Goal: Information Seeking & Learning: Learn about a topic

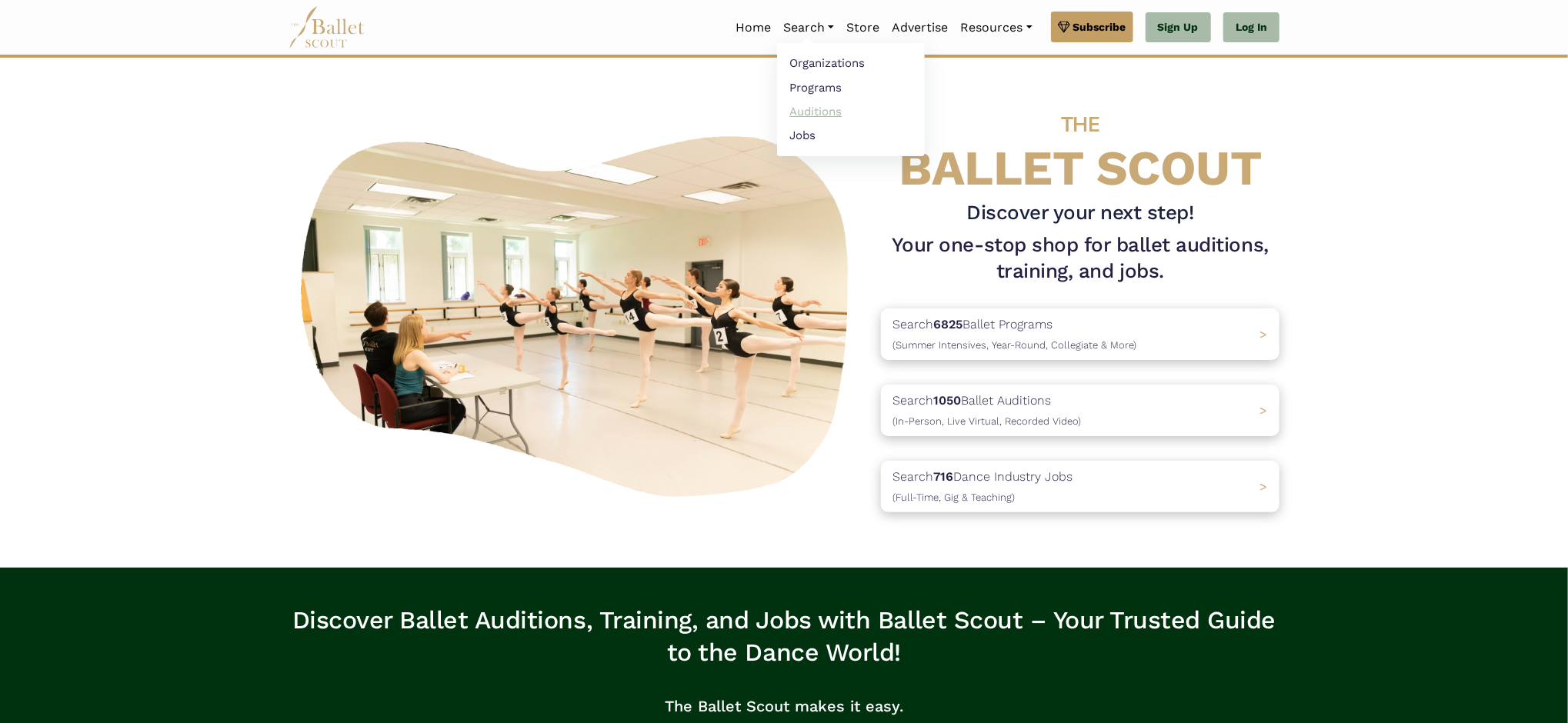
click at [807, 114] on link "Auditions" at bounding box center [851, 111] width 148 height 24
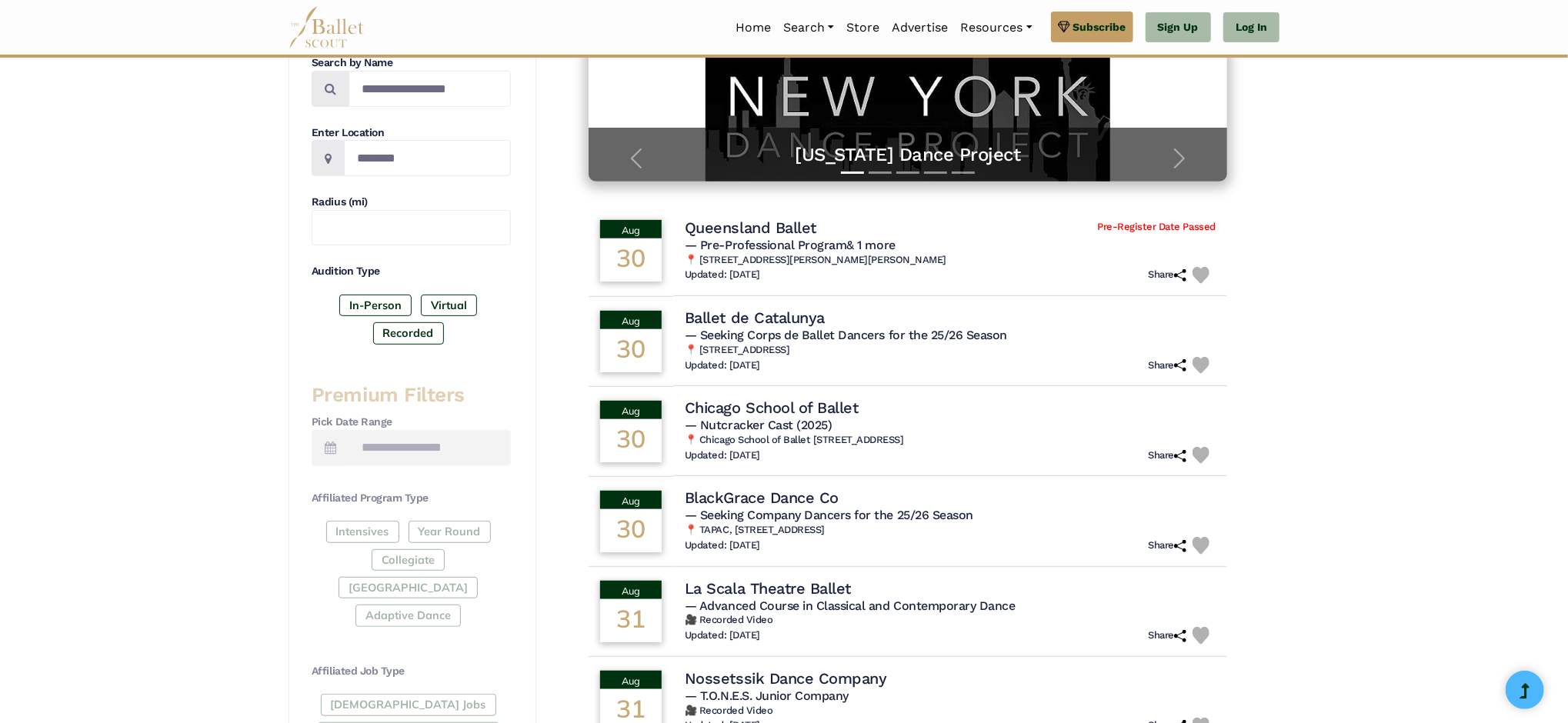
scroll to position [213, 0]
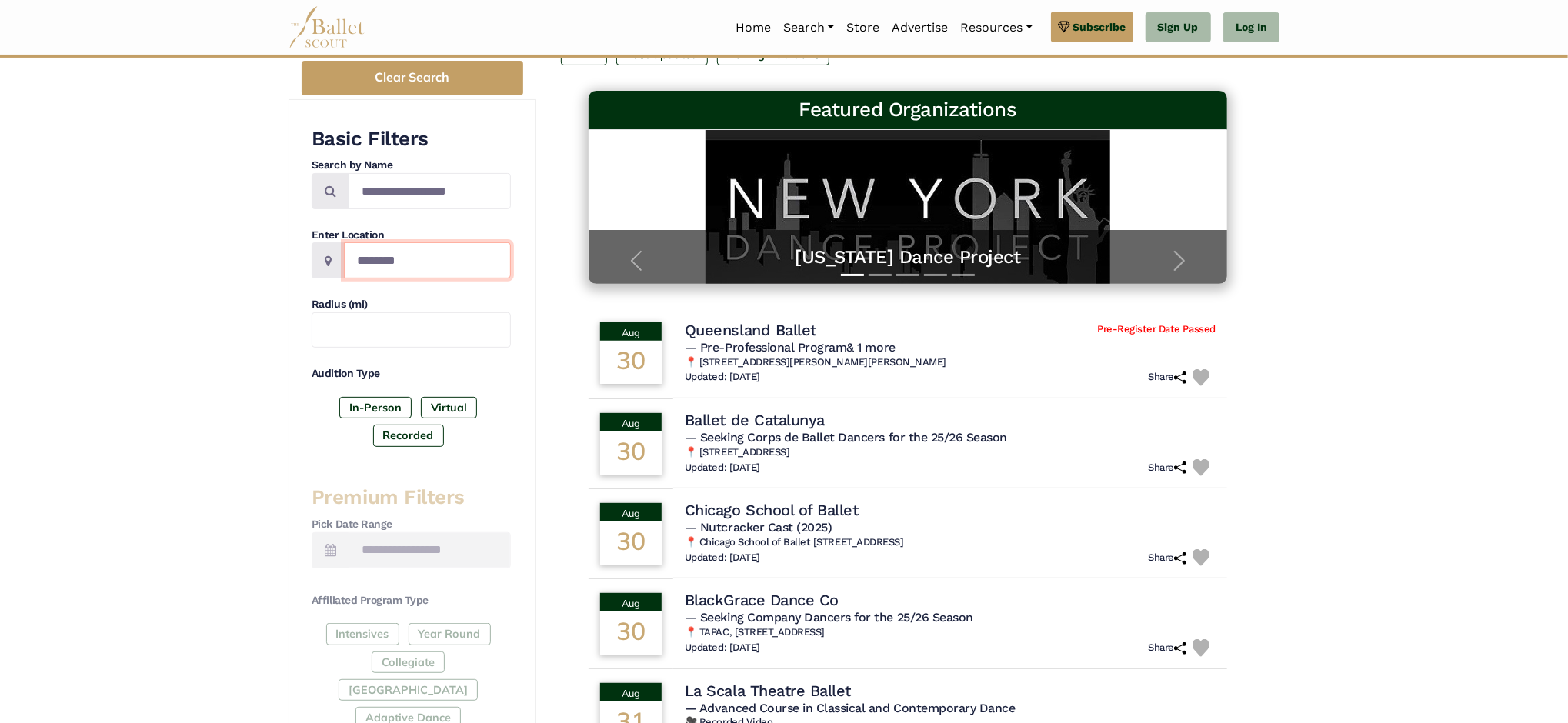
click at [372, 260] on input "Location" at bounding box center [428, 260] width 167 height 36
type input "**********"
click at [366, 411] on label "In-Person" at bounding box center [375, 408] width 72 height 22
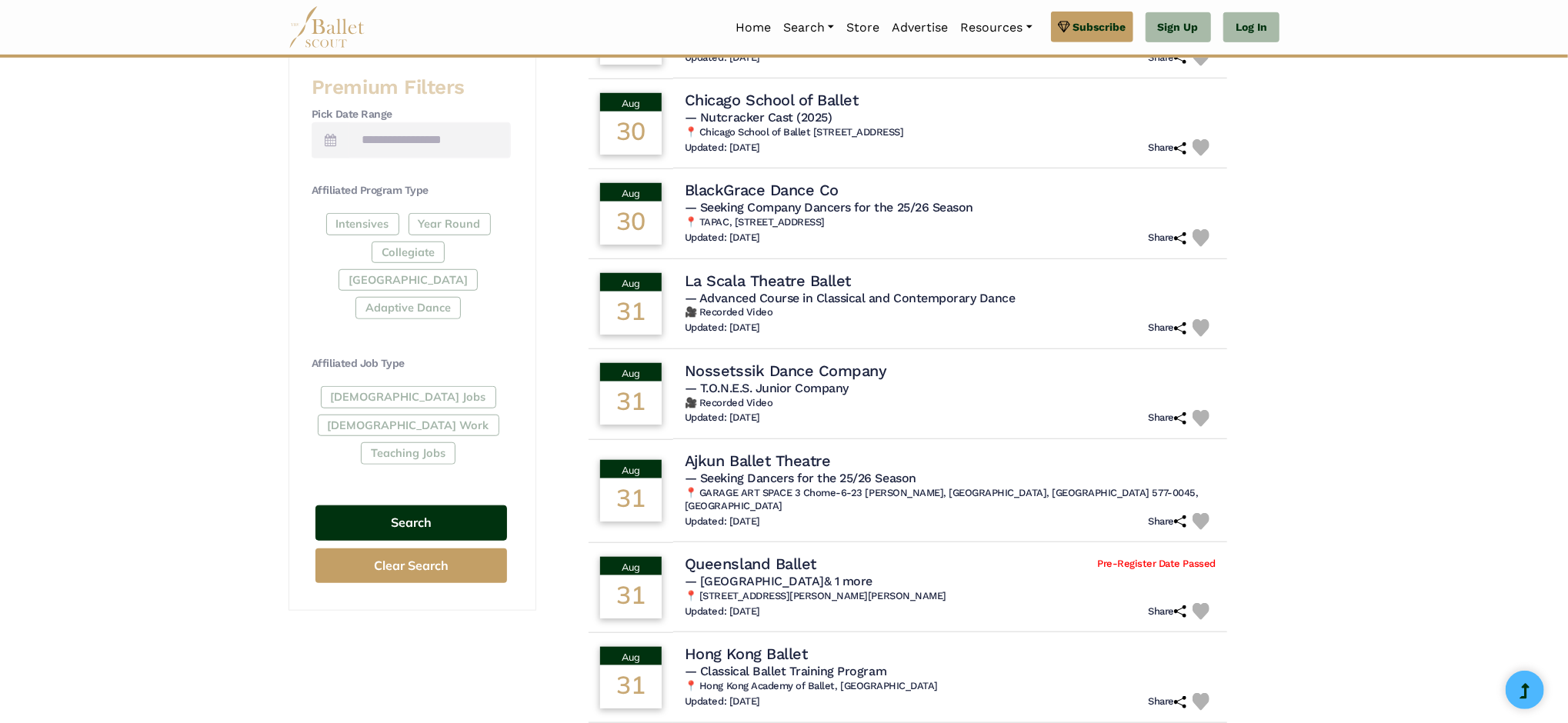
click at [420, 506] on button "Search" at bounding box center [411, 524] width 191 height 36
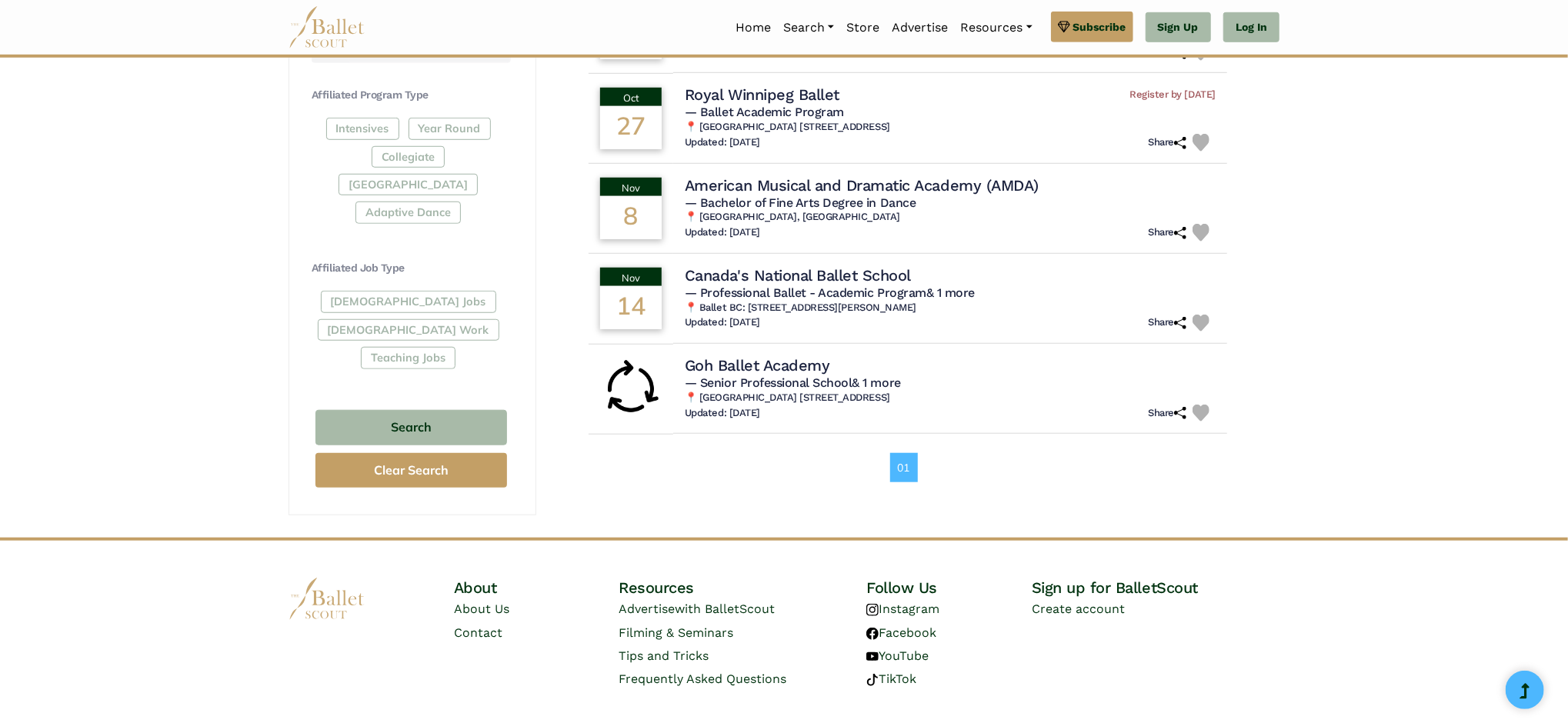
scroll to position [748, 0]
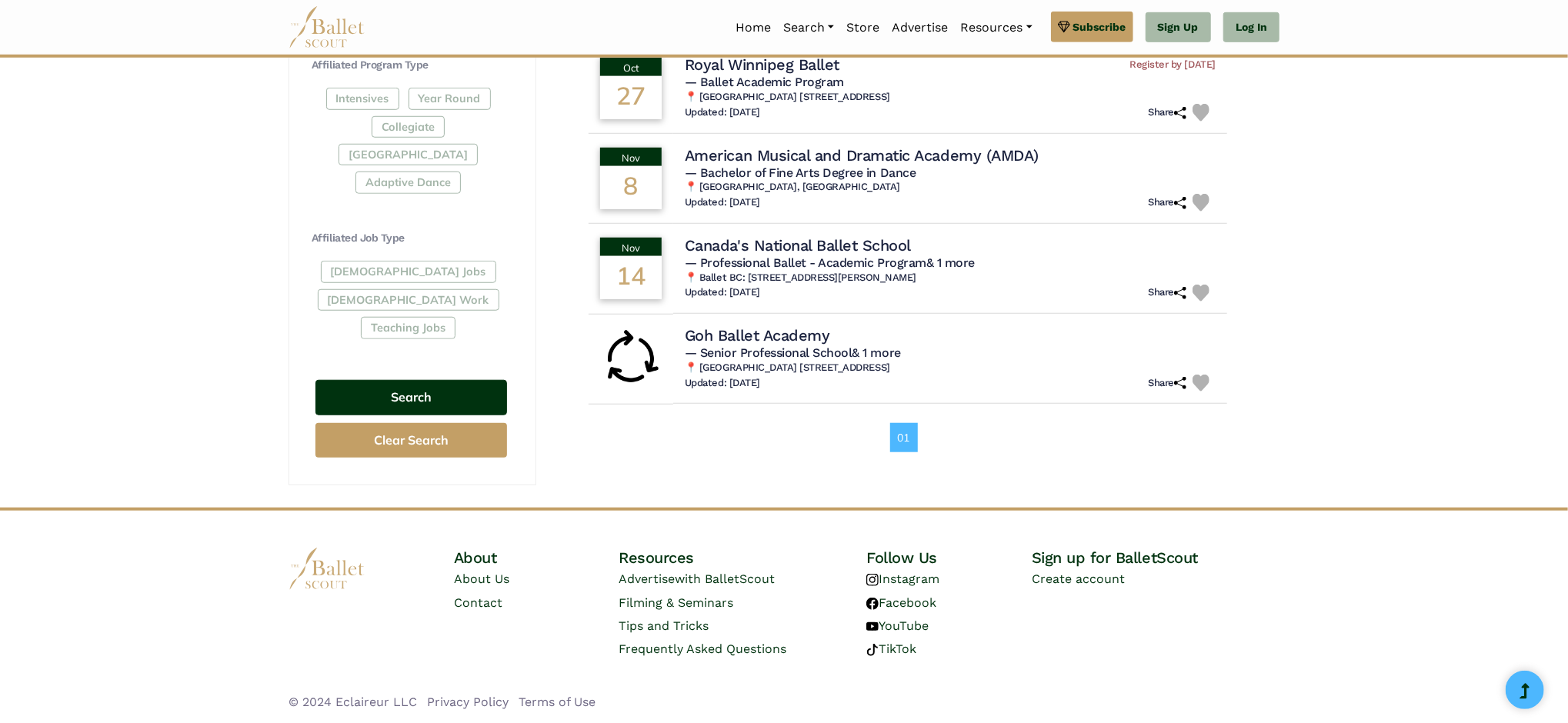
click at [402, 380] on button "Search" at bounding box center [411, 398] width 191 height 36
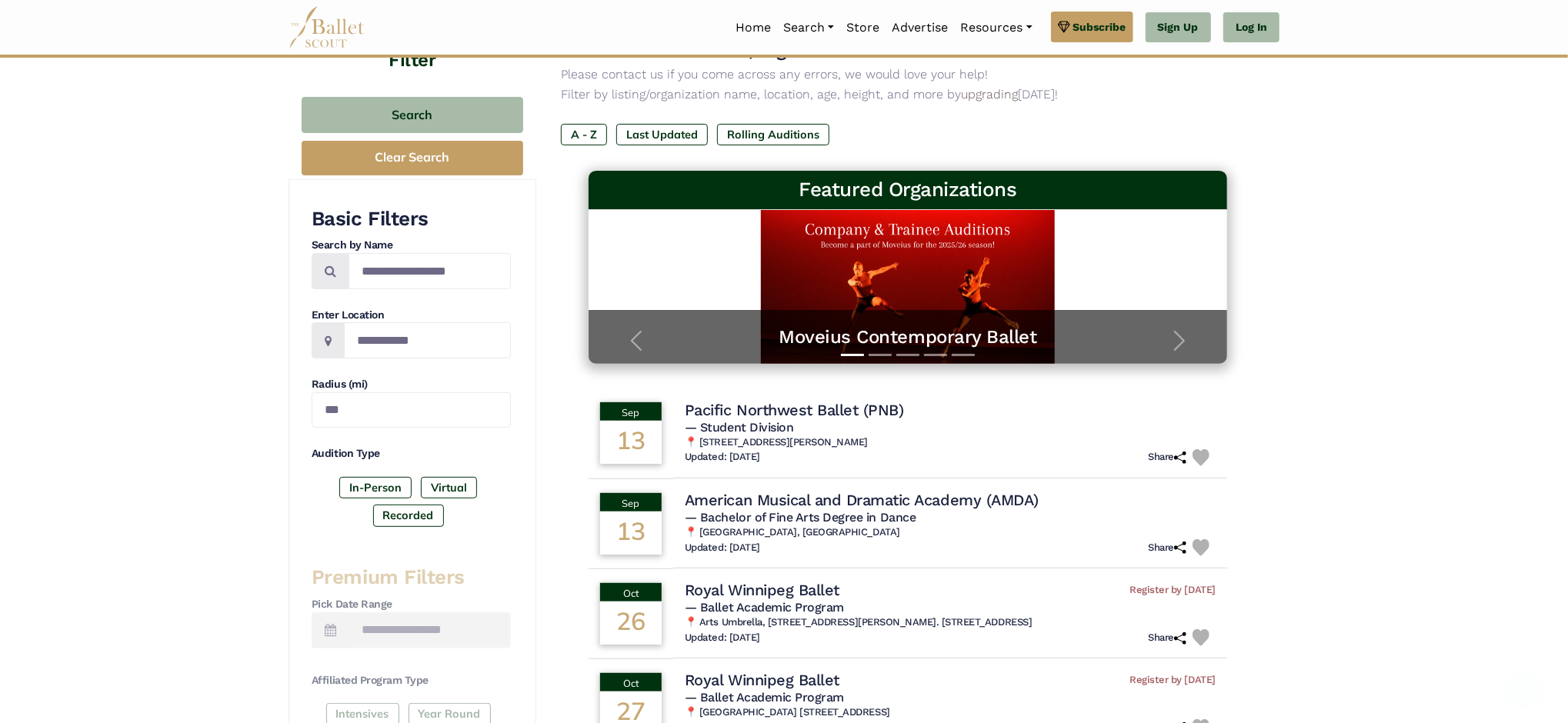
scroll to position [30, 0]
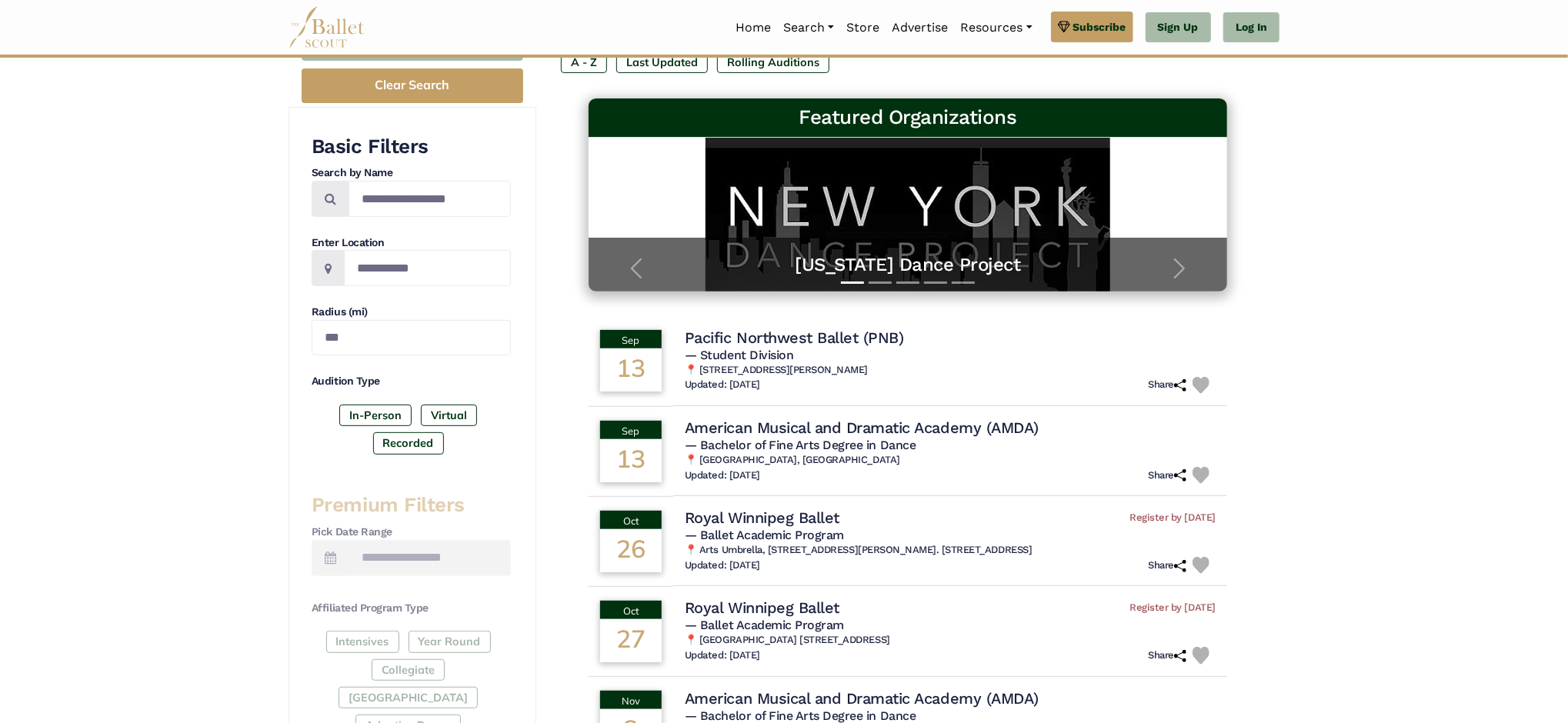
scroll to position [410, 0]
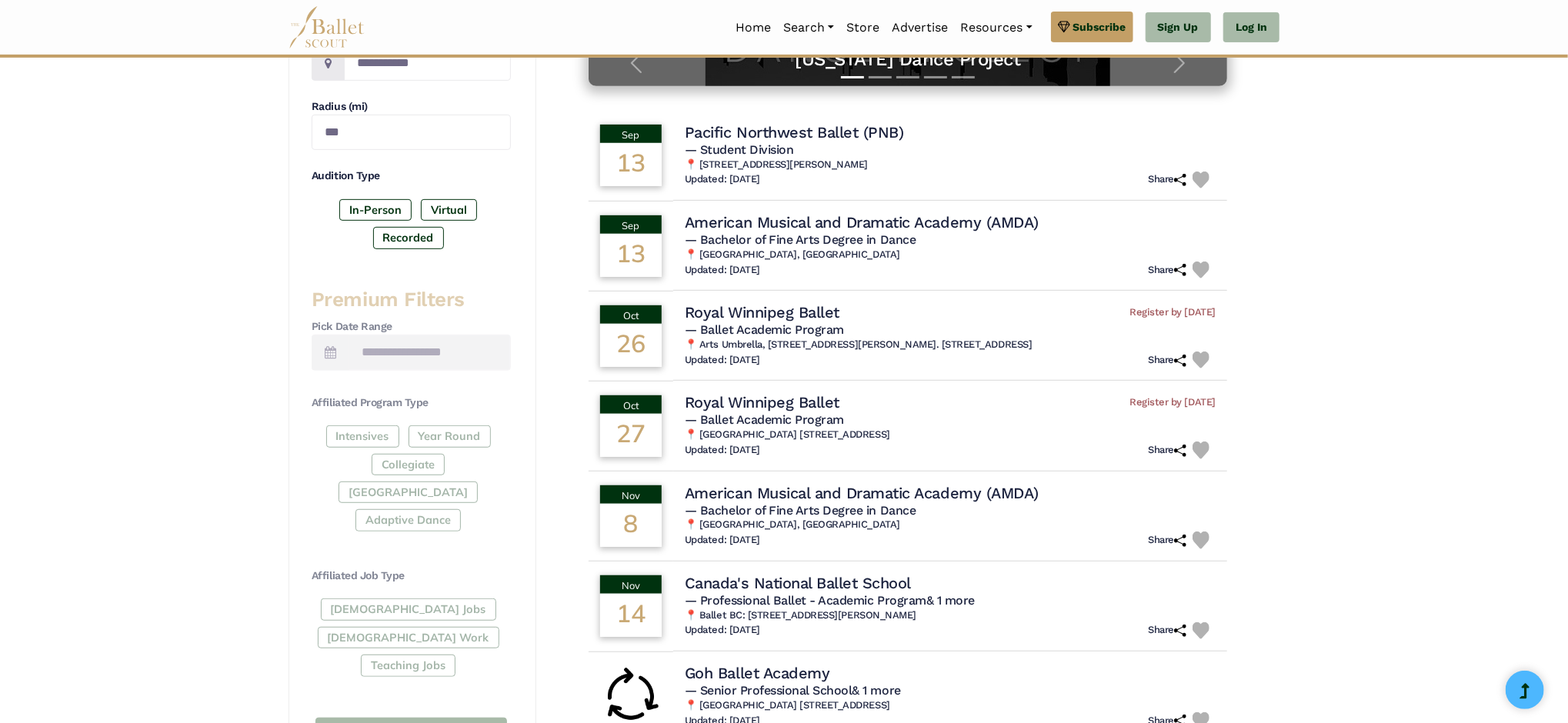
click at [387, 440] on div "Intensives Year Round Collegiate [GEOGRAPHIC_DATA] Adaptive Dance" at bounding box center [411, 481] width 199 height 112
click at [469, 466] on div "Intensives Year Round Collegiate [GEOGRAPHIC_DATA] Adaptive Dance" at bounding box center [411, 481] width 199 height 112
click at [502, 481] on div "Intensives Year Round Collegiate Post High School Adaptive Dance" at bounding box center [411, 481] width 199 height 112
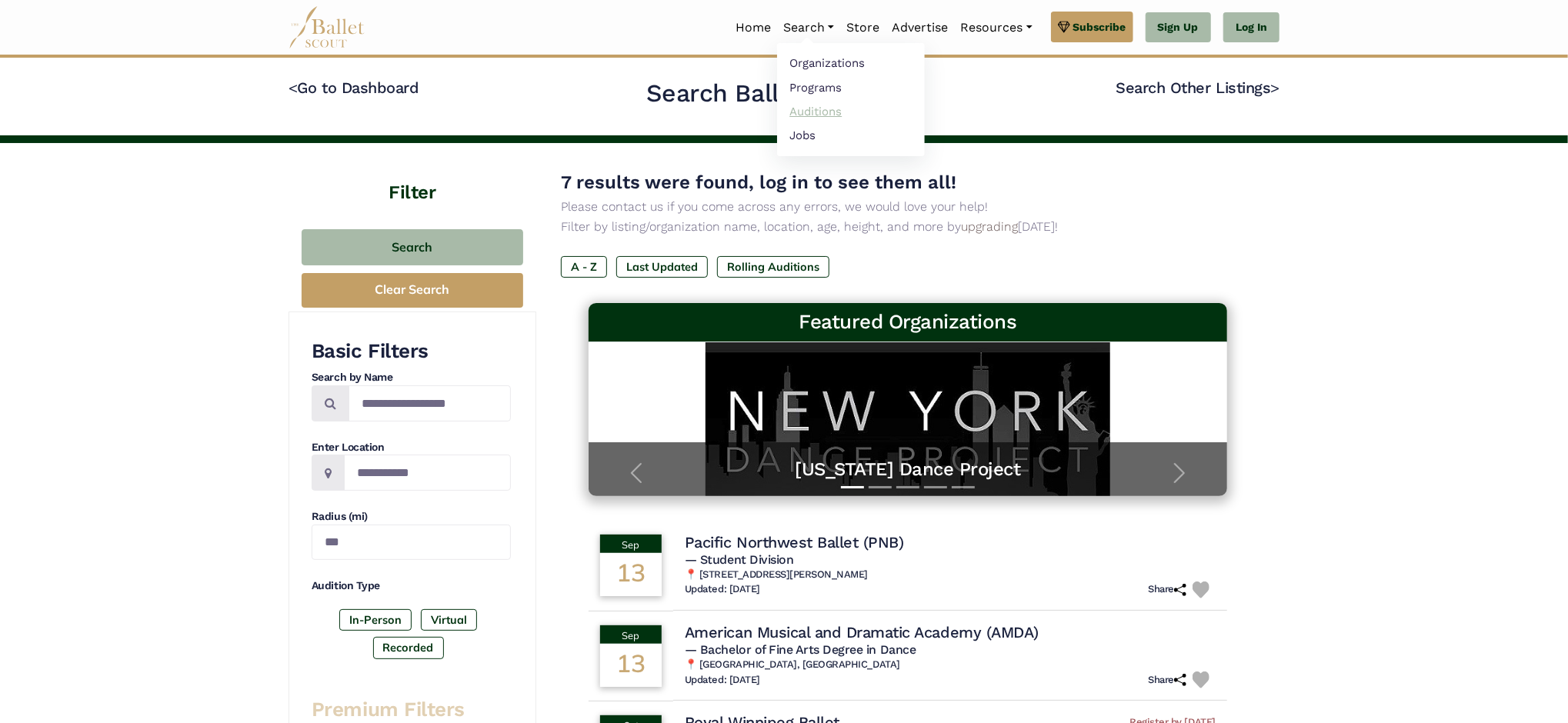
click at [815, 111] on link "Auditions" at bounding box center [851, 111] width 148 height 24
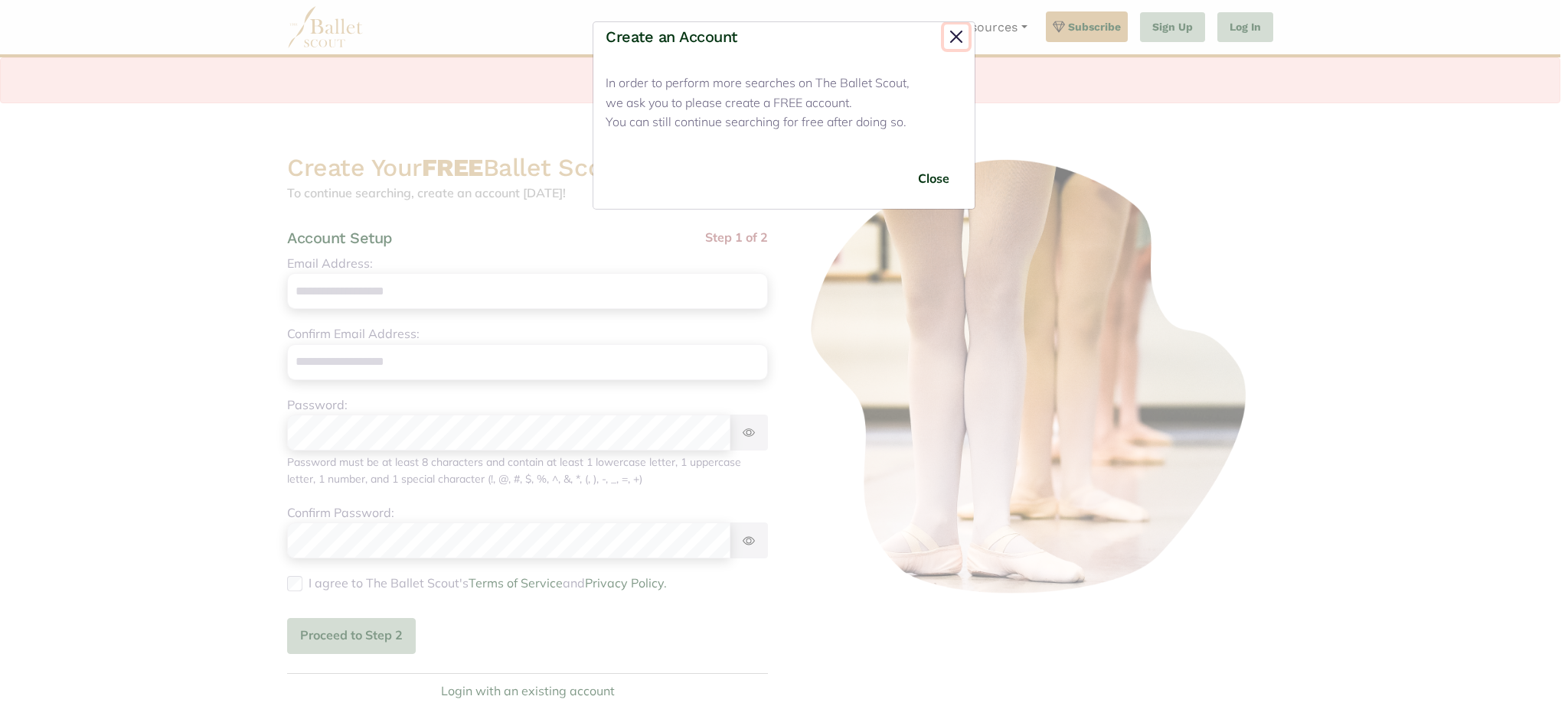
click at [944, 34] on button "Close" at bounding box center [956, 37] width 24 height 24
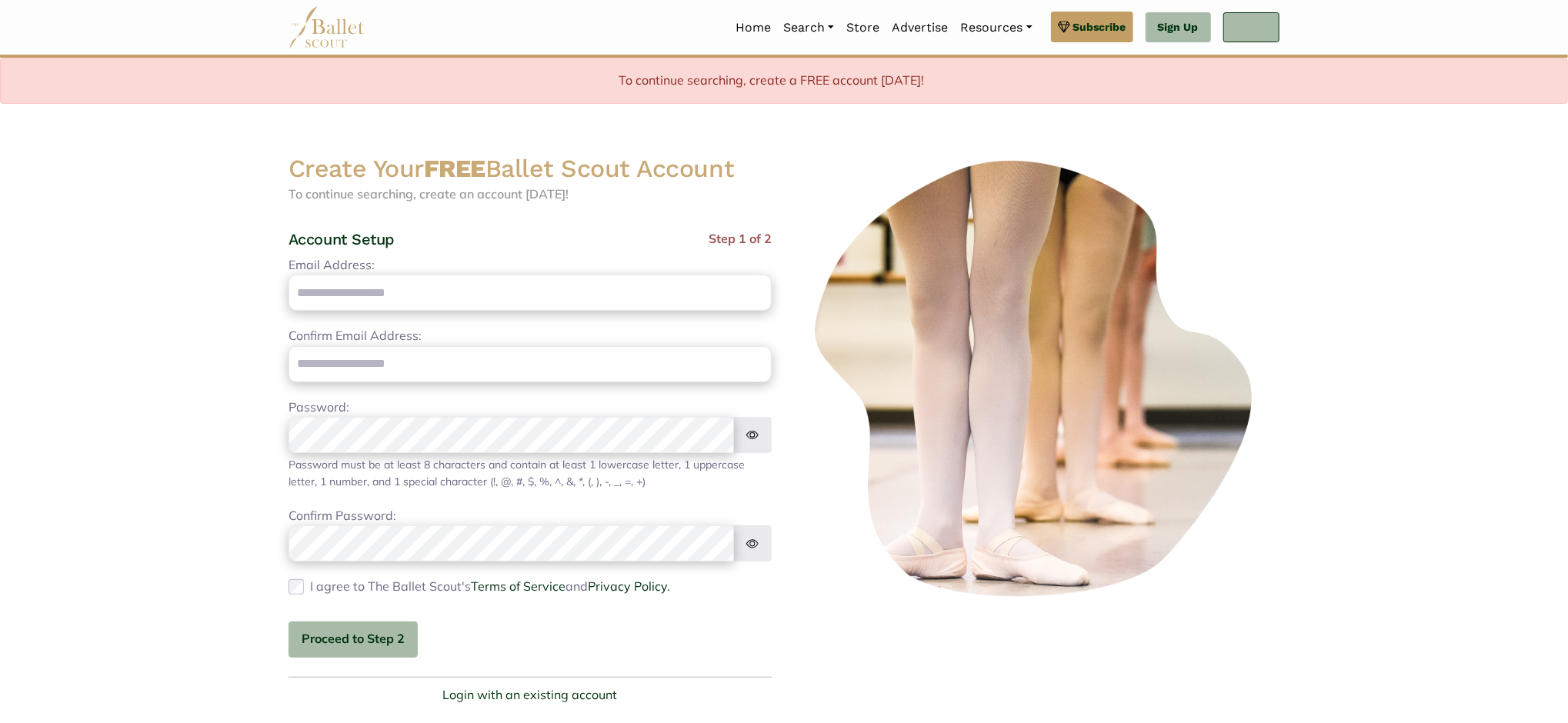
click at [1276, 17] on link "Log In" at bounding box center [1252, 27] width 56 height 31
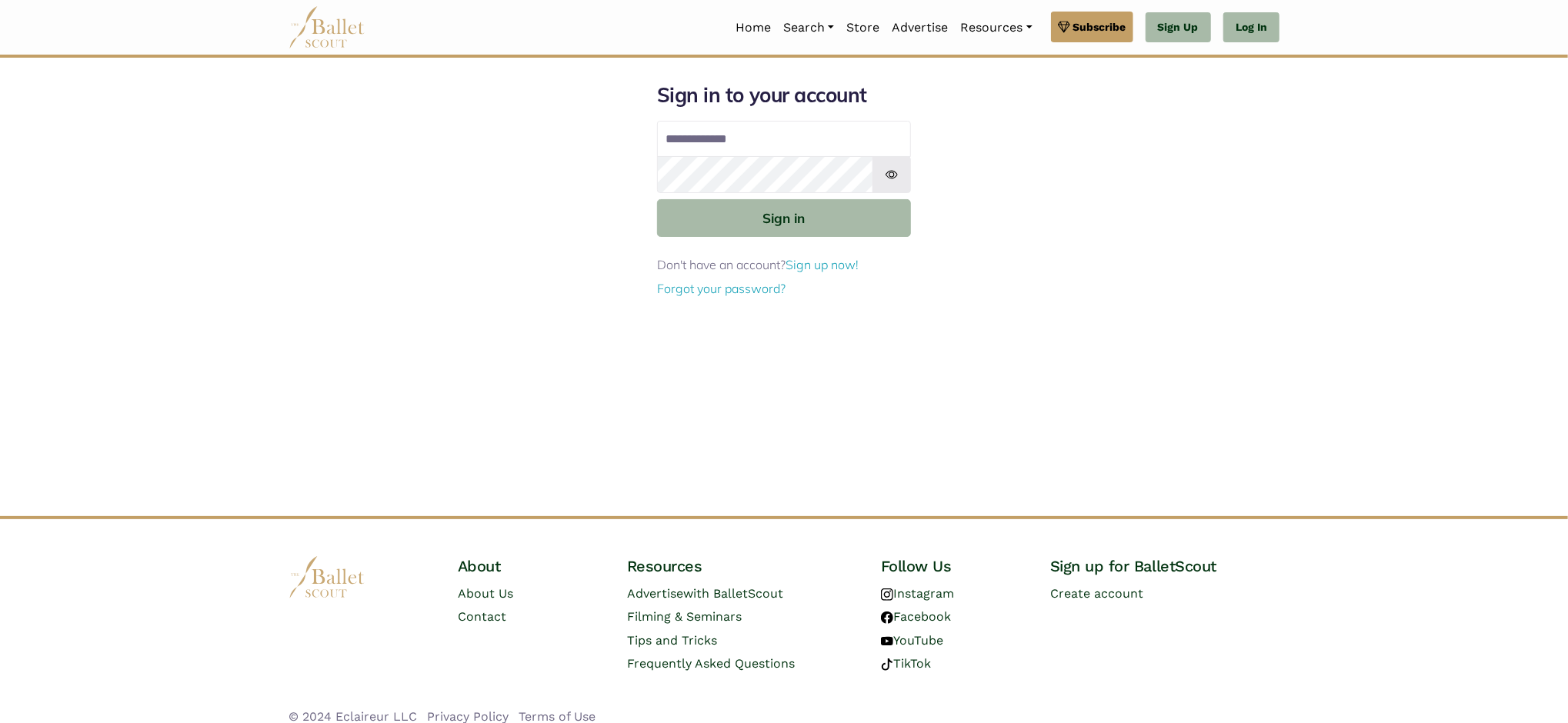
click at [704, 140] on input "Email address" at bounding box center [784, 140] width 254 height 37
type input "**********"
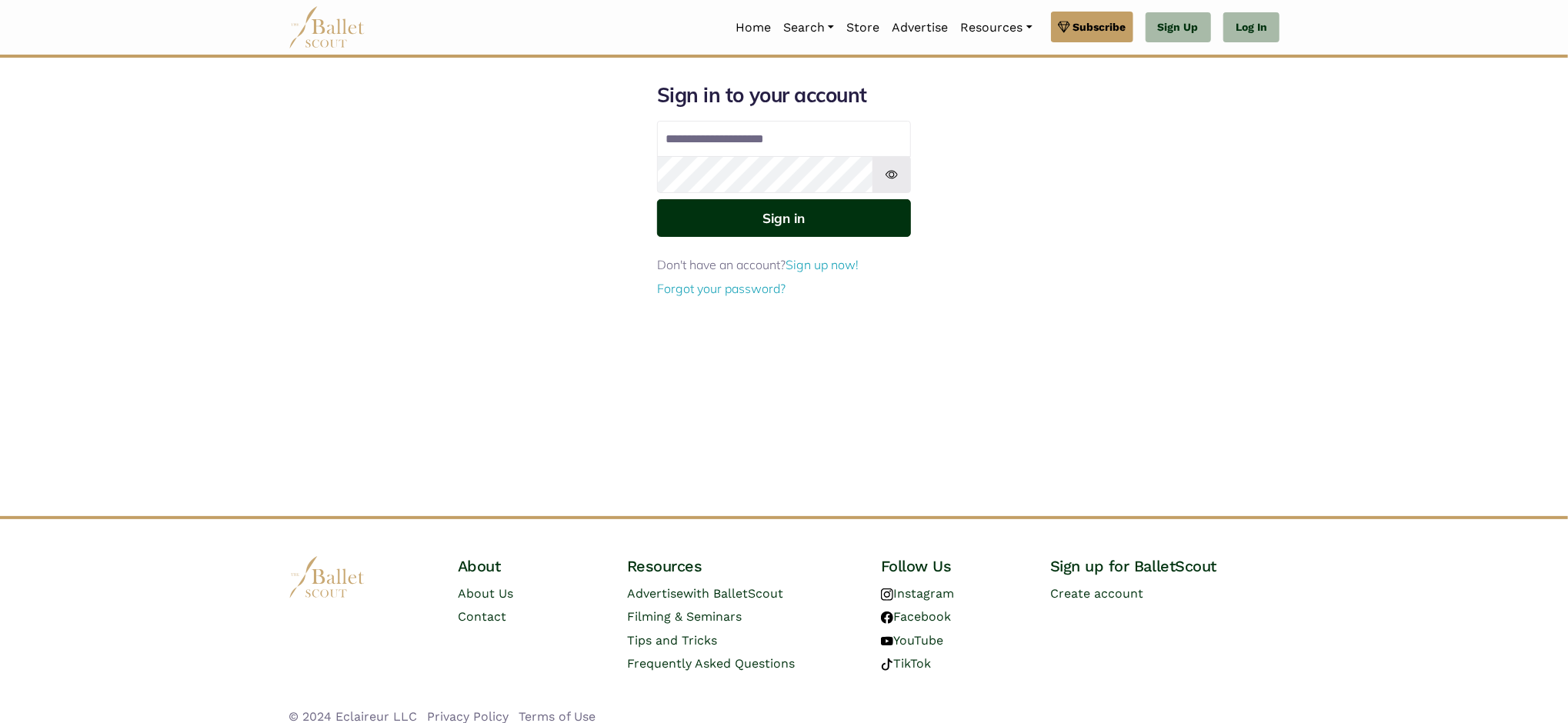
click at [688, 222] on button "Sign in" at bounding box center [784, 218] width 254 height 38
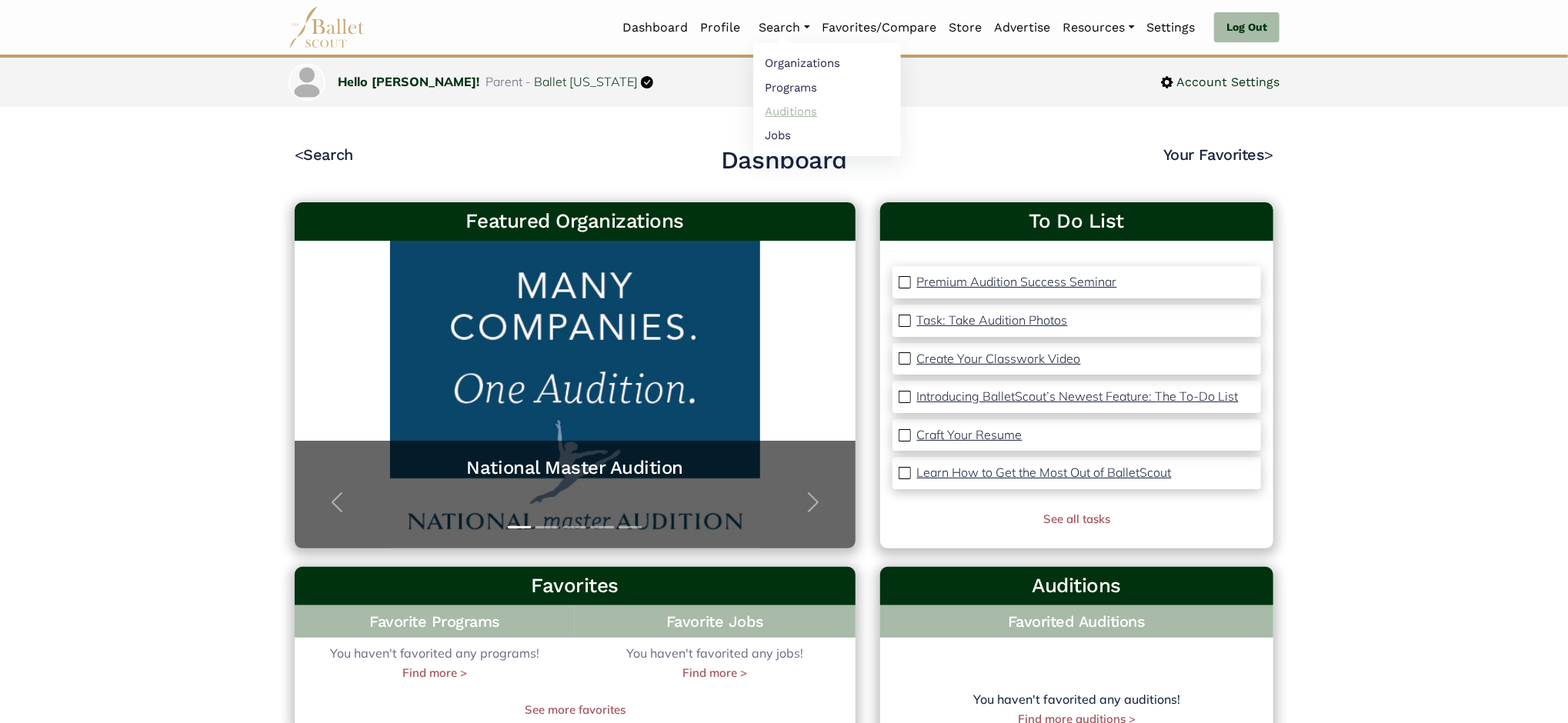
click at [791, 115] on link "Auditions" at bounding box center [827, 111] width 148 height 24
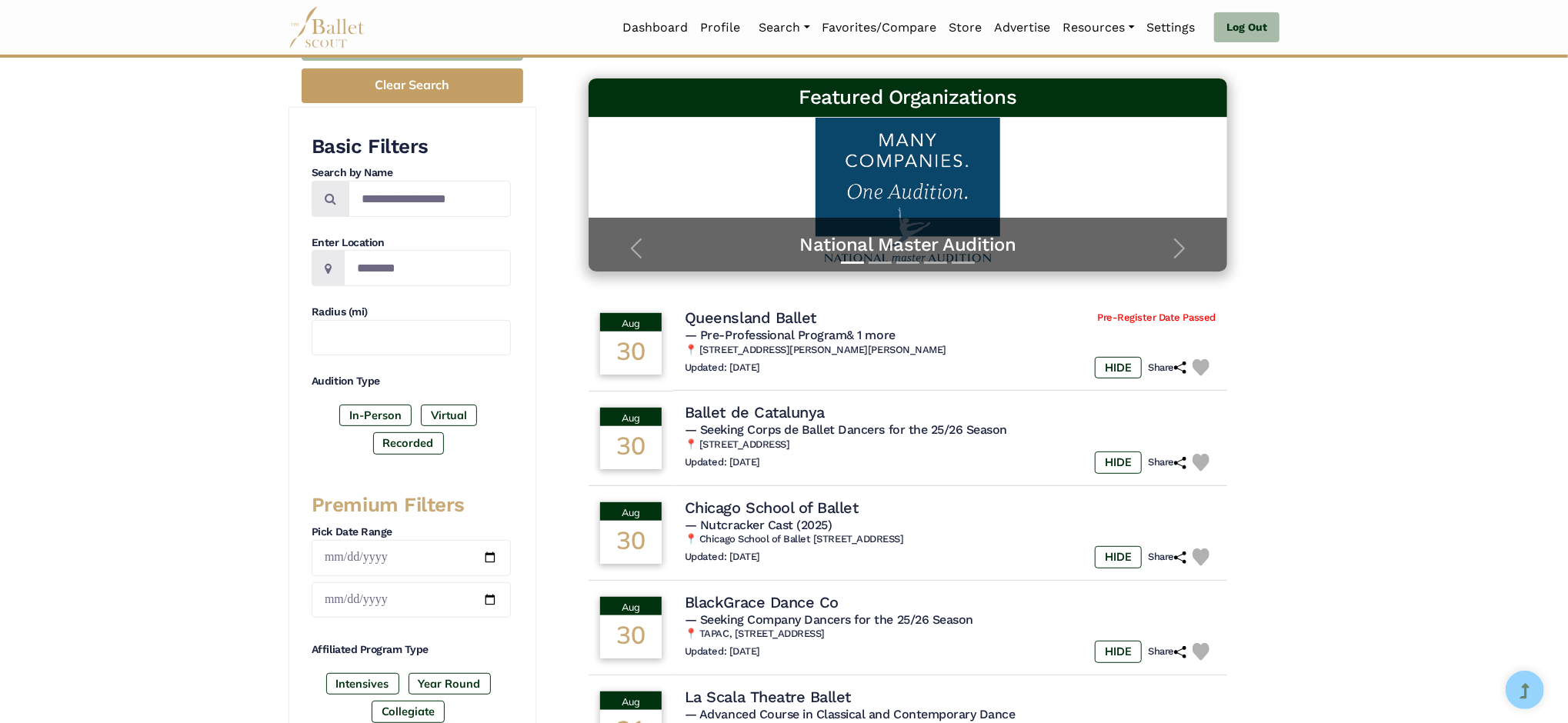
scroll to position [307, 0]
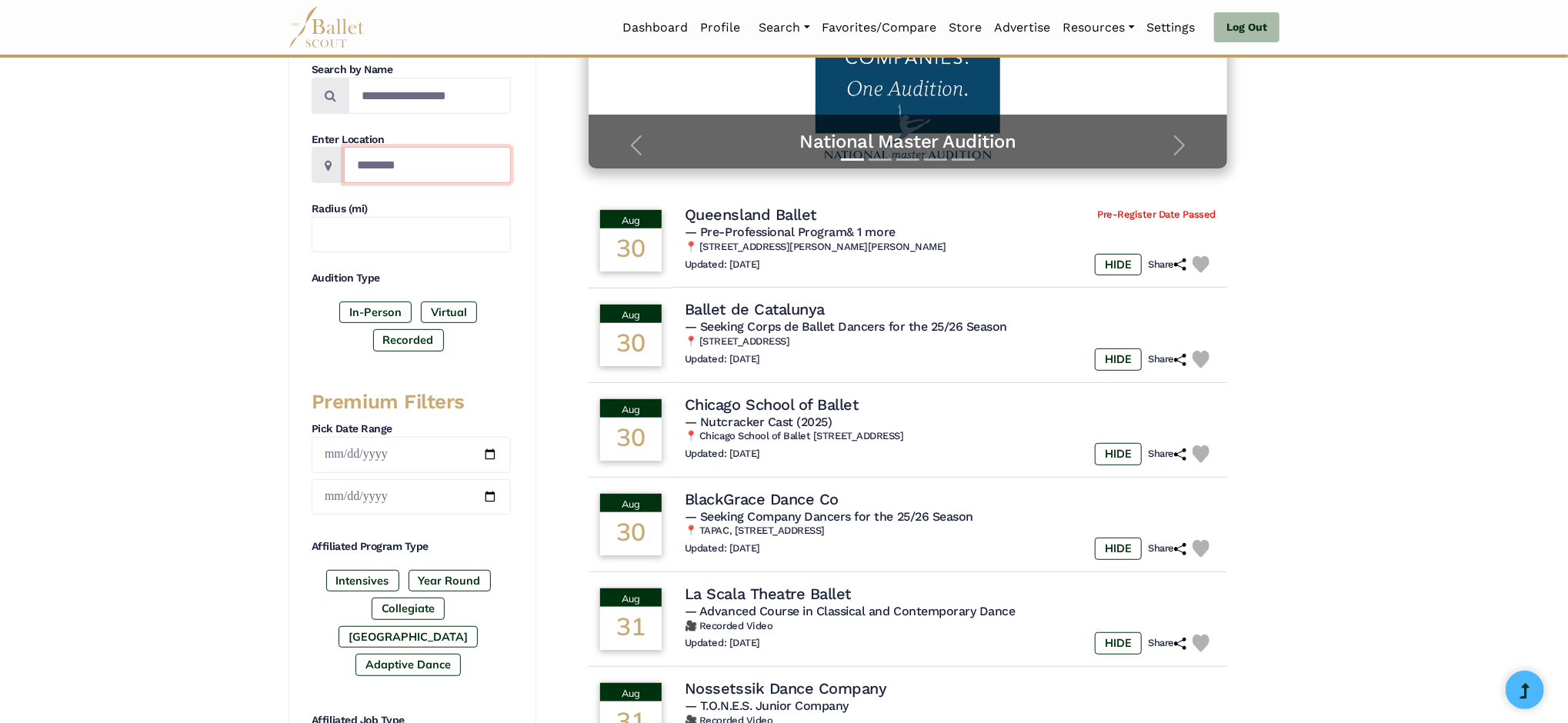
click at [401, 170] on input "Location" at bounding box center [428, 164] width 167 height 36
type input "**********"
click at [488, 454] on input "date" at bounding box center [411, 455] width 199 height 36
type input "**********"
click at [488, 499] on input "date" at bounding box center [411, 497] width 199 height 36
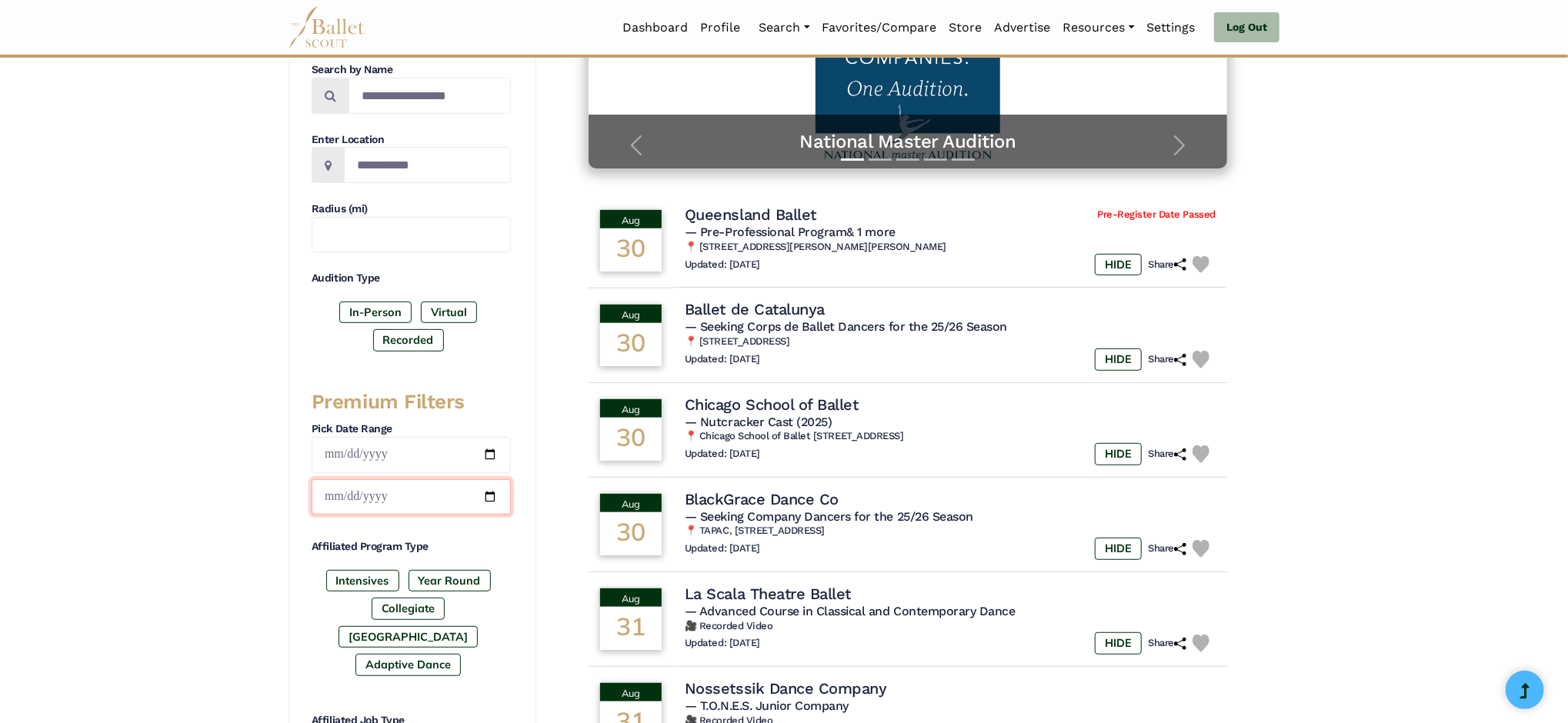
type input "**********"
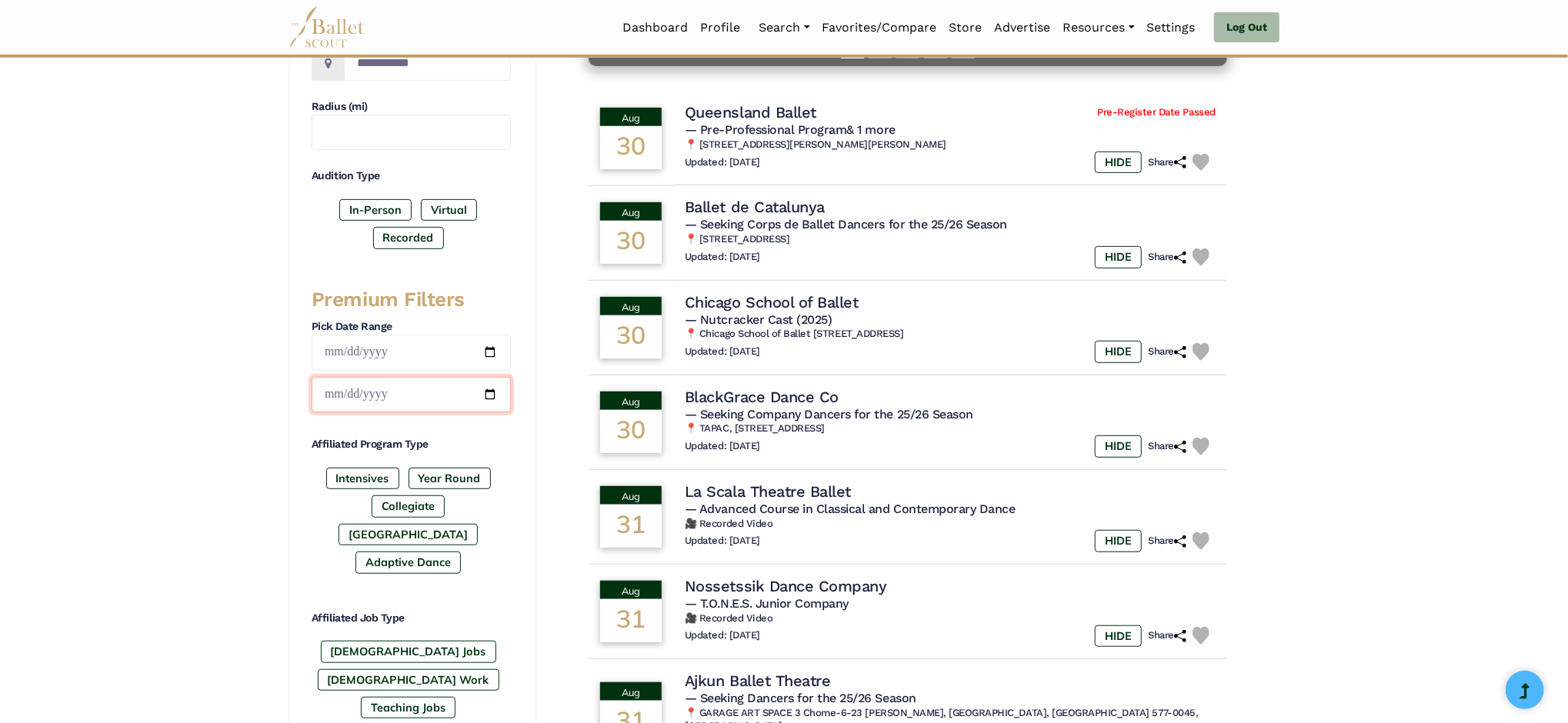
scroll to position [512, 0]
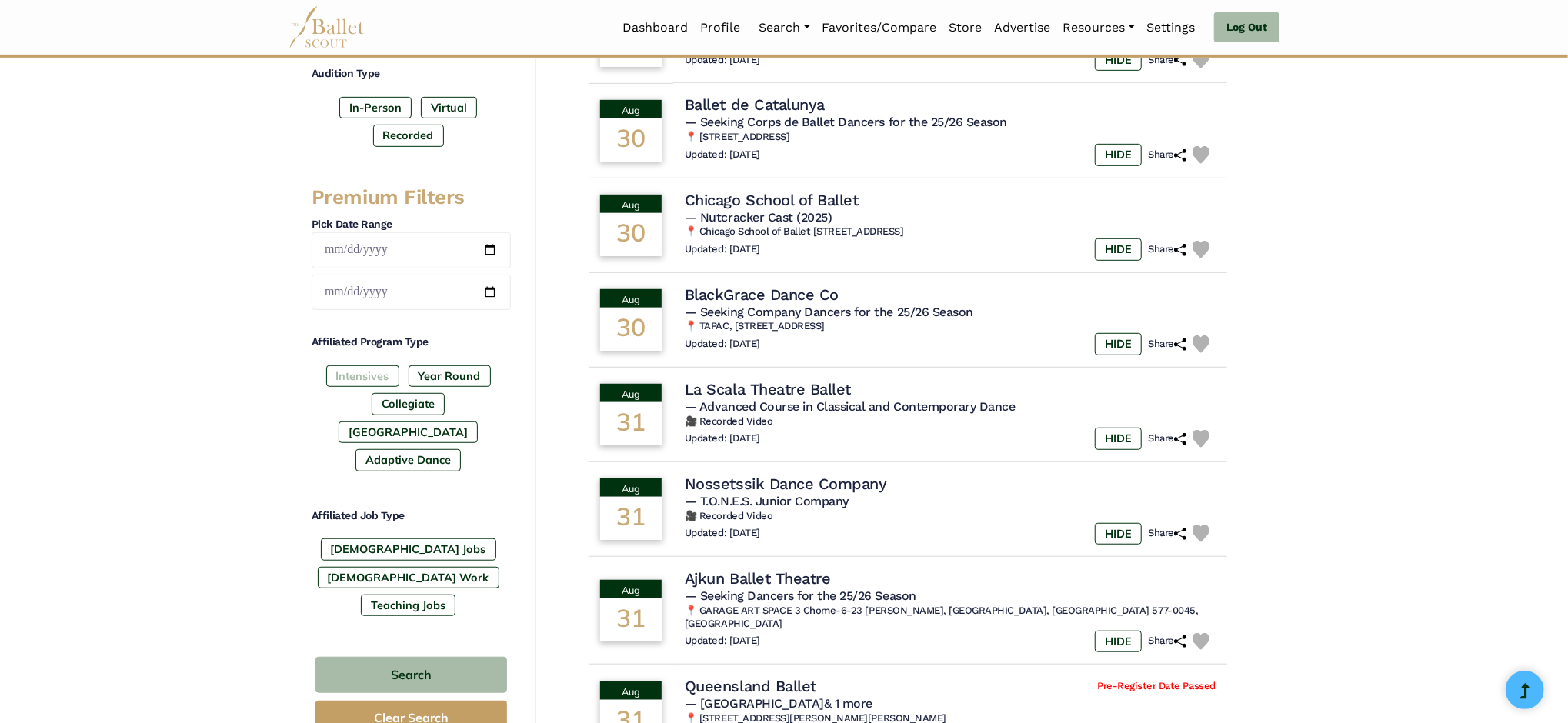
click at [352, 369] on label "Intensives" at bounding box center [362, 376] width 73 height 22
click at [361, 107] on label "In-Person" at bounding box center [375, 107] width 72 height 22
click at [400, 657] on button "Search" at bounding box center [411, 675] width 191 height 36
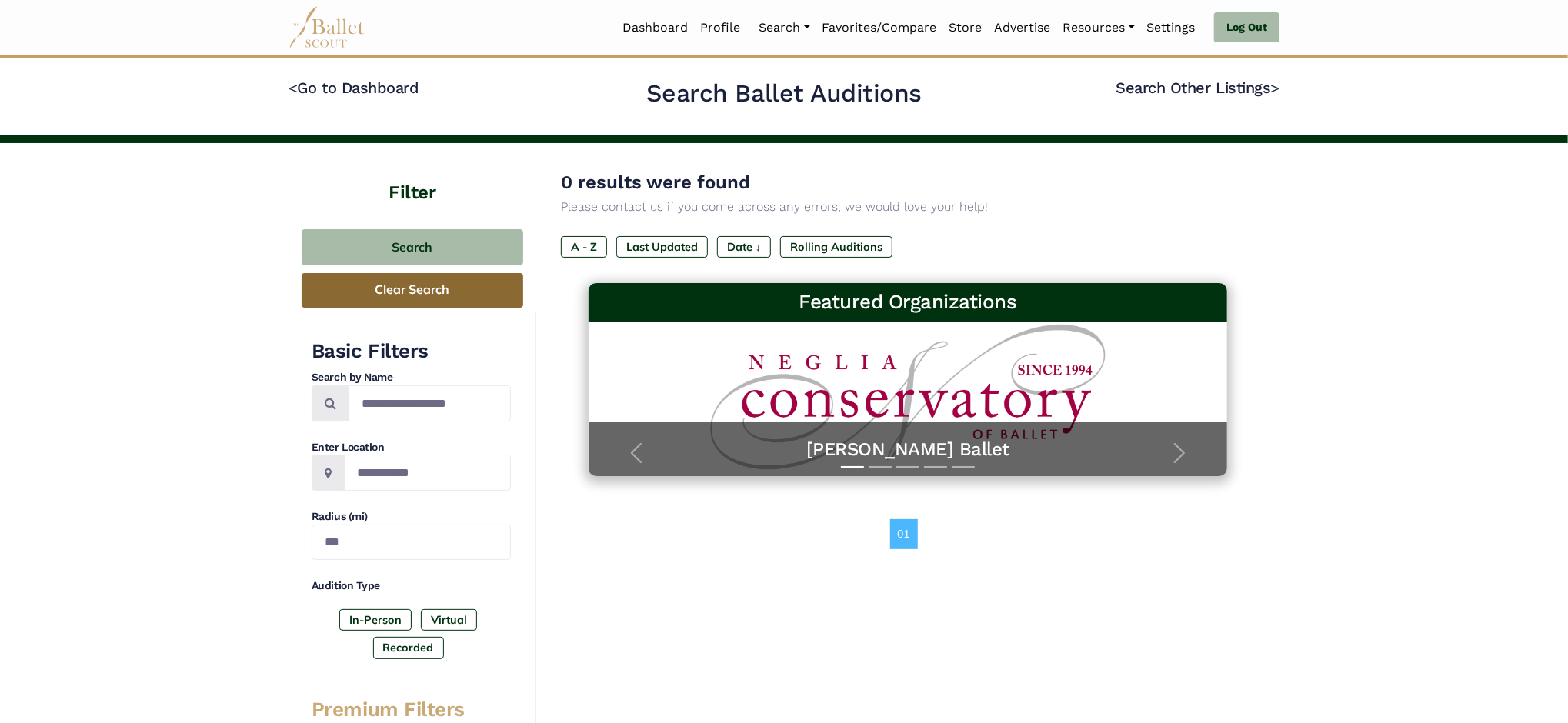
click at [413, 280] on button "Clear Search" at bounding box center [412, 290] width 221 height 34
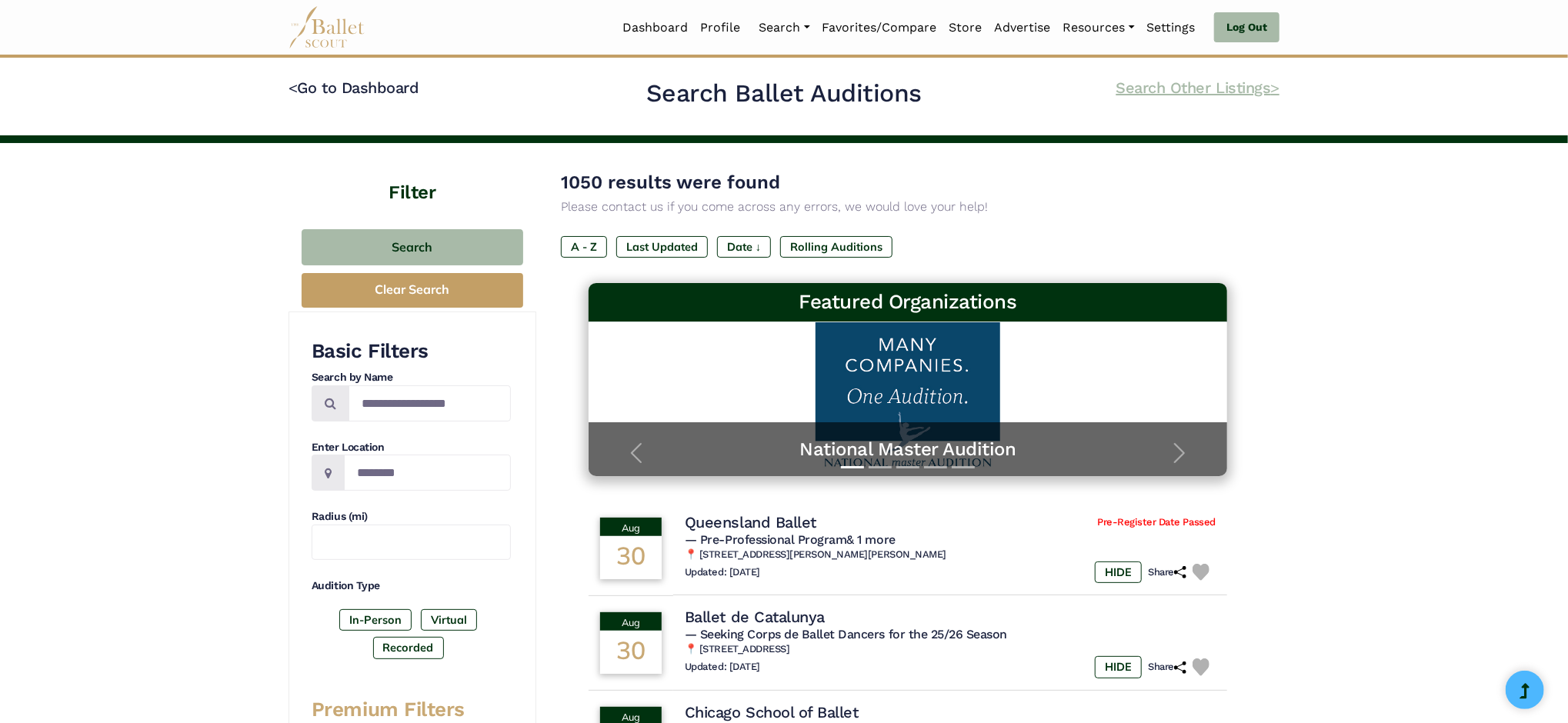
click at [1203, 88] on link "Search Other Listings >" at bounding box center [1198, 87] width 163 height 18
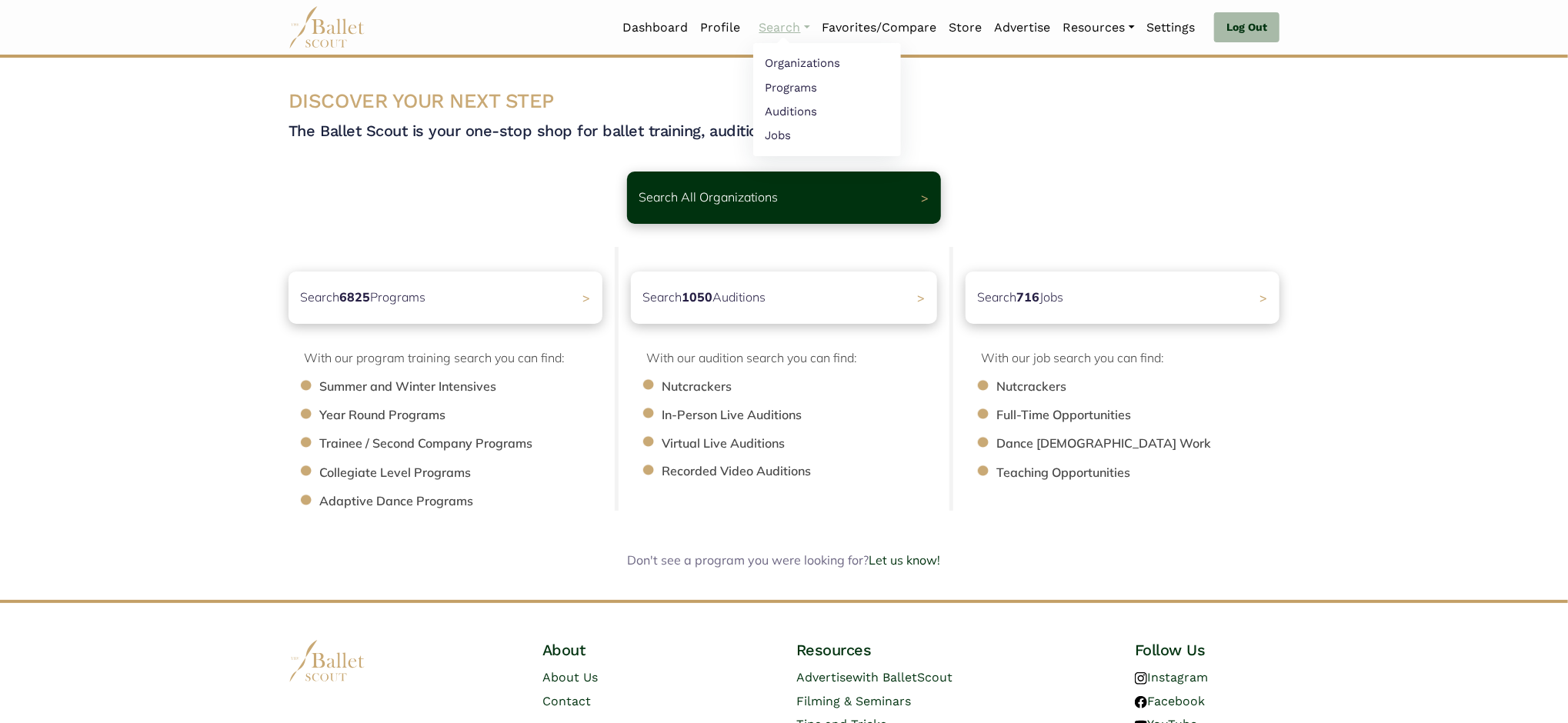
click at [806, 28] on link "Search" at bounding box center [785, 27] width 63 height 33
click at [715, 25] on link "Profile" at bounding box center [721, 27] width 53 height 33
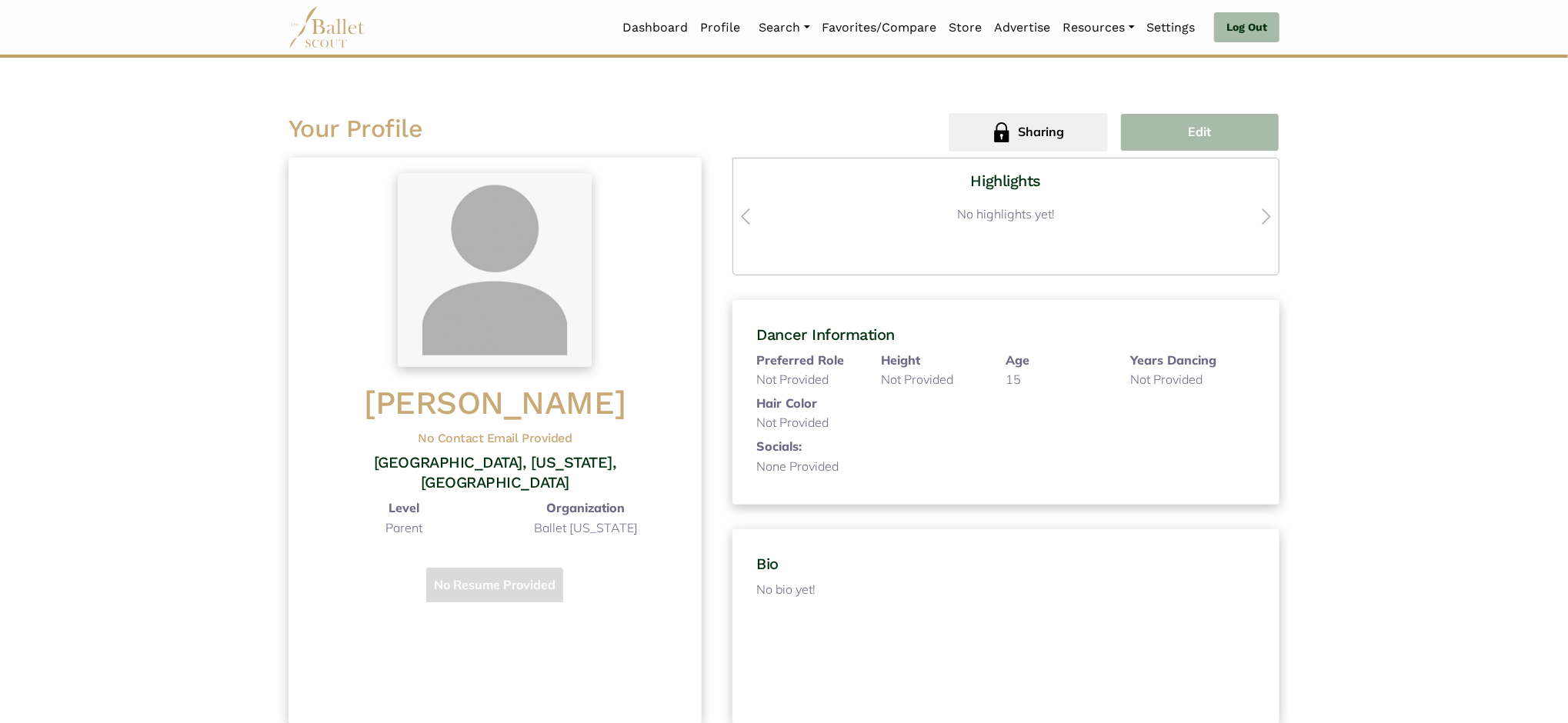
click at [1199, 129] on span "Edit" at bounding box center [1200, 132] width 23 height 20
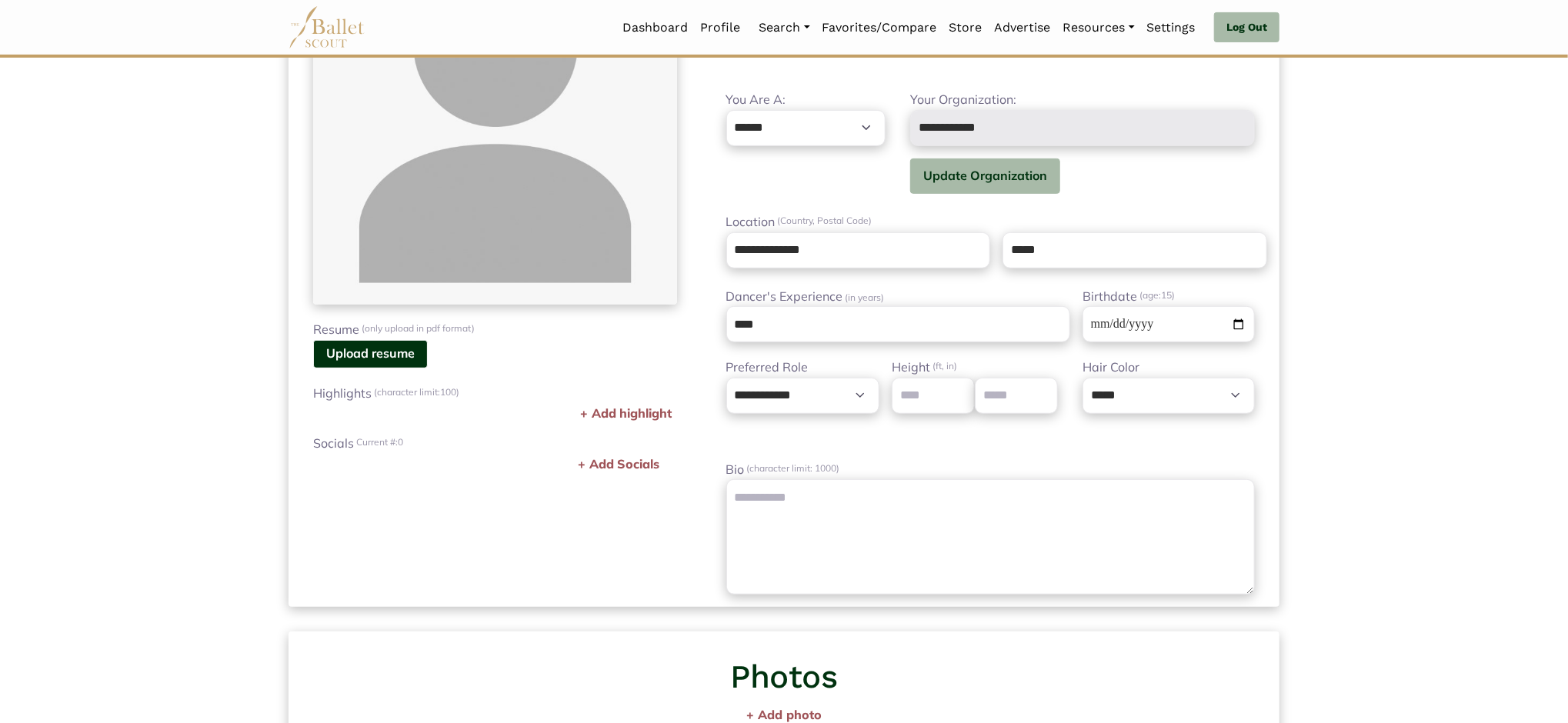
scroll to position [410, 0]
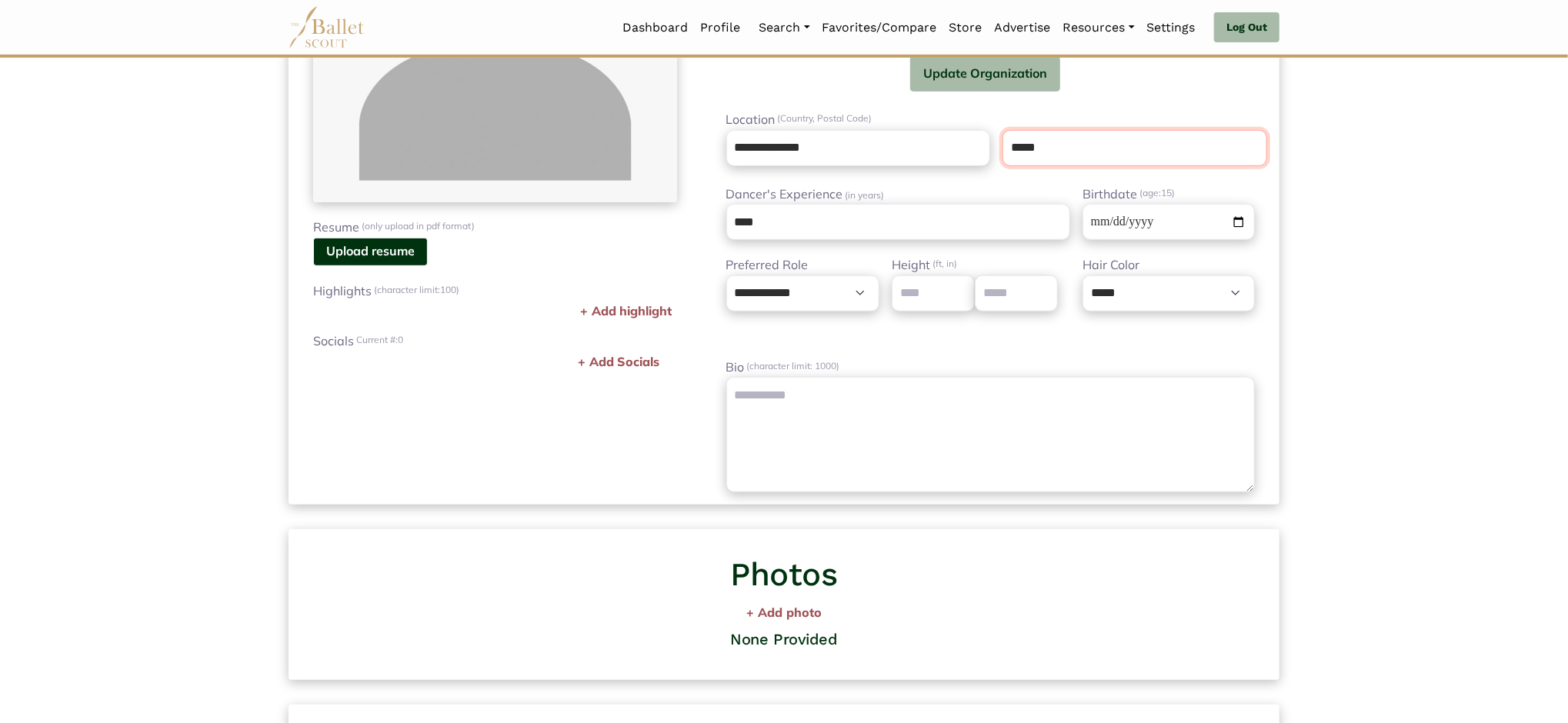
click at [1064, 148] on input "*****" at bounding box center [1134, 148] width 264 height 36
type input "*****"
click at [1022, 190] on label "Dancer's Experience (in years)" at bounding box center [899, 194] width 344 height 20
click at [1022, 204] on input "****" at bounding box center [899, 221] width 344 height 36
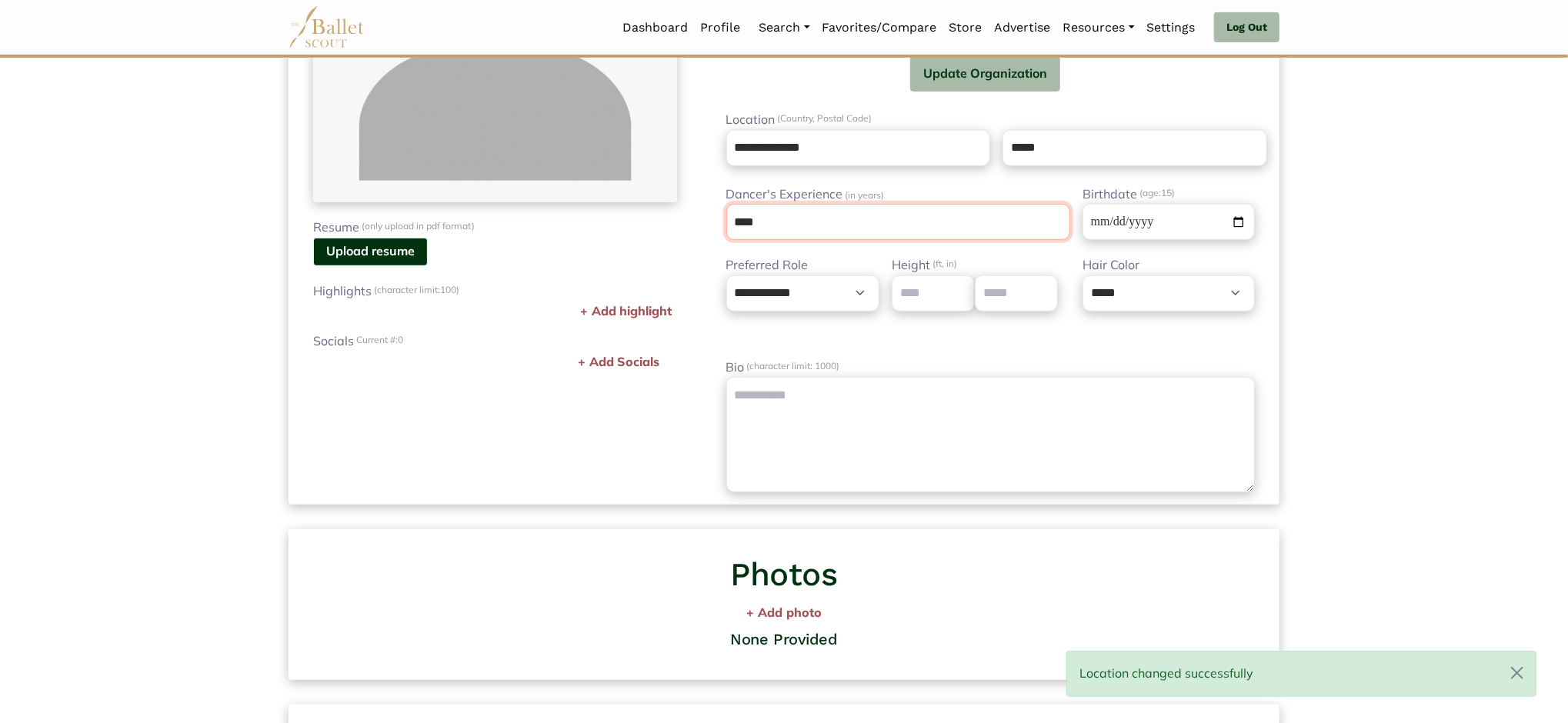
click at [929, 221] on input "****" at bounding box center [899, 221] width 344 height 36
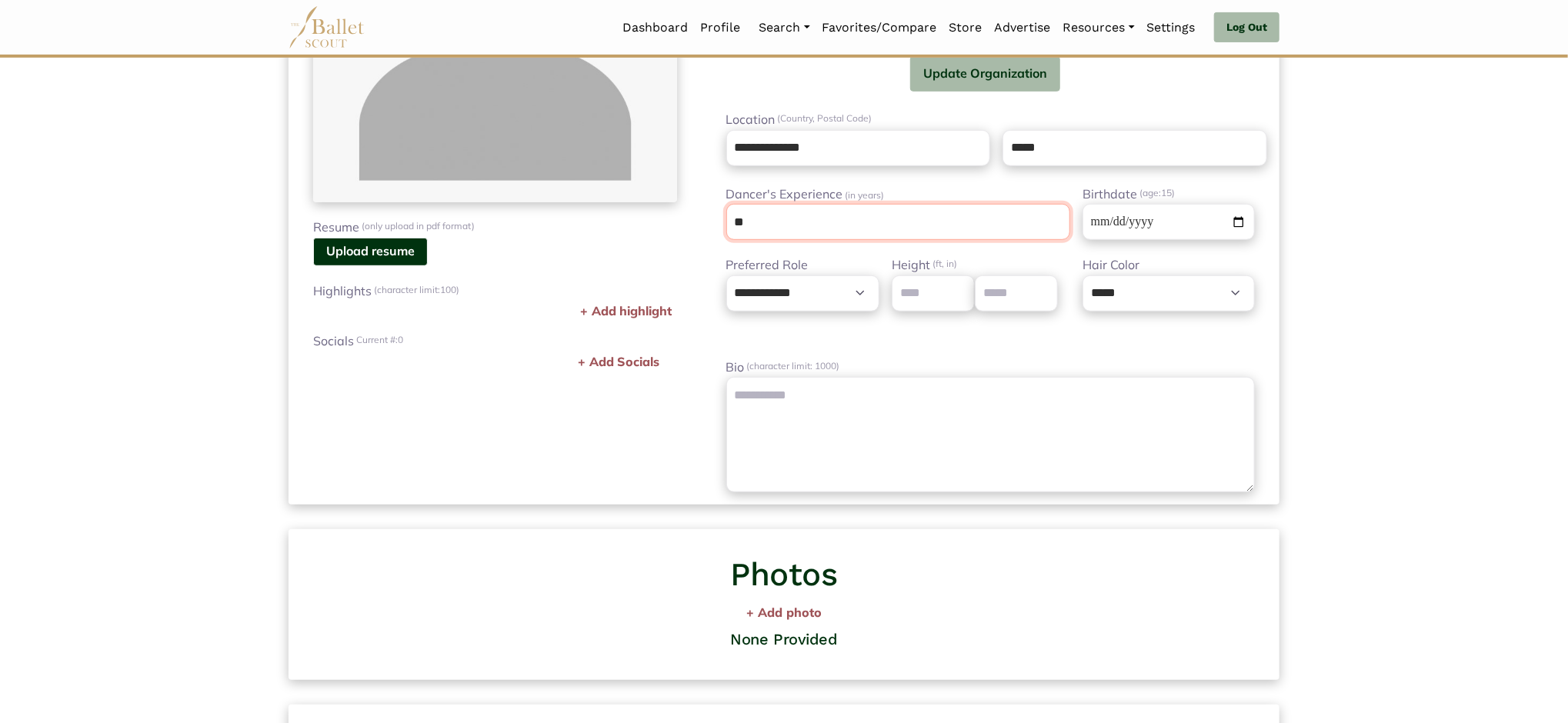
type input "*"
click at [869, 291] on select "**********" at bounding box center [803, 293] width 154 height 36
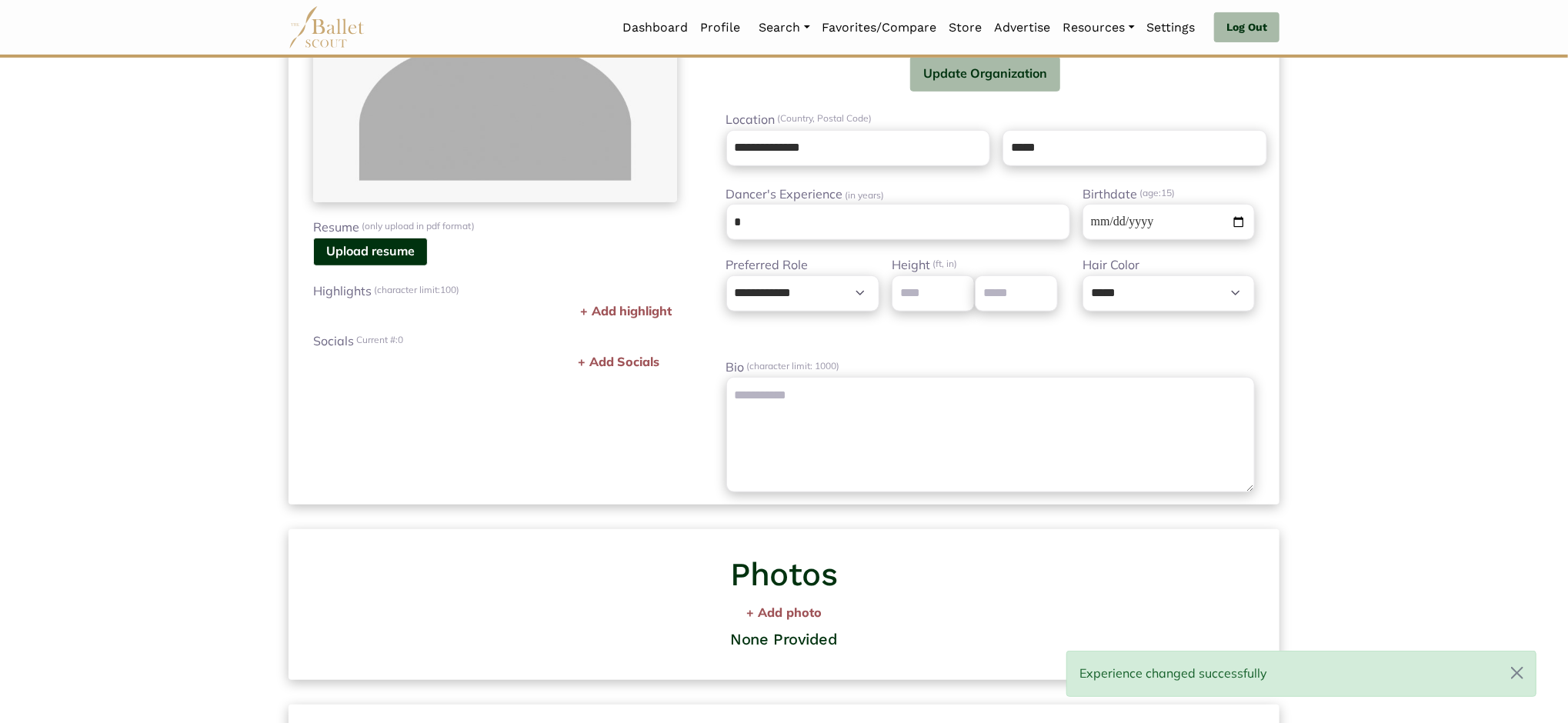
click at [1058, 372] on label "Bio (character limit: 1000)" at bounding box center [991, 367] width 529 height 20
click at [1058, 377] on textarea "Bio (character limit: 1000)" at bounding box center [991, 434] width 529 height 115
click at [926, 291] on input "number" at bounding box center [933, 293] width 83 height 36
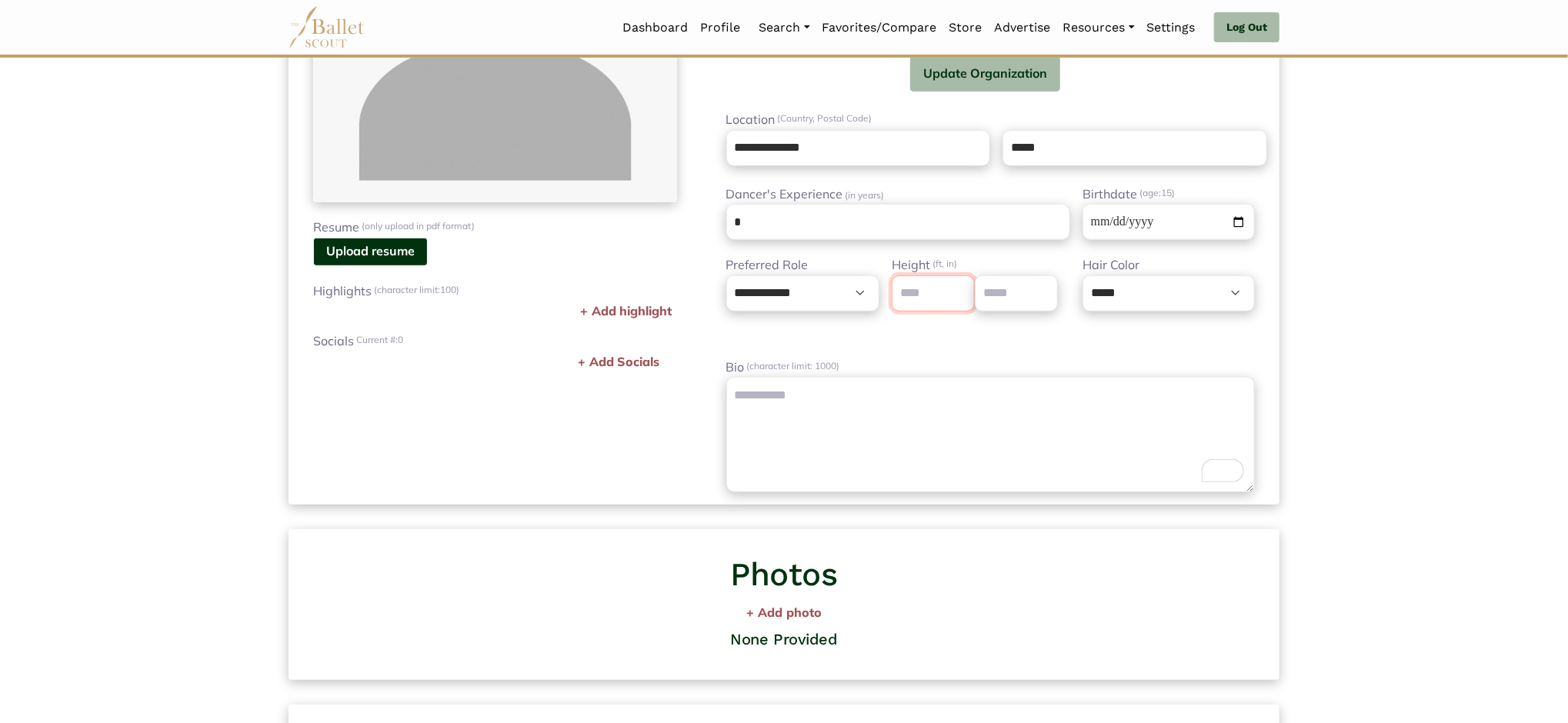
click at [958, 289] on input "*" at bounding box center [933, 293] width 83 height 36
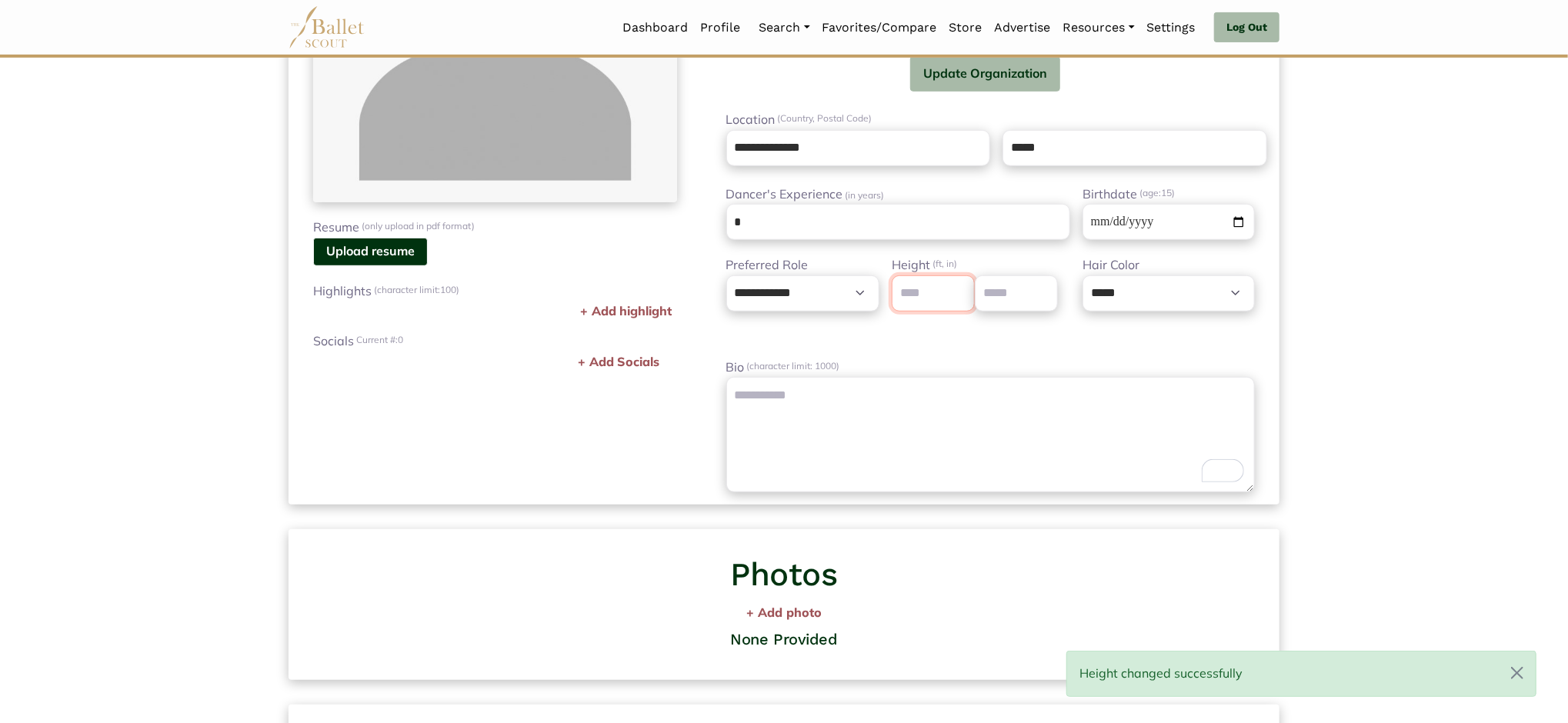
click at [958, 289] on input "*" at bounding box center [933, 293] width 83 height 36
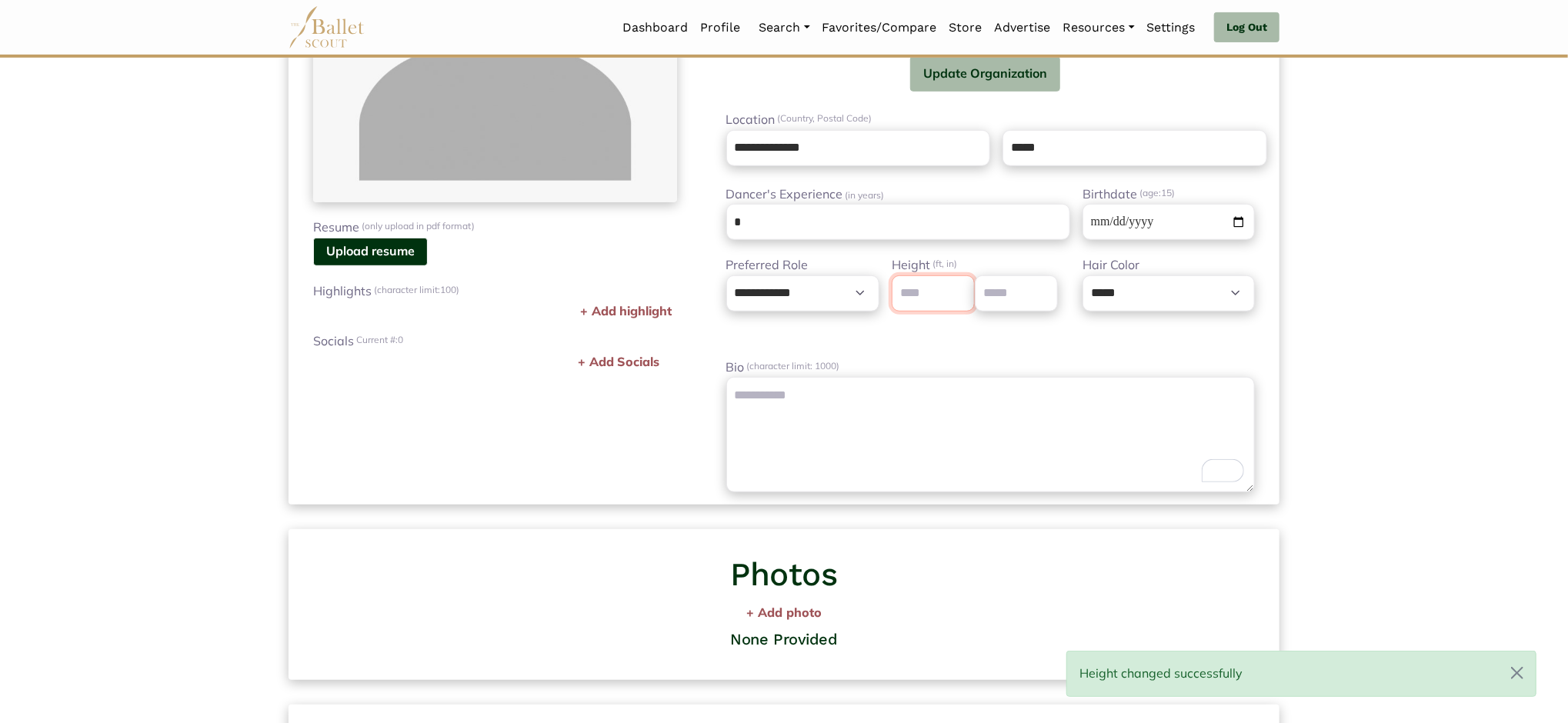
click at [958, 289] on input "*" at bounding box center [933, 293] width 83 height 36
click at [957, 304] on input "*" at bounding box center [933, 293] width 83 height 36
click at [960, 295] on input "*" at bounding box center [933, 293] width 83 height 36
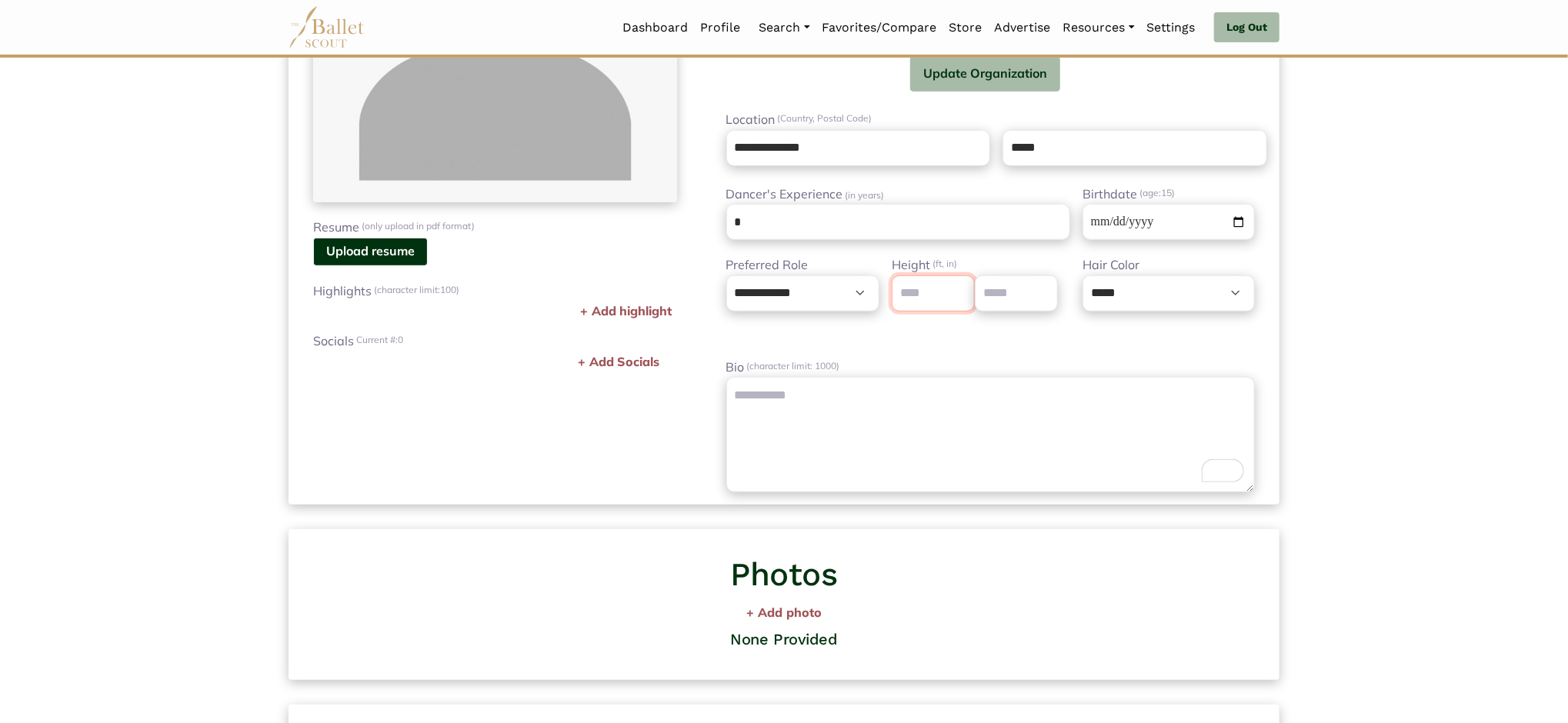
type input "*"
click at [960, 295] on input "*" at bounding box center [933, 293] width 83 height 36
click at [1009, 285] on input "number" at bounding box center [1016, 293] width 83 height 36
click at [1043, 284] on input "*" at bounding box center [1016, 293] width 83 height 36
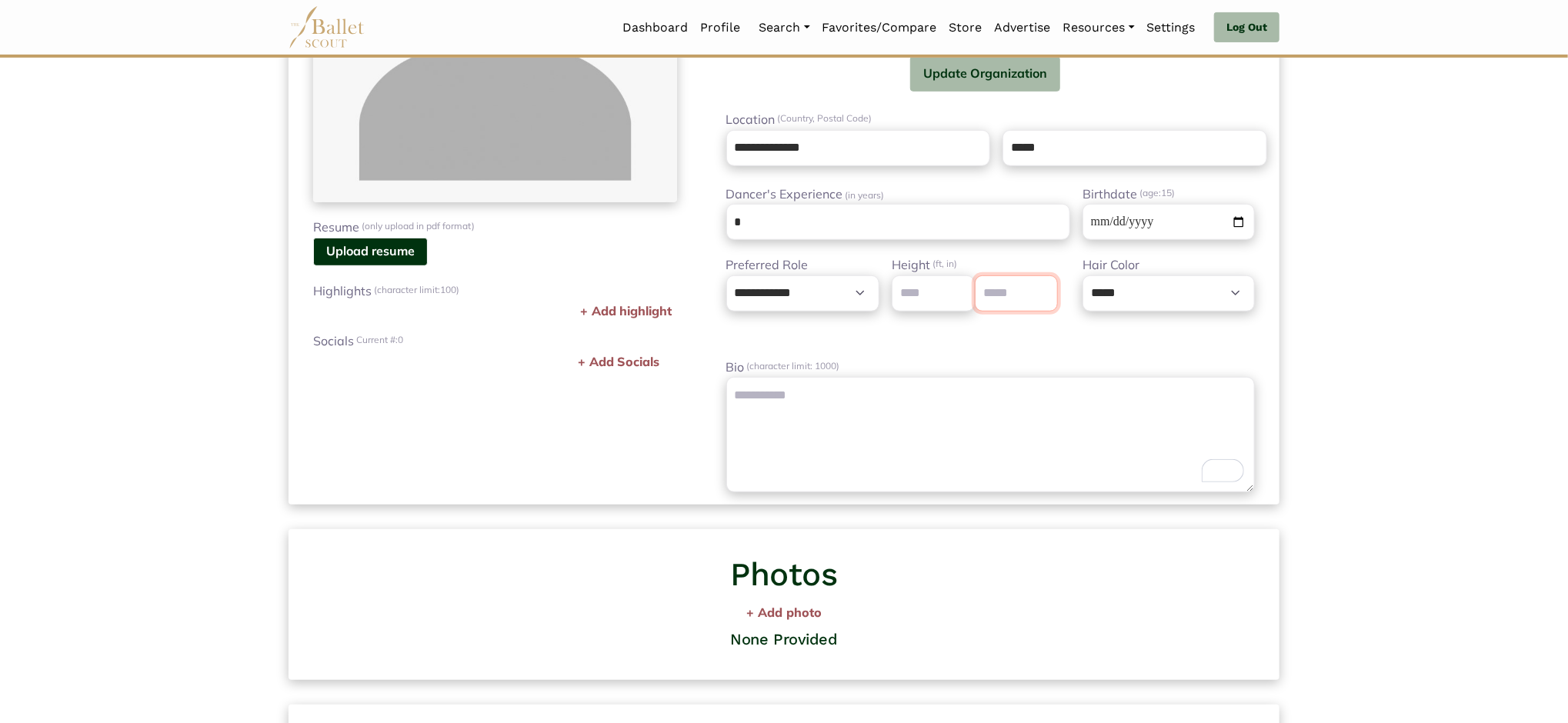
click at [1043, 284] on input "*" at bounding box center [1016, 293] width 83 height 36
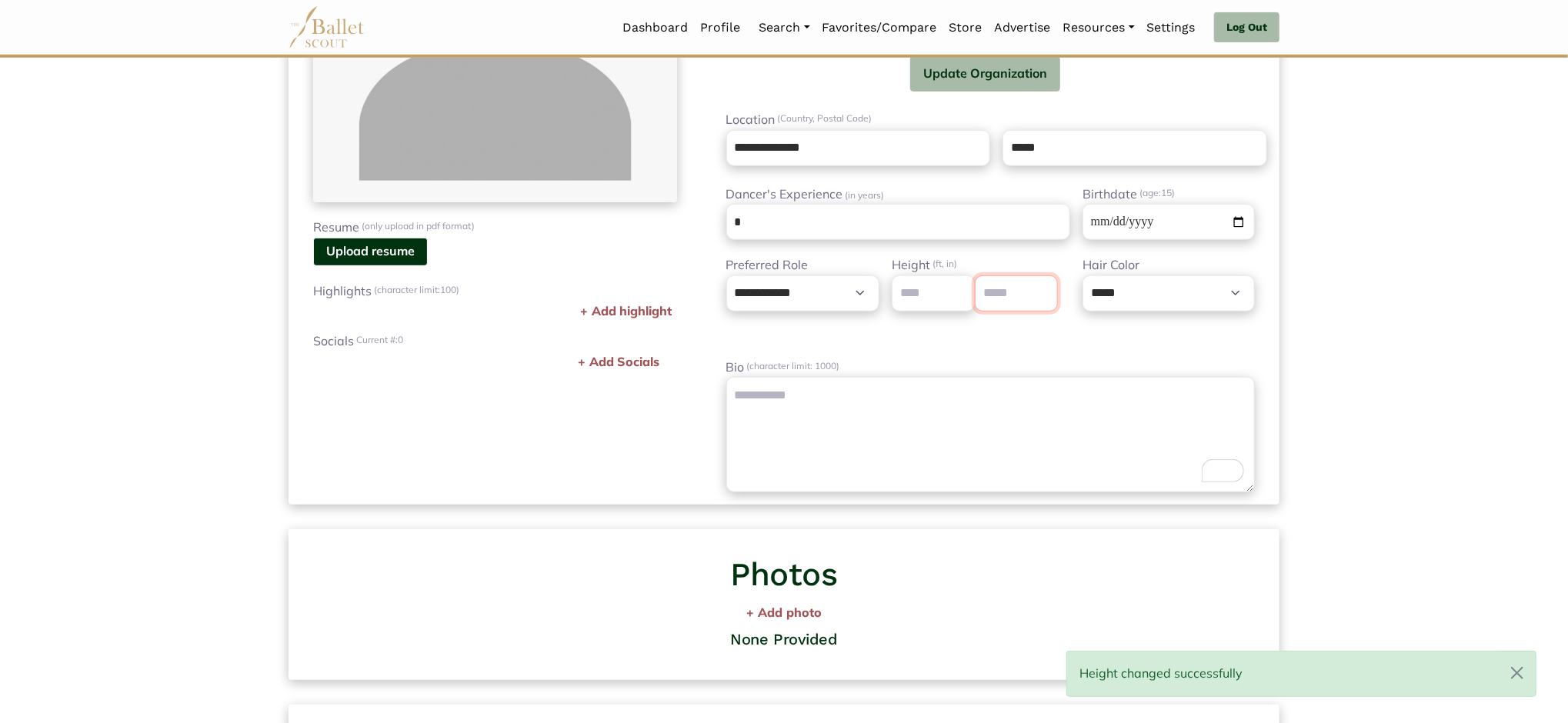
click at [1043, 284] on input "*" at bounding box center [1016, 293] width 83 height 36
type input "*"
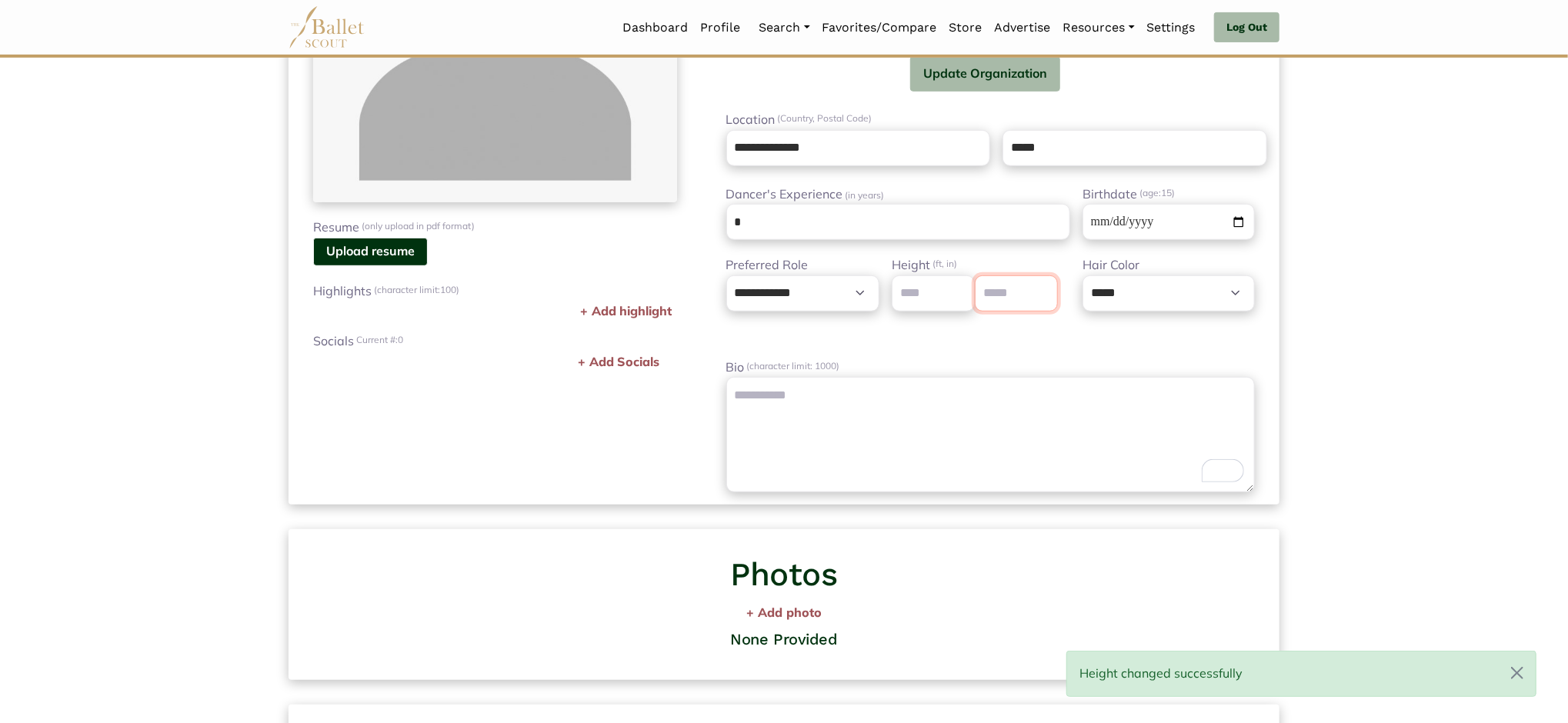
click at [1043, 284] on input "*" at bounding box center [1016, 293] width 83 height 36
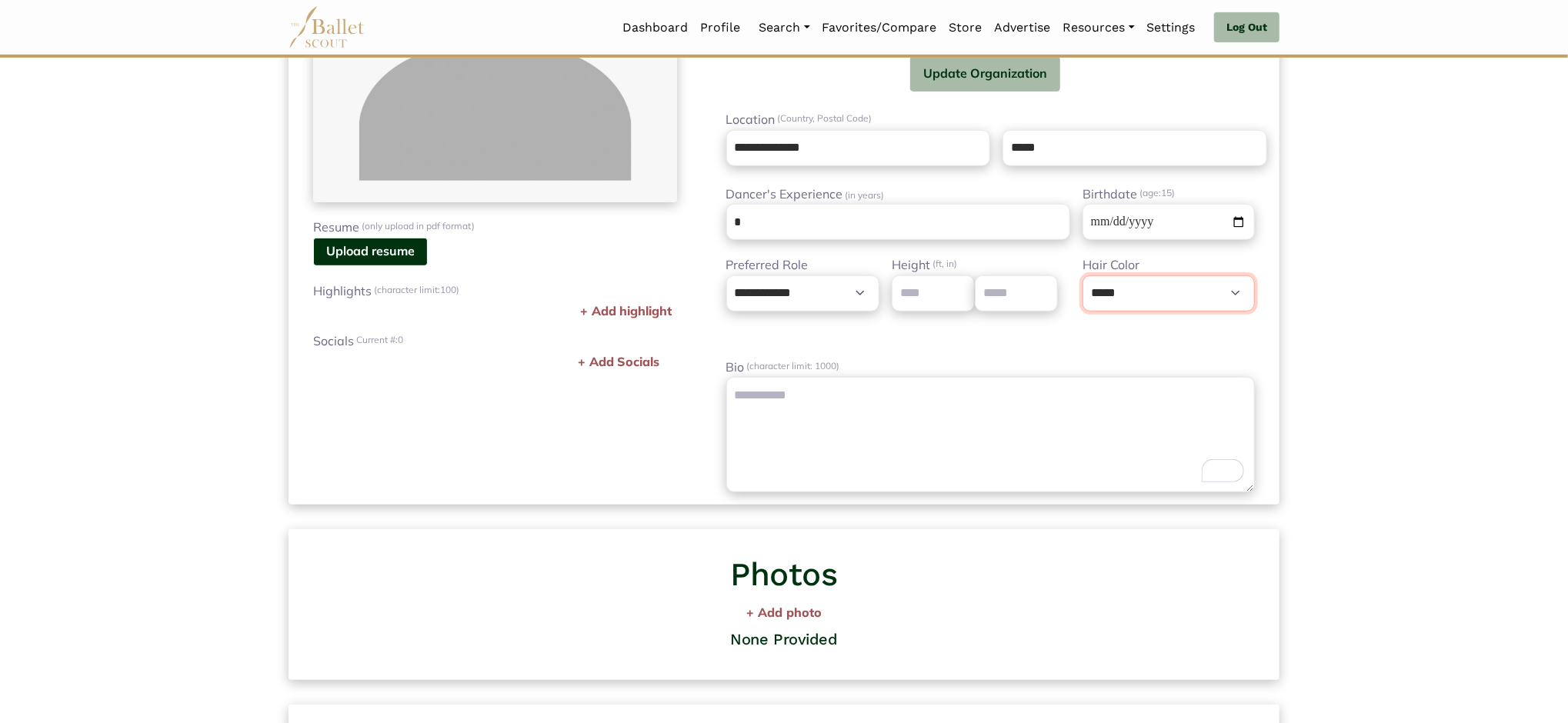
click at [1232, 293] on select "**********" at bounding box center [1169, 293] width 172 height 36
select select "**"
click at [1083, 276] on select "**********" at bounding box center [1169, 293] width 172 height 36
click at [651, 413] on div "Profile Photo Upload photo Resume (only upload in pdf format) Upload resume Rem…" at bounding box center [495, 139] width 413 height 709
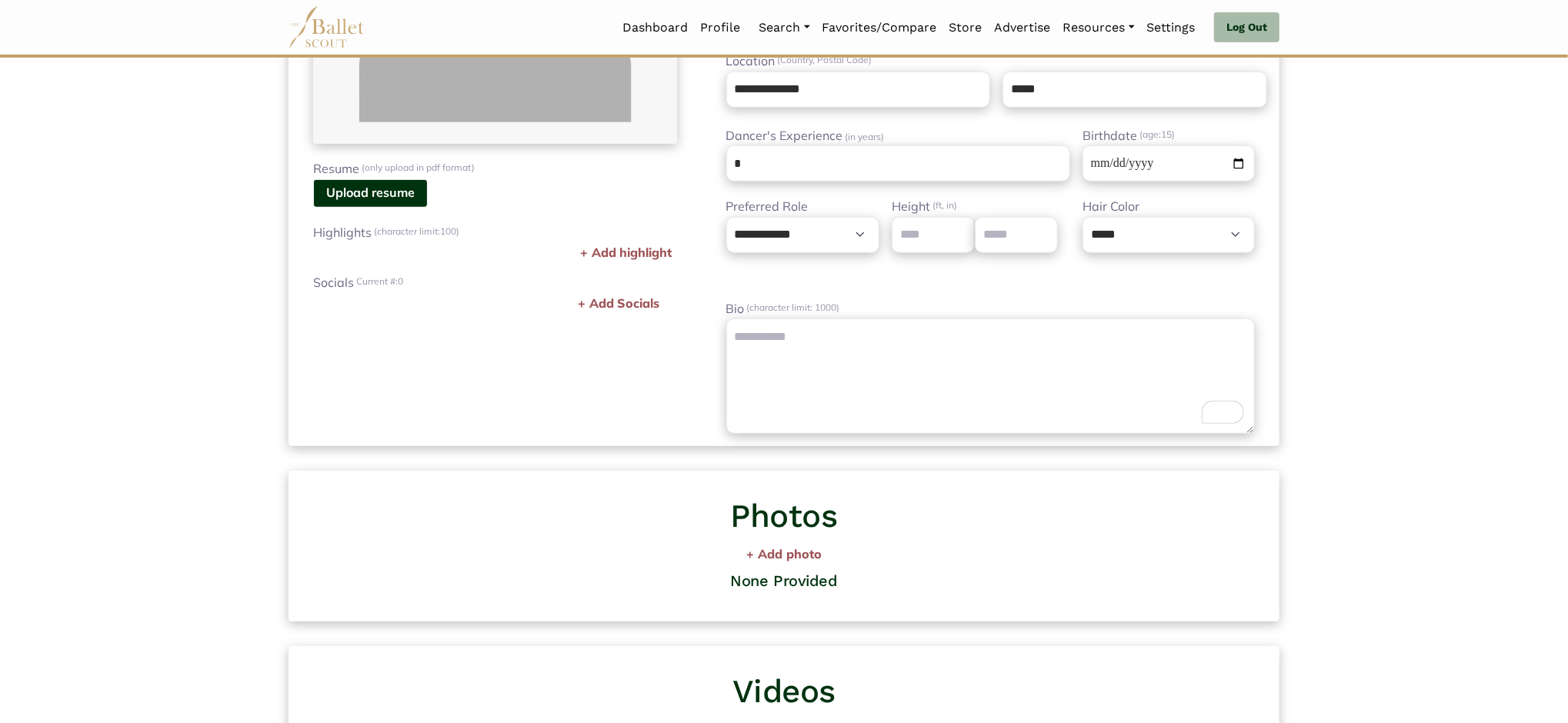
scroll to position [0, 0]
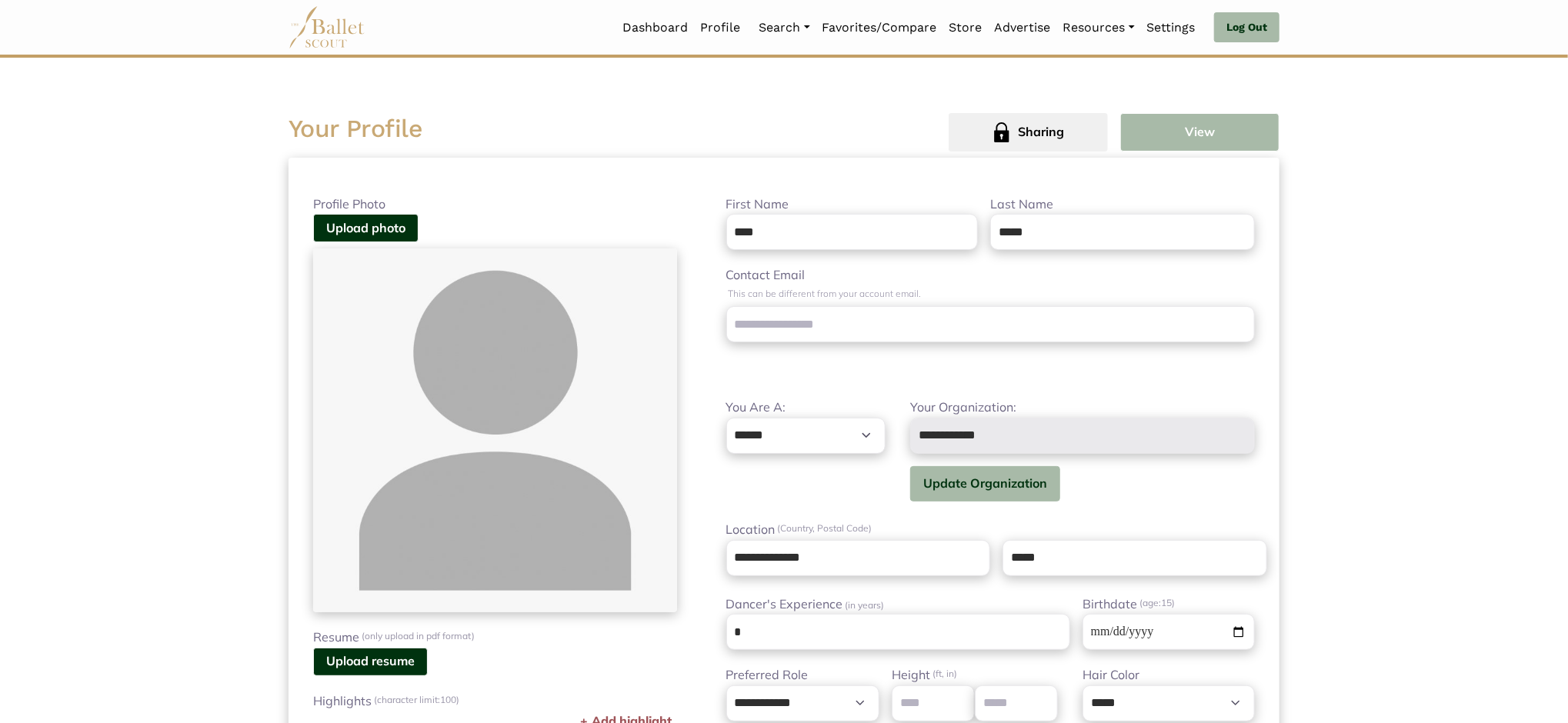
click at [1196, 130] on button "View" at bounding box center [1199, 133] width 159 height 39
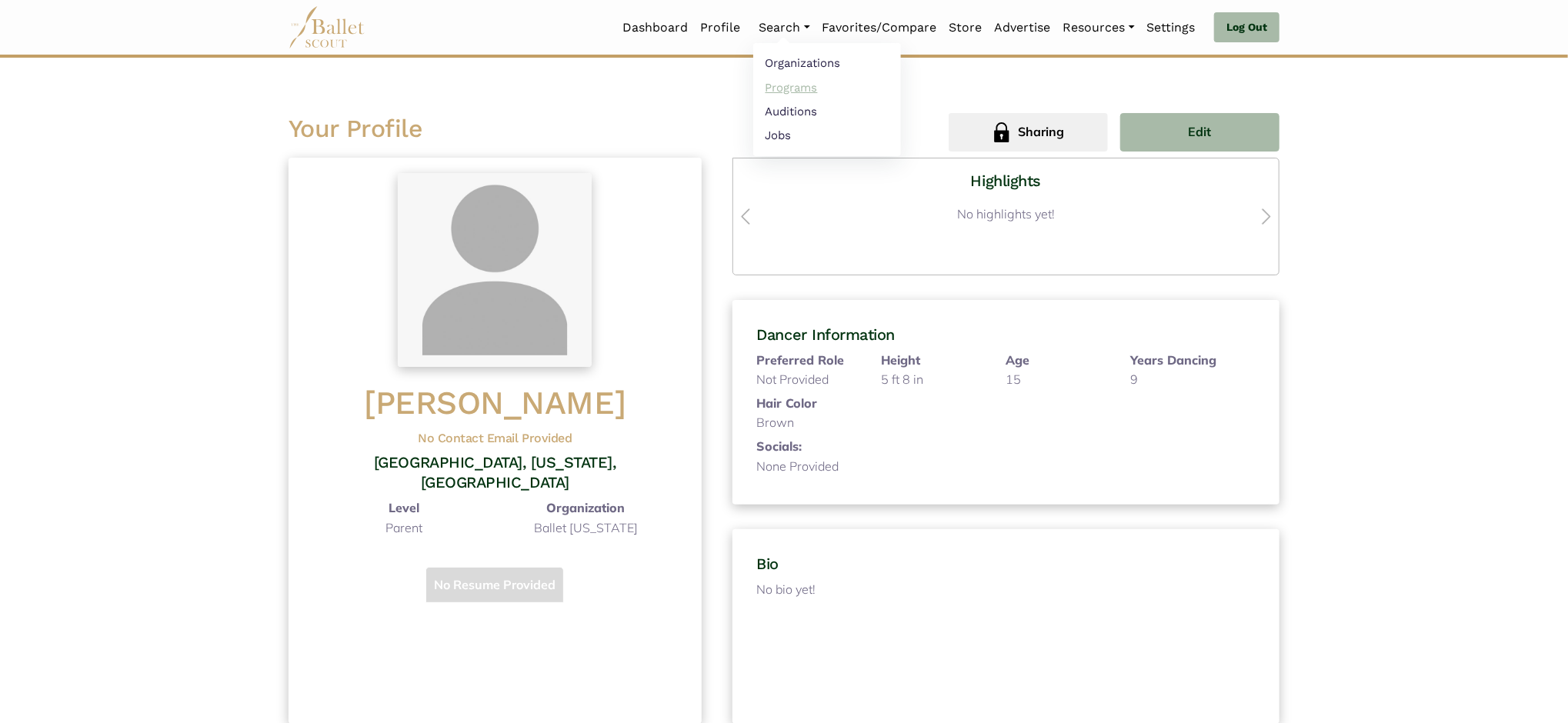
click at [793, 83] on link "Programs" at bounding box center [827, 87] width 148 height 24
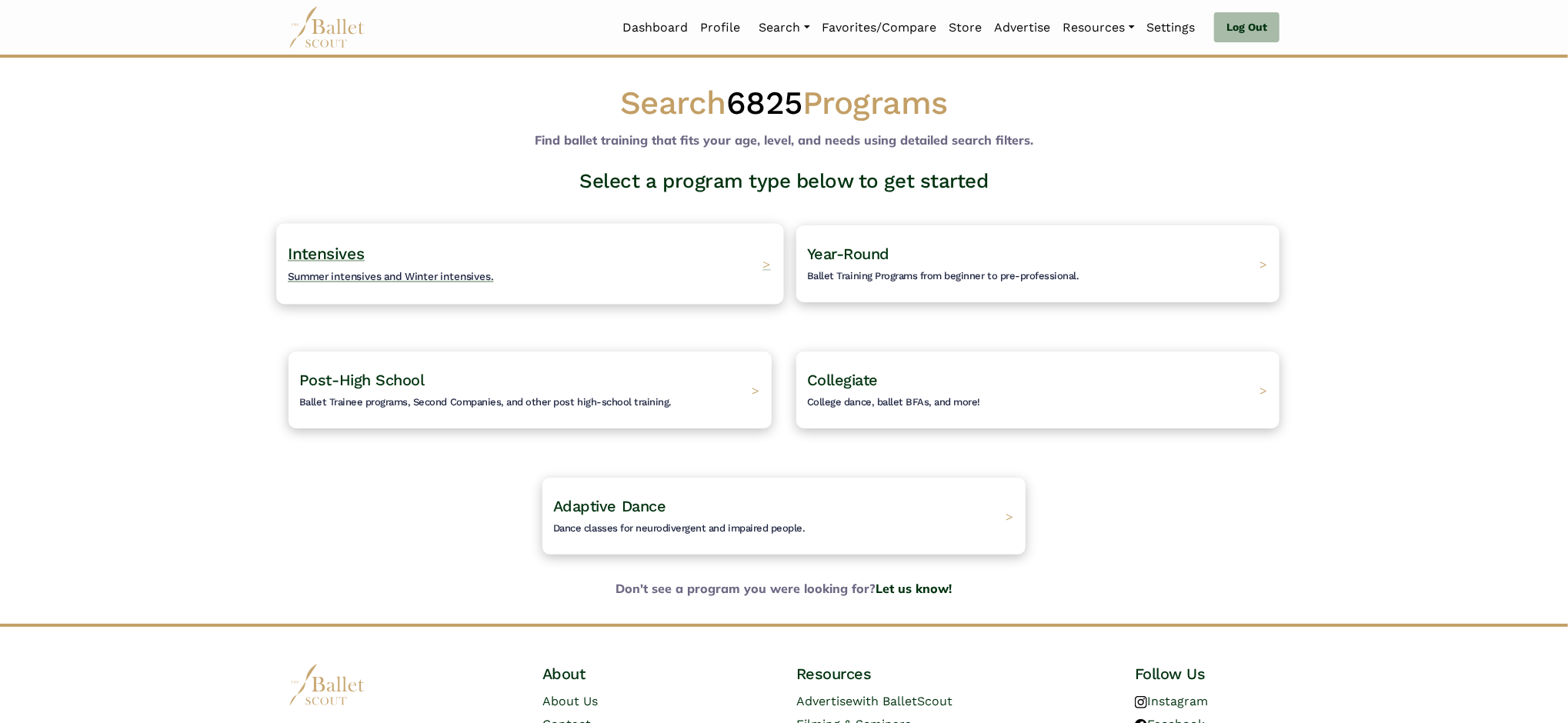
click at [317, 262] on span "Intensives" at bounding box center [327, 254] width 77 height 19
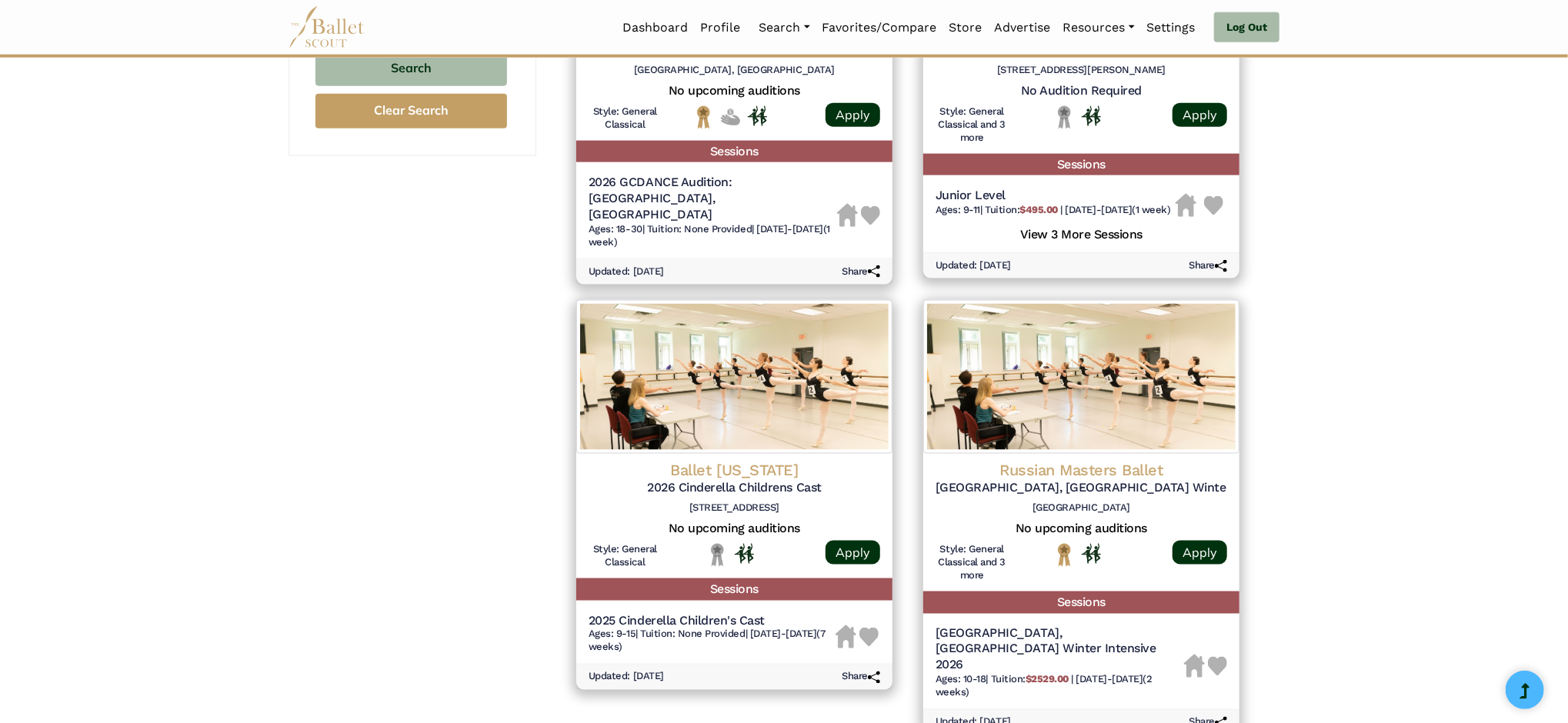
scroll to position [610, 0]
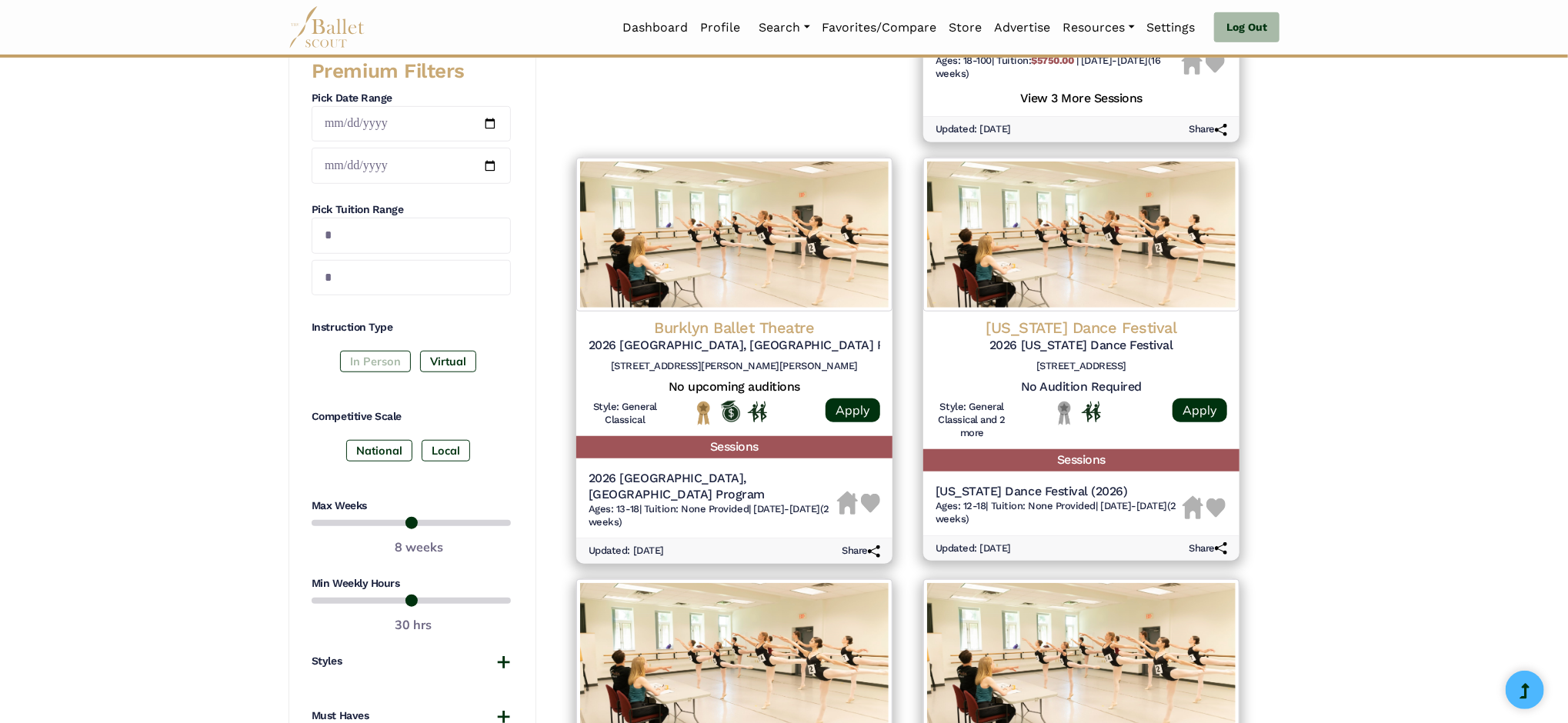
click at [379, 357] on label "In Person" at bounding box center [375, 361] width 71 height 22
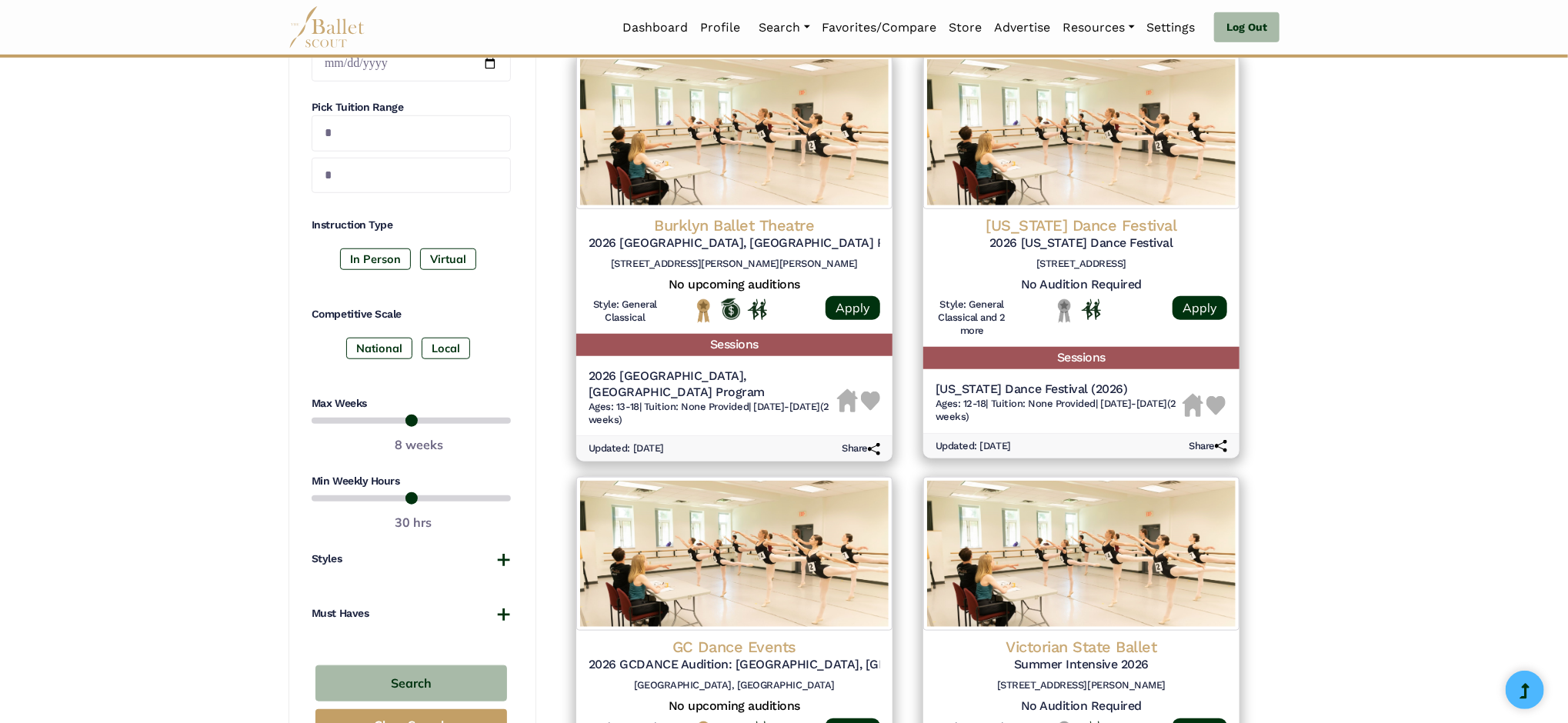
scroll to position [815, 0]
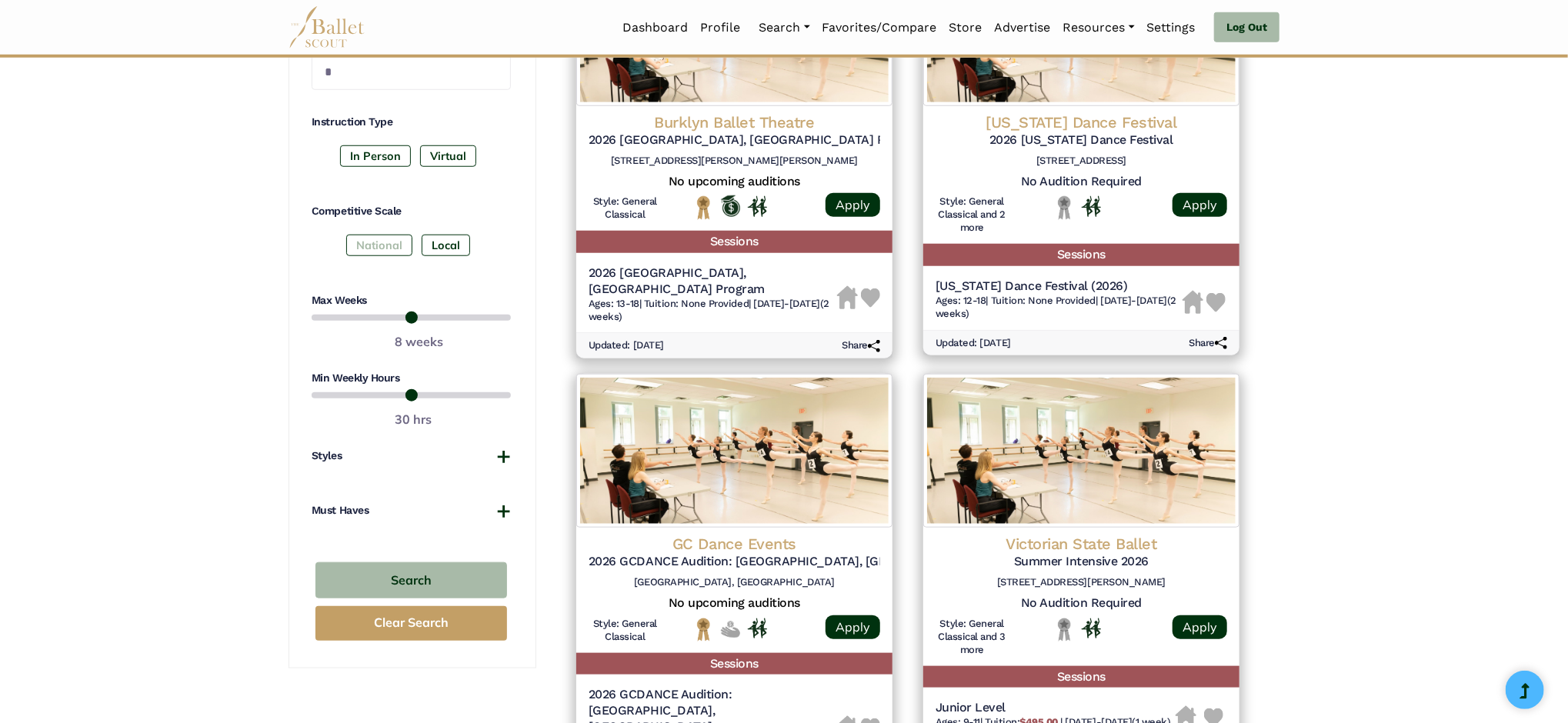
click at [401, 242] on label "National" at bounding box center [379, 245] width 66 height 22
drag, startPoint x: 505, startPoint y: 318, endPoint x: 397, endPoint y: 315, distance: 108.0
click at [397, 315] on input "range" at bounding box center [411, 317] width 199 height 18
drag, startPoint x: 387, startPoint y: 319, endPoint x: 432, endPoint y: 318, distance: 45.0
type input "*"
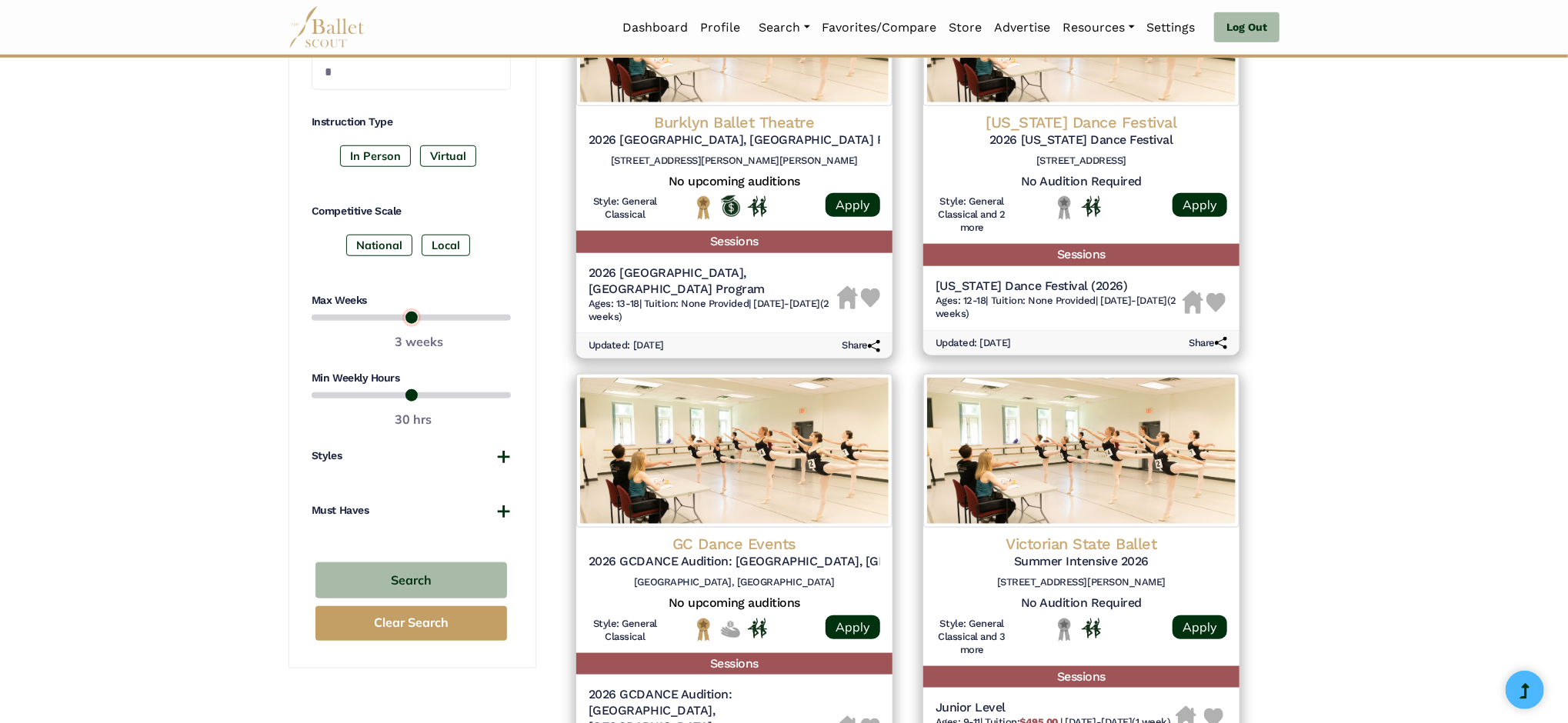
click at [432, 318] on input "range" at bounding box center [411, 317] width 199 height 18
click at [500, 450] on button "Styles" at bounding box center [411, 457] width 199 height 16
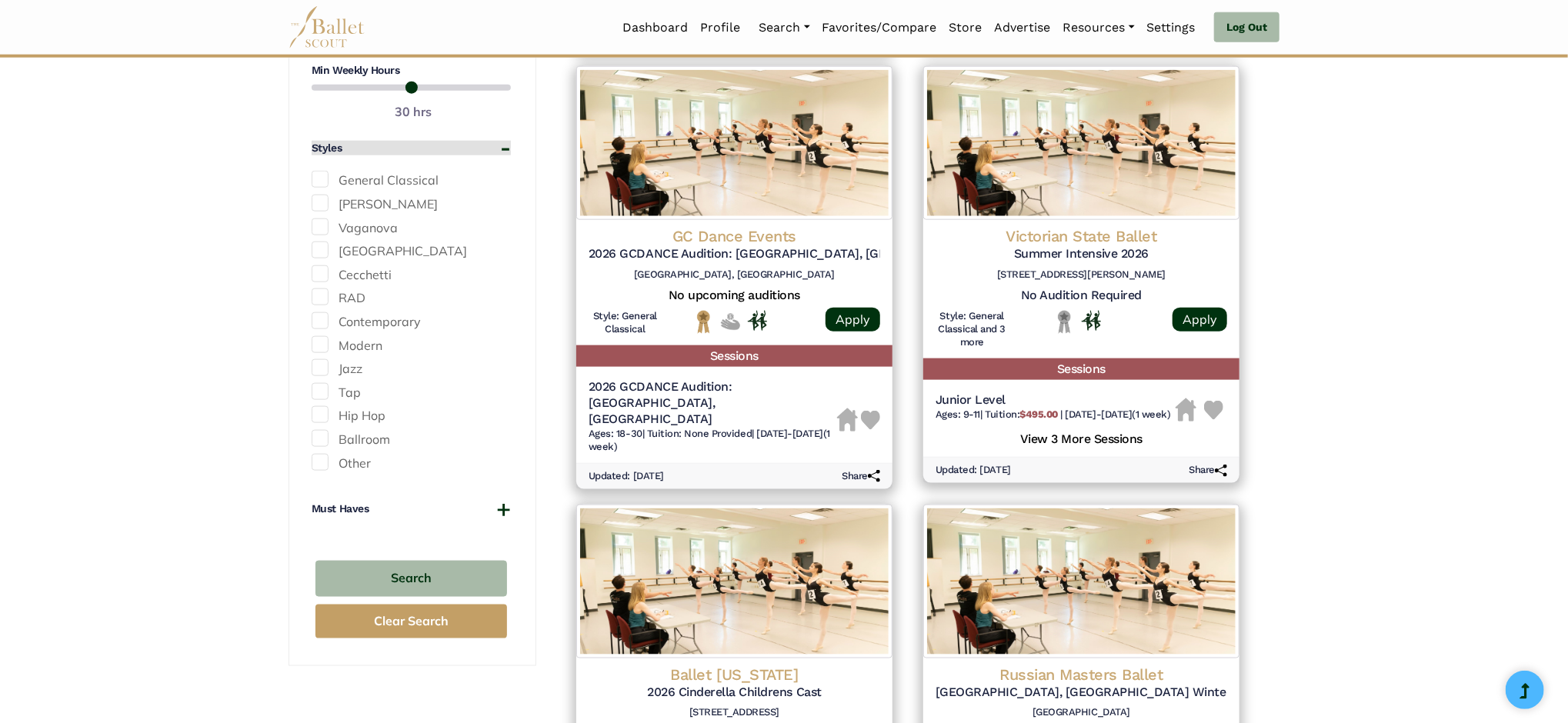
scroll to position [1225, 0]
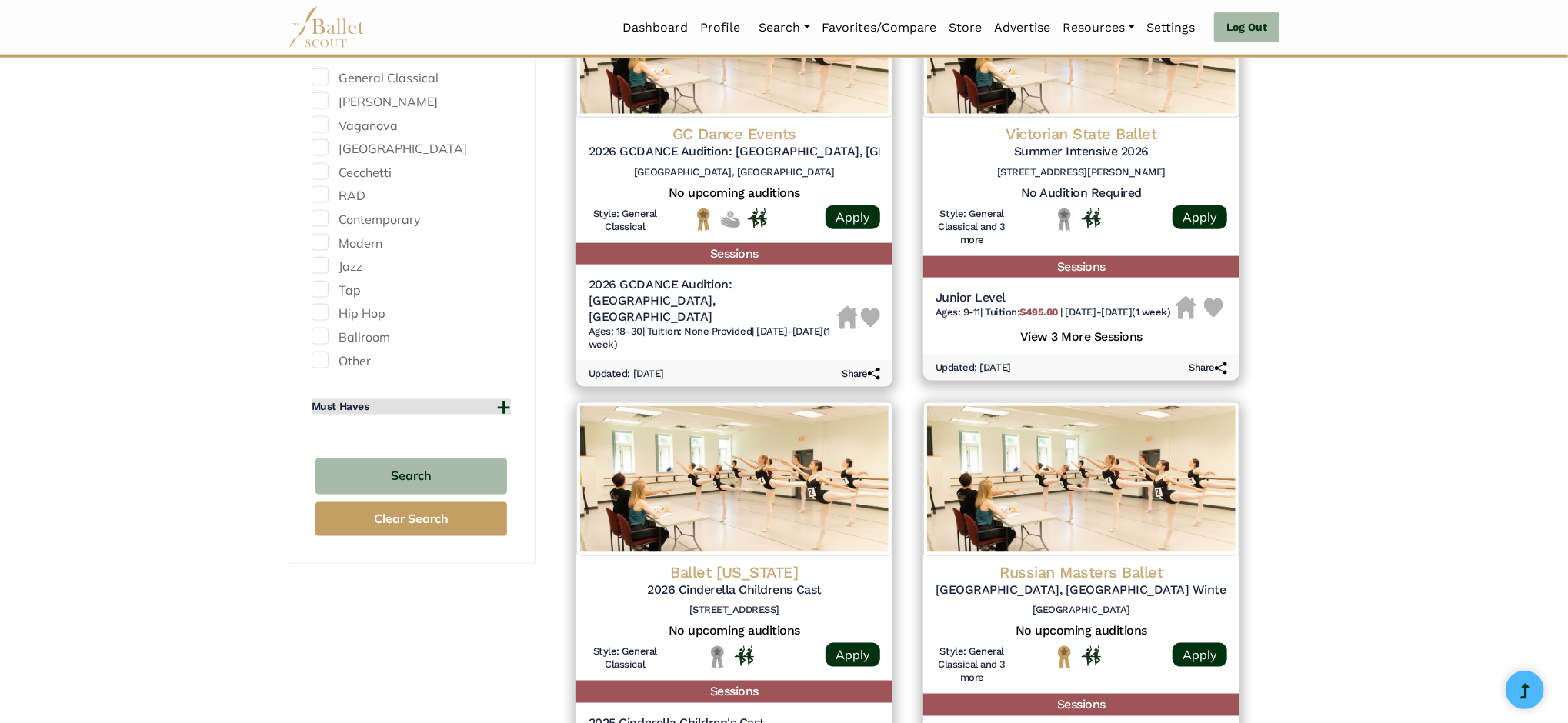
click at [491, 401] on button "Must Haves" at bounding box center [411, 408] width 199 height 16
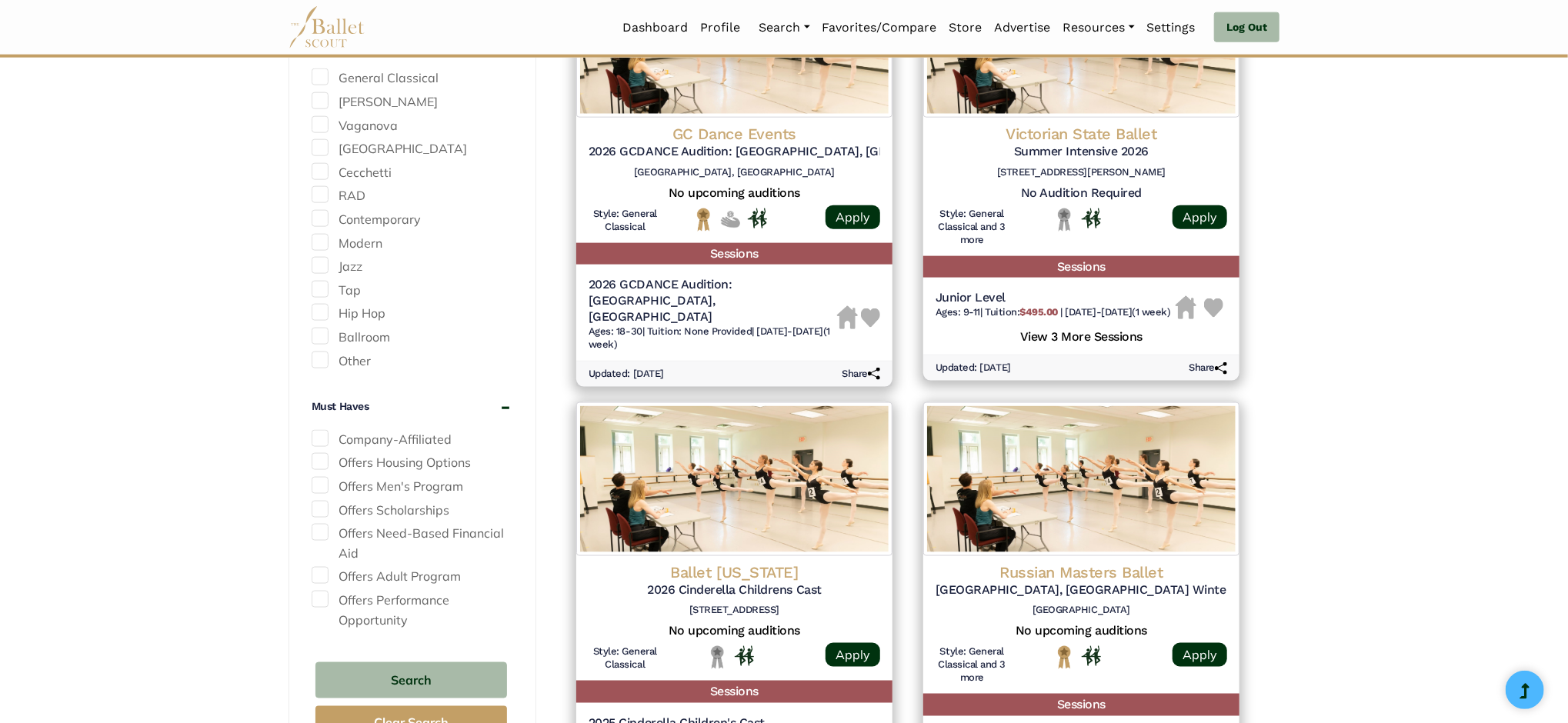
click at [316, 481] on span at bounding box center [320, 485] width 17 height 17
click at [423, 669] on button "Search" at bounding box center [411, 680] width 191 height 36
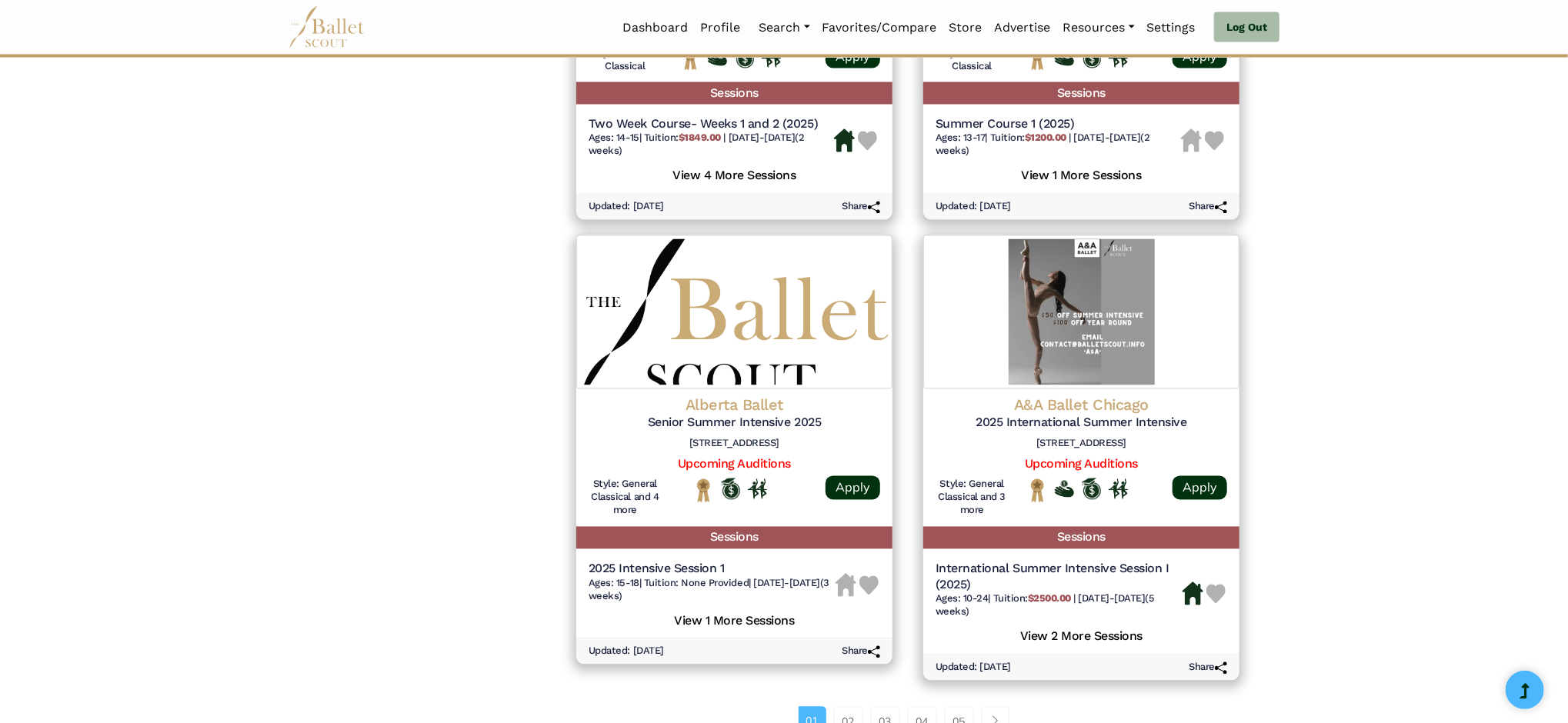
scroll to position [1949, 0]
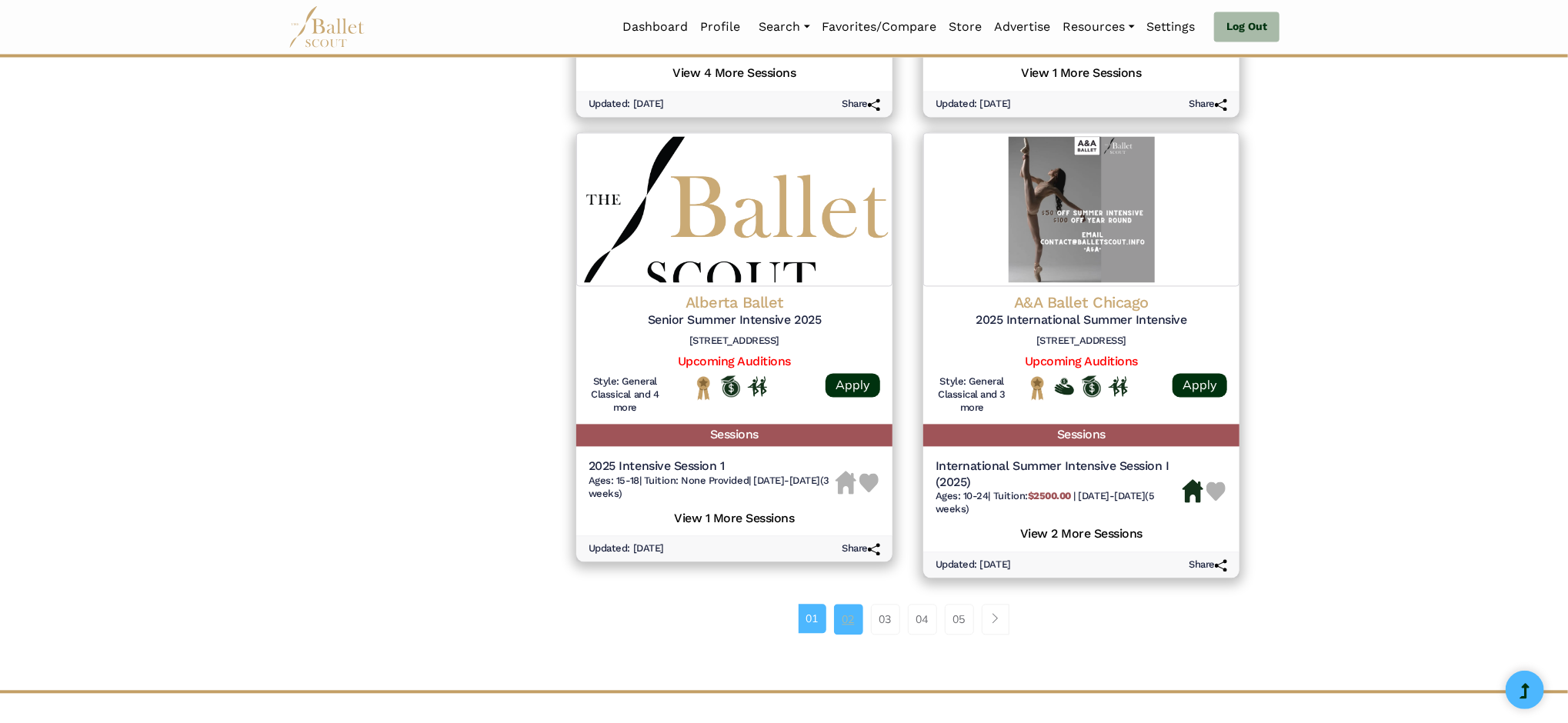
click at [847, 605] on link "02" at bounding box center [849, 620] width 29 height 31
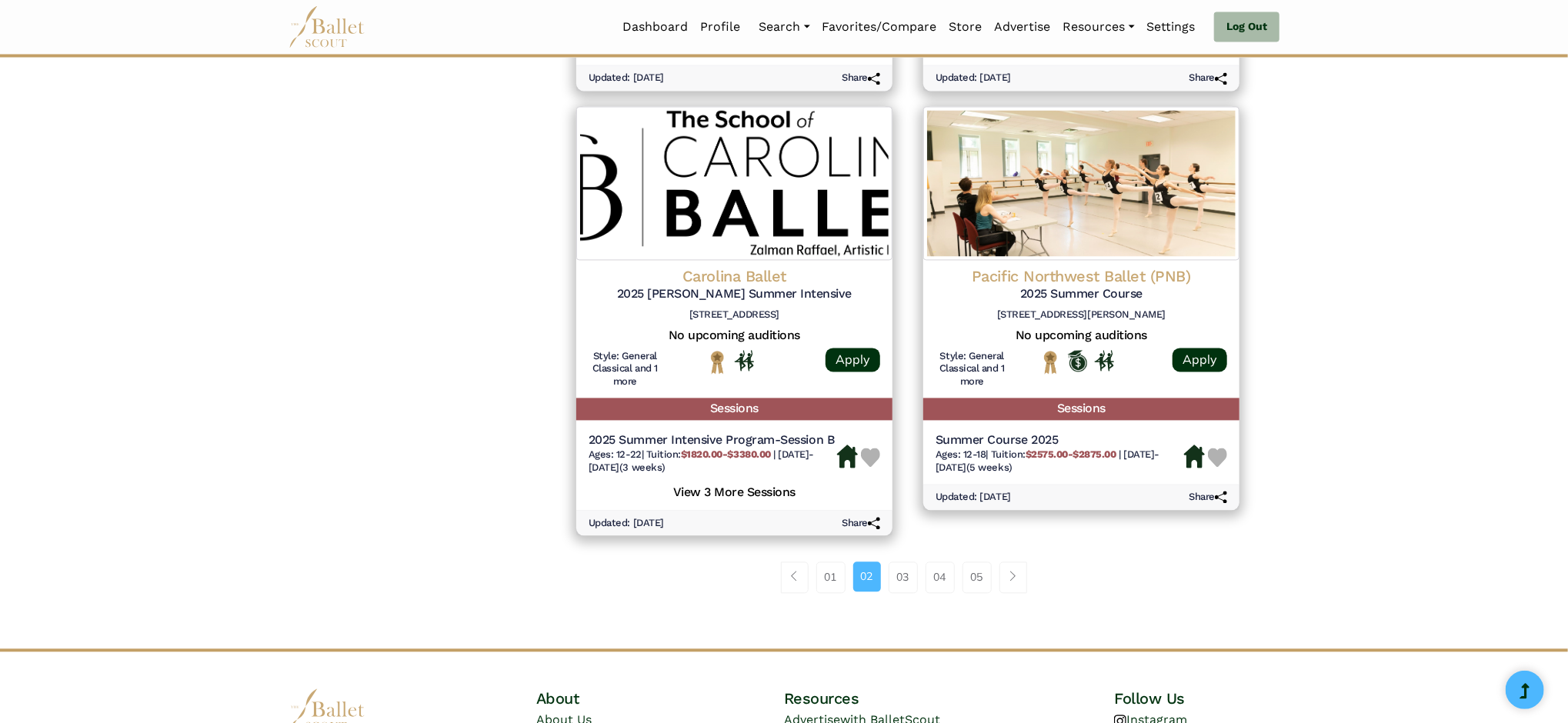
scroll to position [2088, 0]
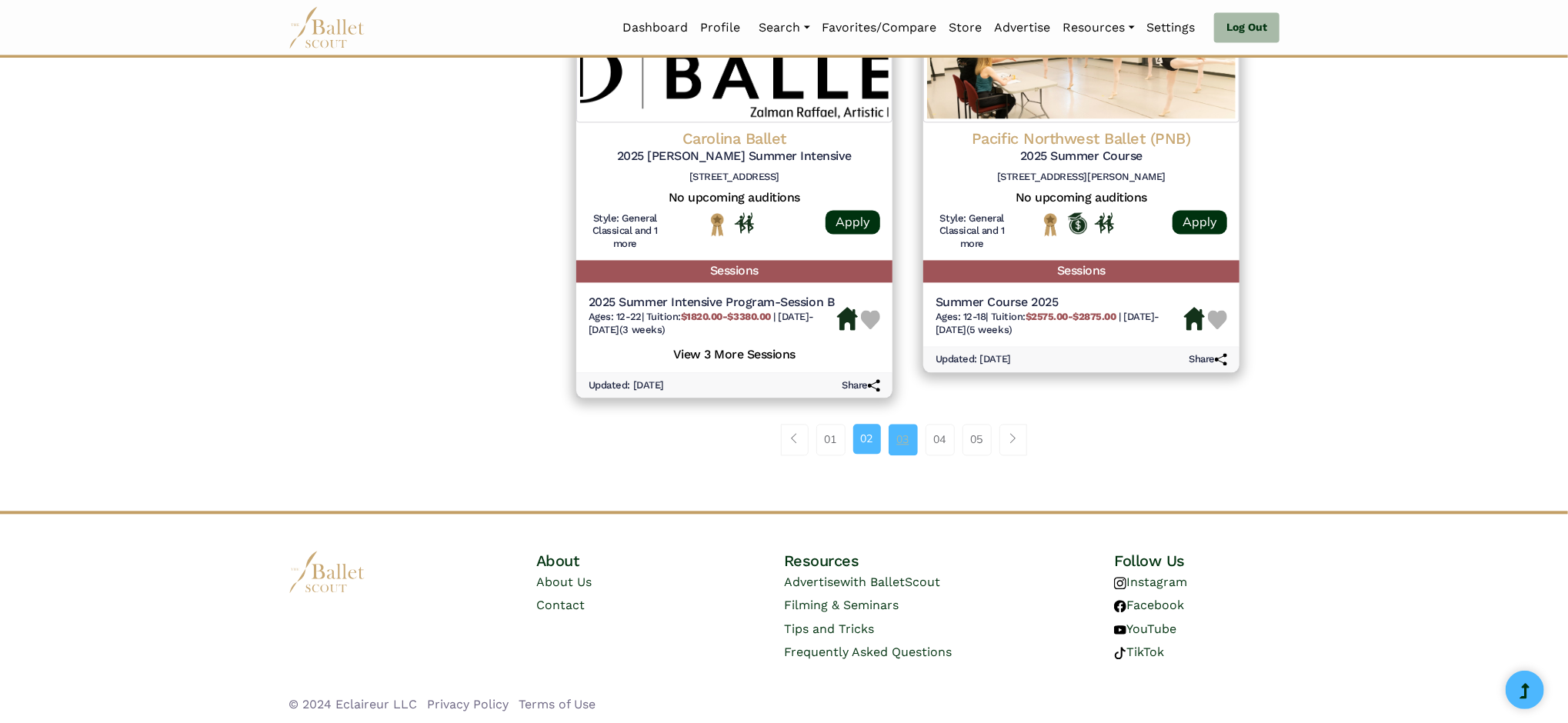
click at [902, 430] on link "03" at bounding box center [903, 439] width 29 height 31
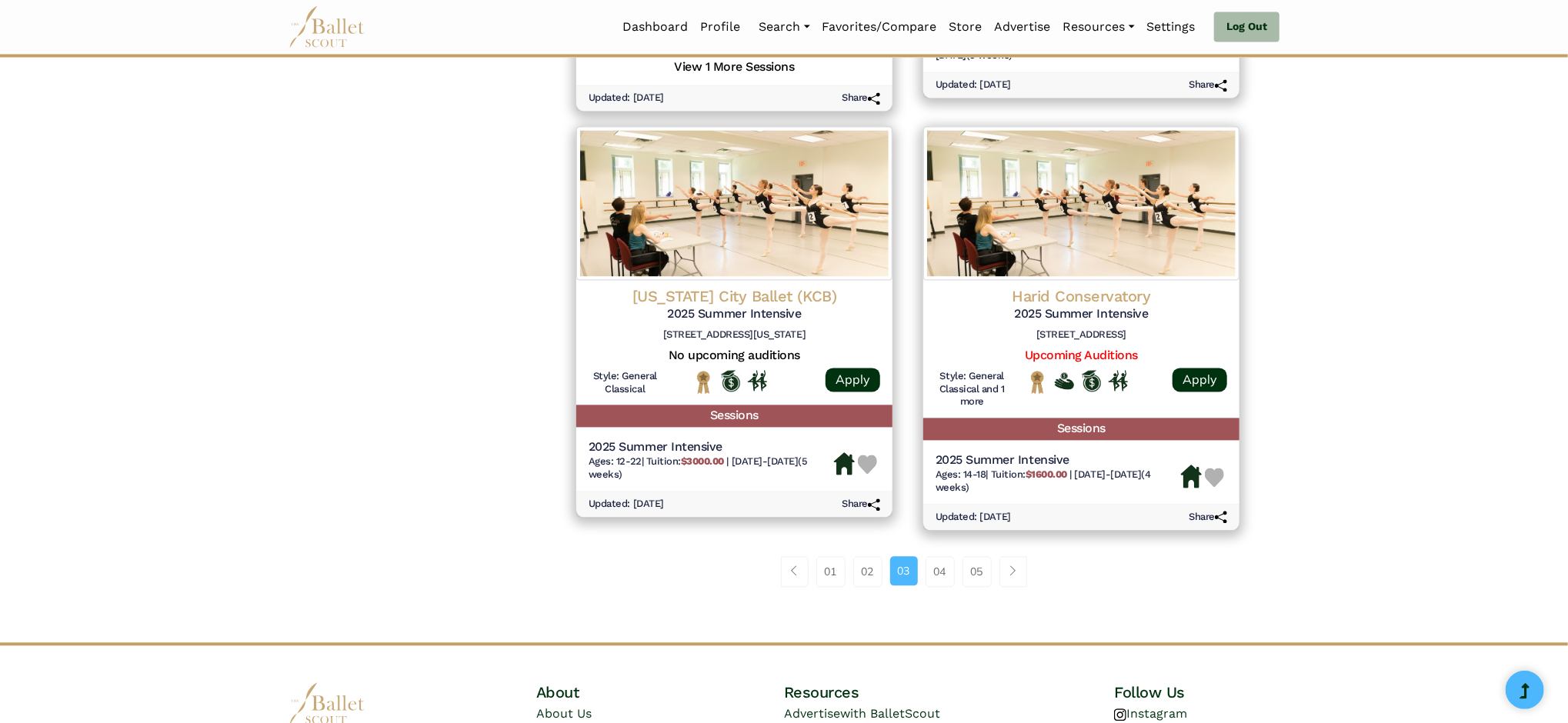
scroll to position [2098, 0]
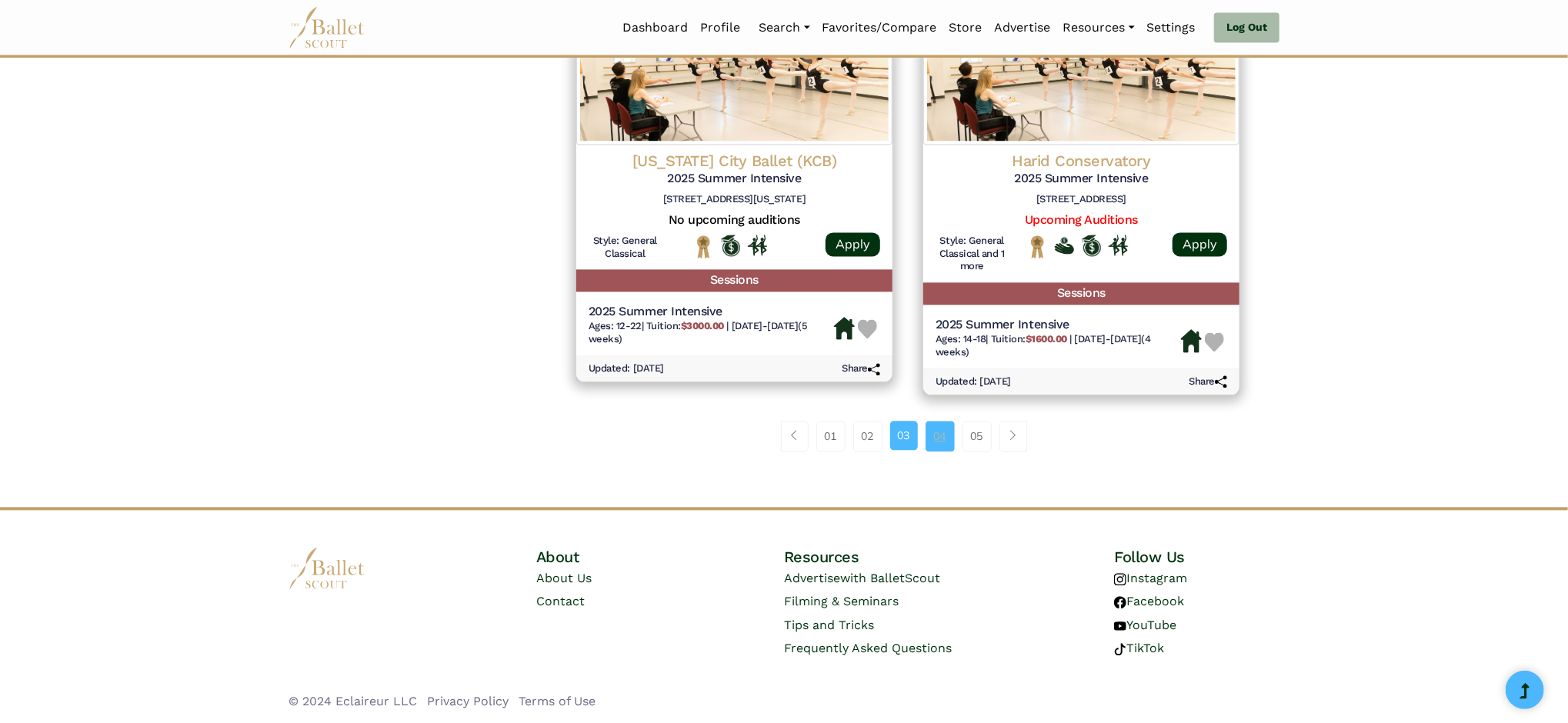
click at [928, 430] on link "04" at bounding box center [940, 436] width 29 height 31
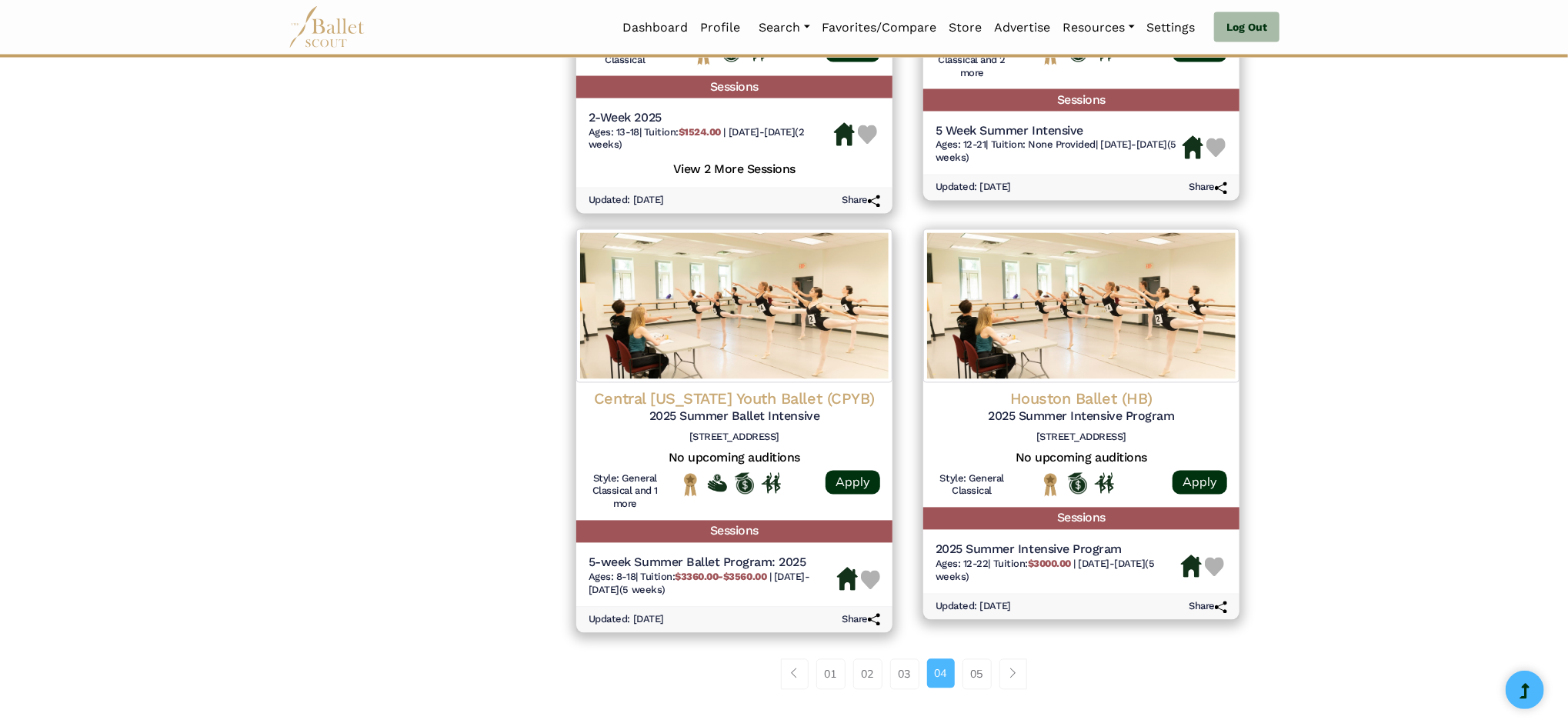
scroll to position [1949, 0]
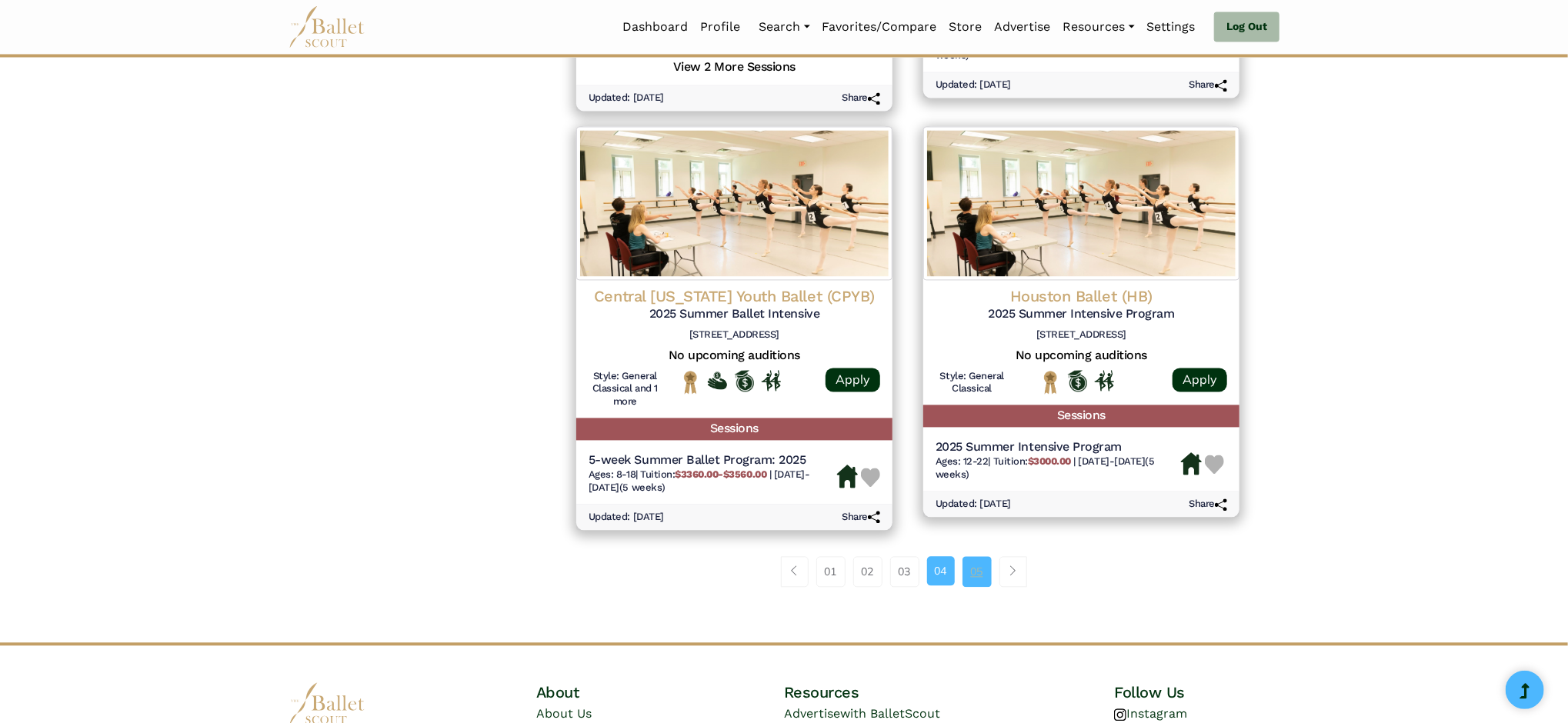
click at [978, 582] on link "05" at bounding box center [977, 572] width 29 height 31
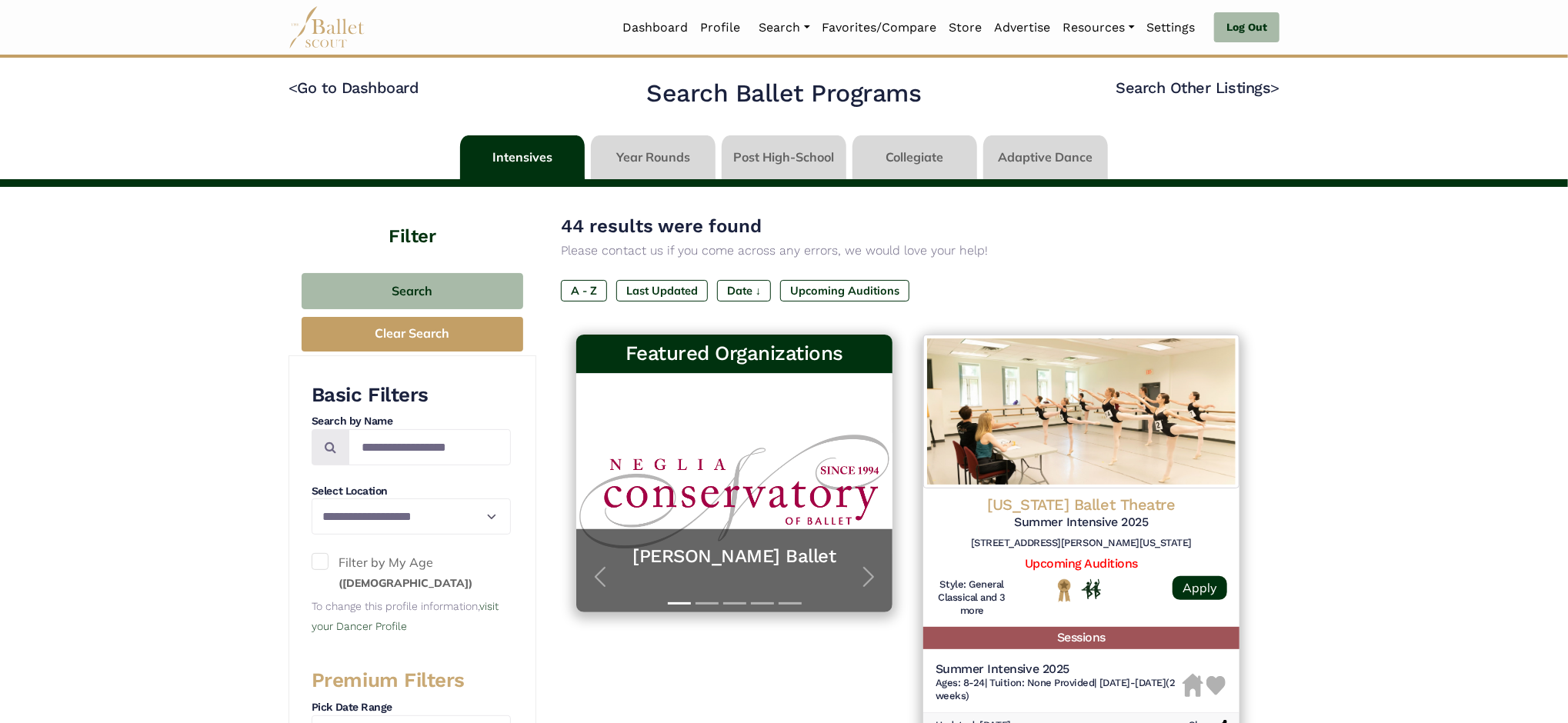
click at [810, 152] on link at bounding box center [784, 157] width 125 height 44
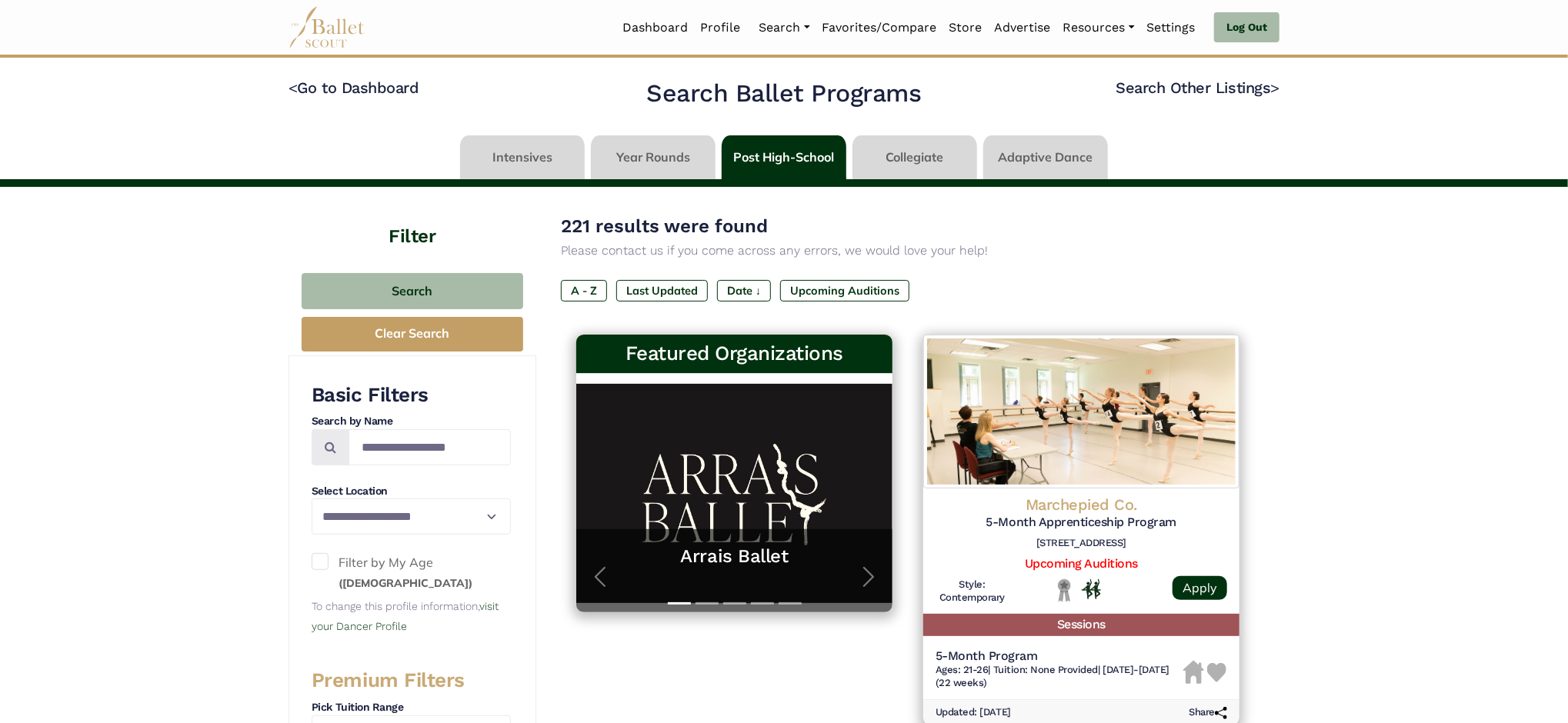
click at [522, 158] on link at bounding box center [523, 157] width 125 height 44
click at [409, 444] on input "Search by names..." at bounding box center [430, 447] width 163 height 36
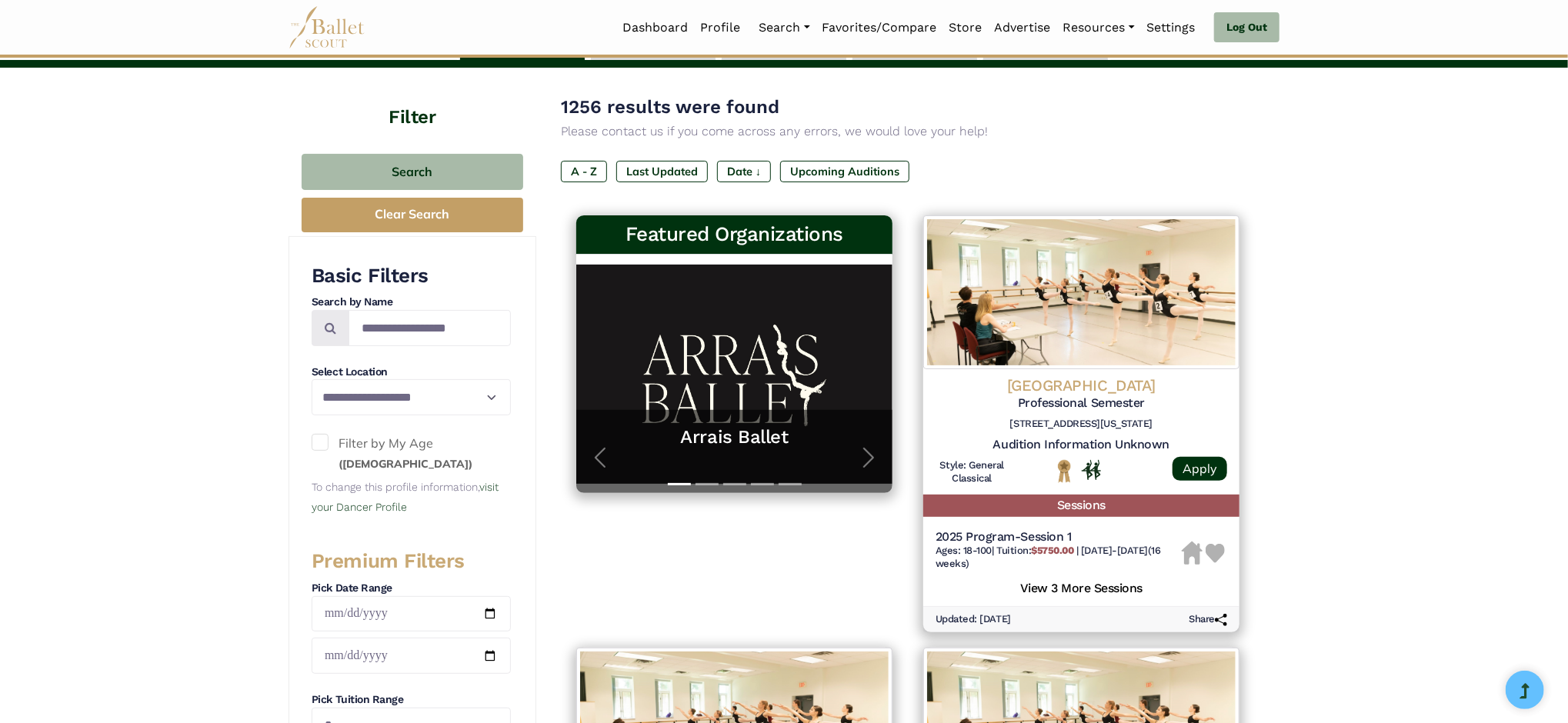
scroll to position [17, 0]
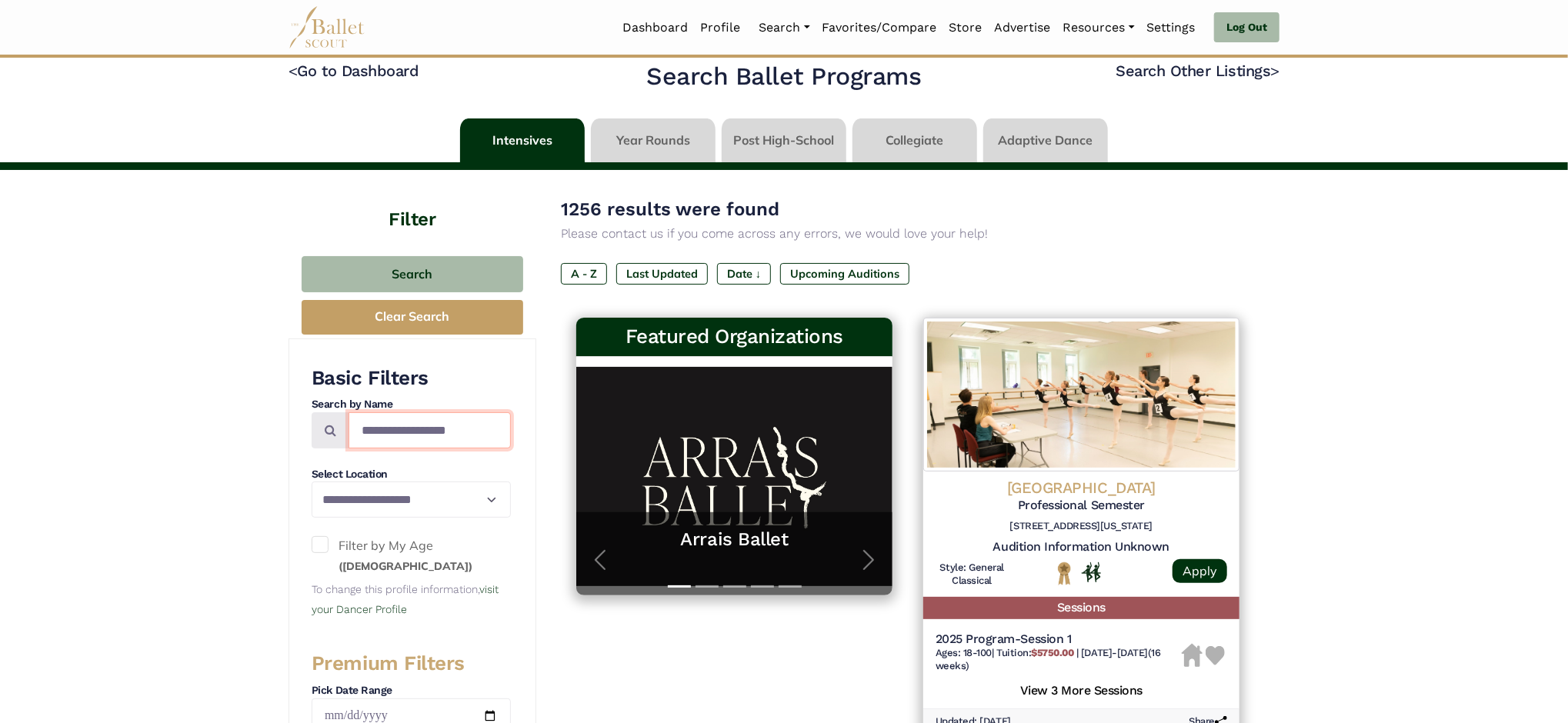
click at [429, 420] on input "Search by names..." at bounding box center [430, 430] width 163 height 36
type input "**********"
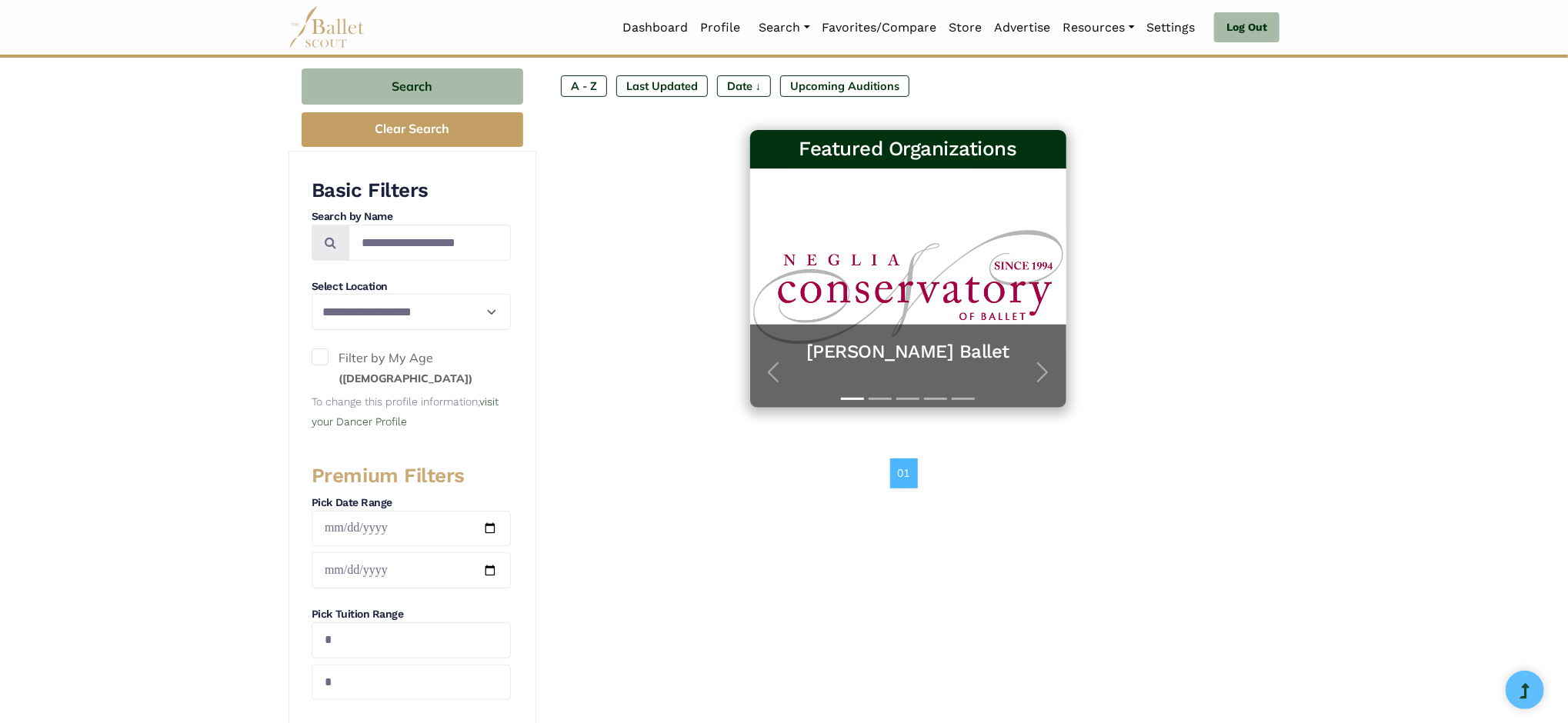
scroll to position [307, 0]
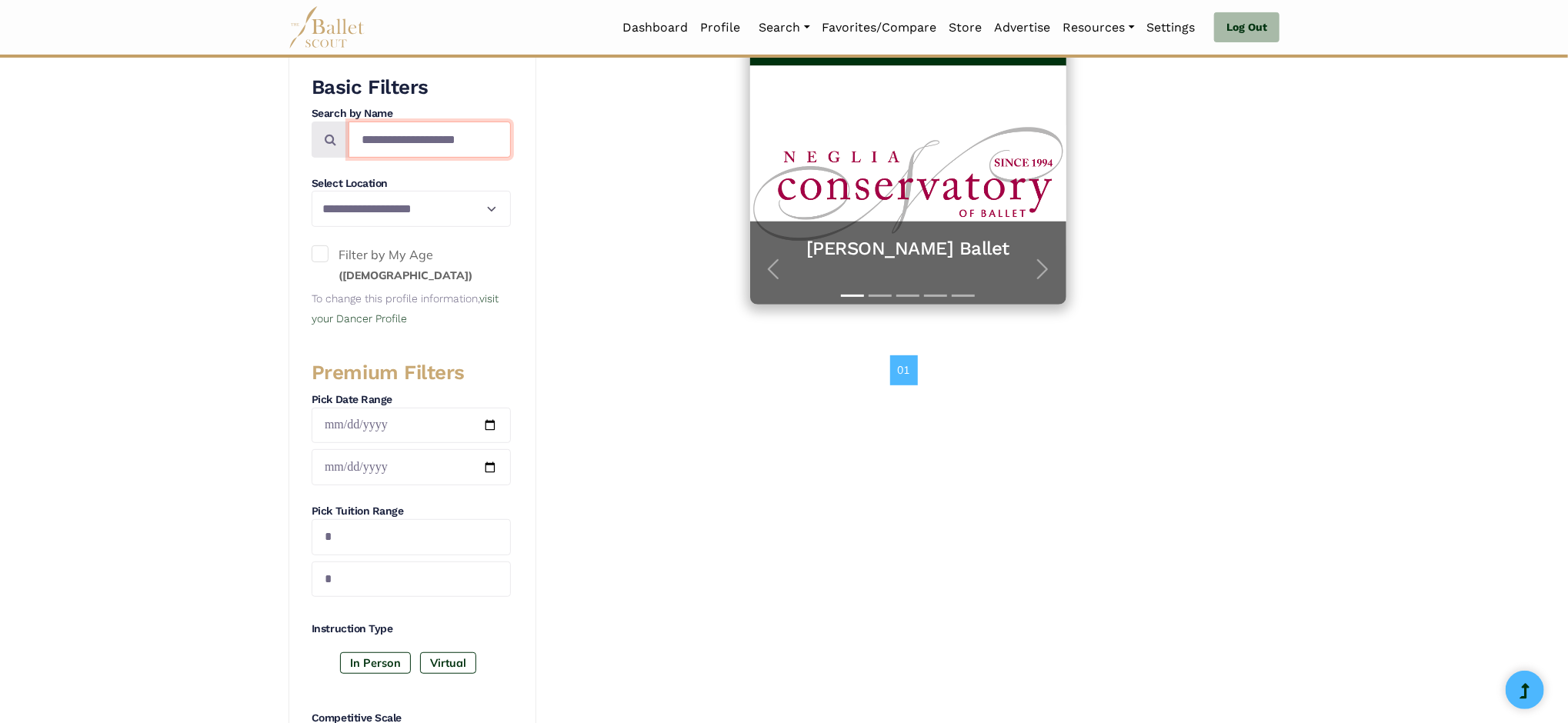
drag, startPoint x: 401, startPoint y: 137, endPoint x: 468, endPoint y: 135, distance: 67.0
click at [468, 135] on input "**********" at bounding box center [430, 139] width 163 height 36
type input "**********"
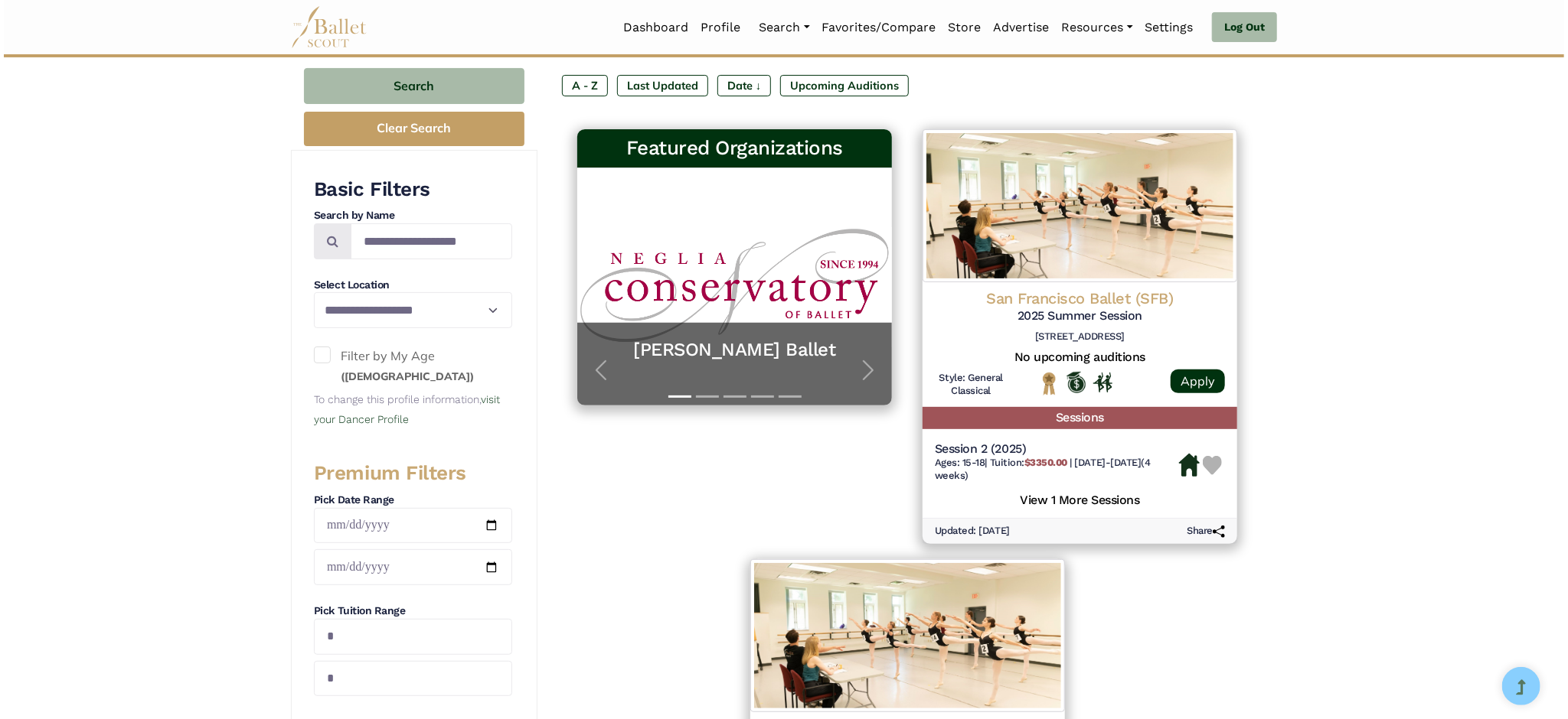
scroll to position [306, 0]
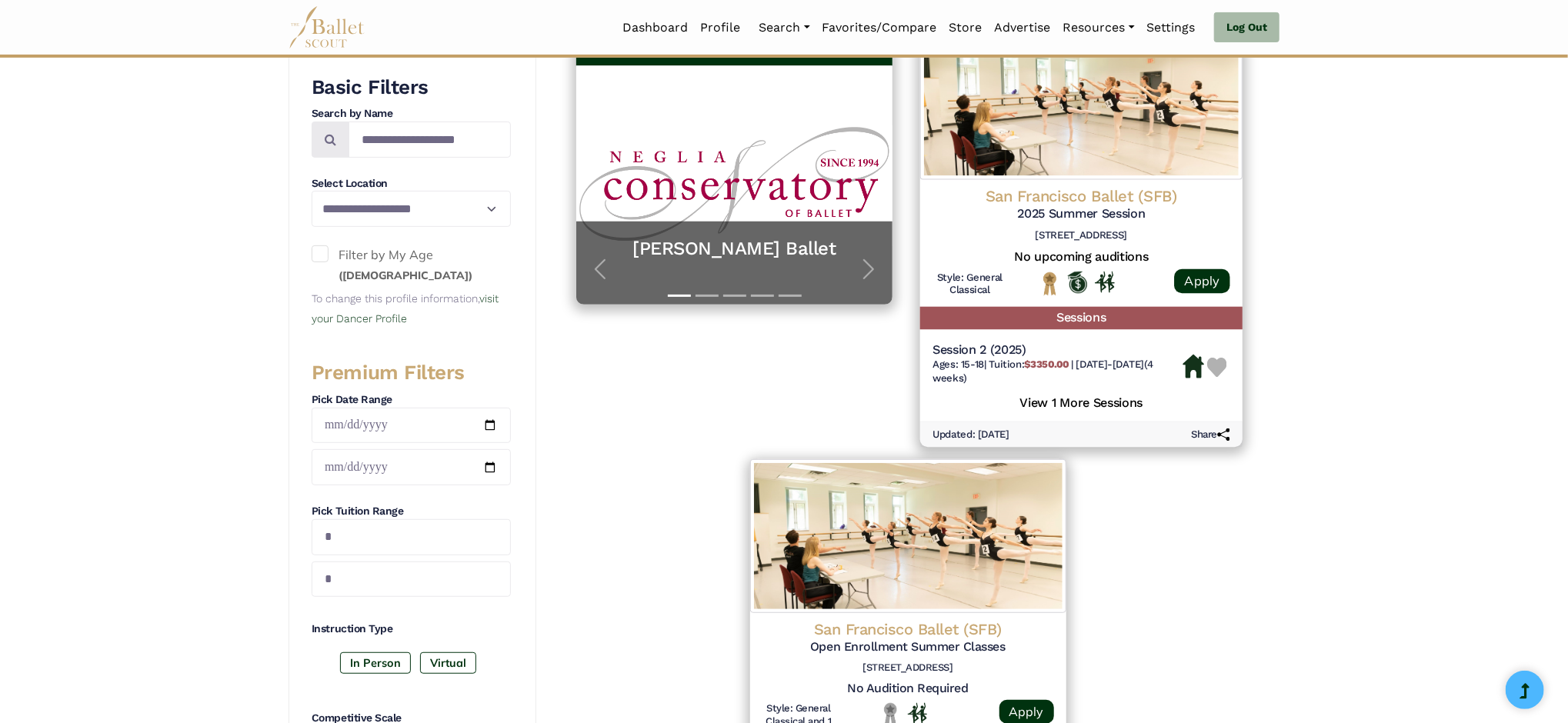
click at [1011, 153] on img at bounding box center [1081, 101] width 322 height 157
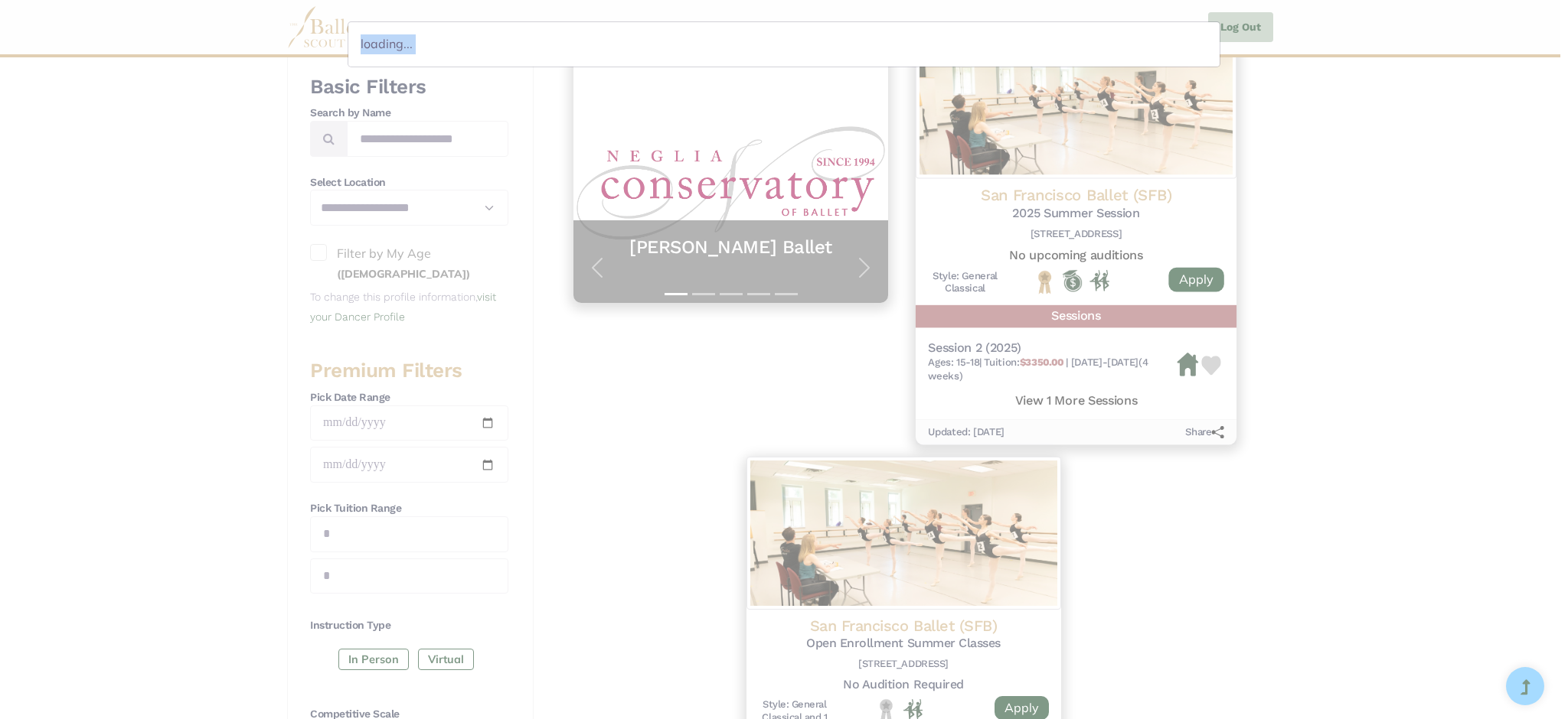
click at [1006, 152] on div "loading..." at bounding box center [784, 359] width 1568 height 719
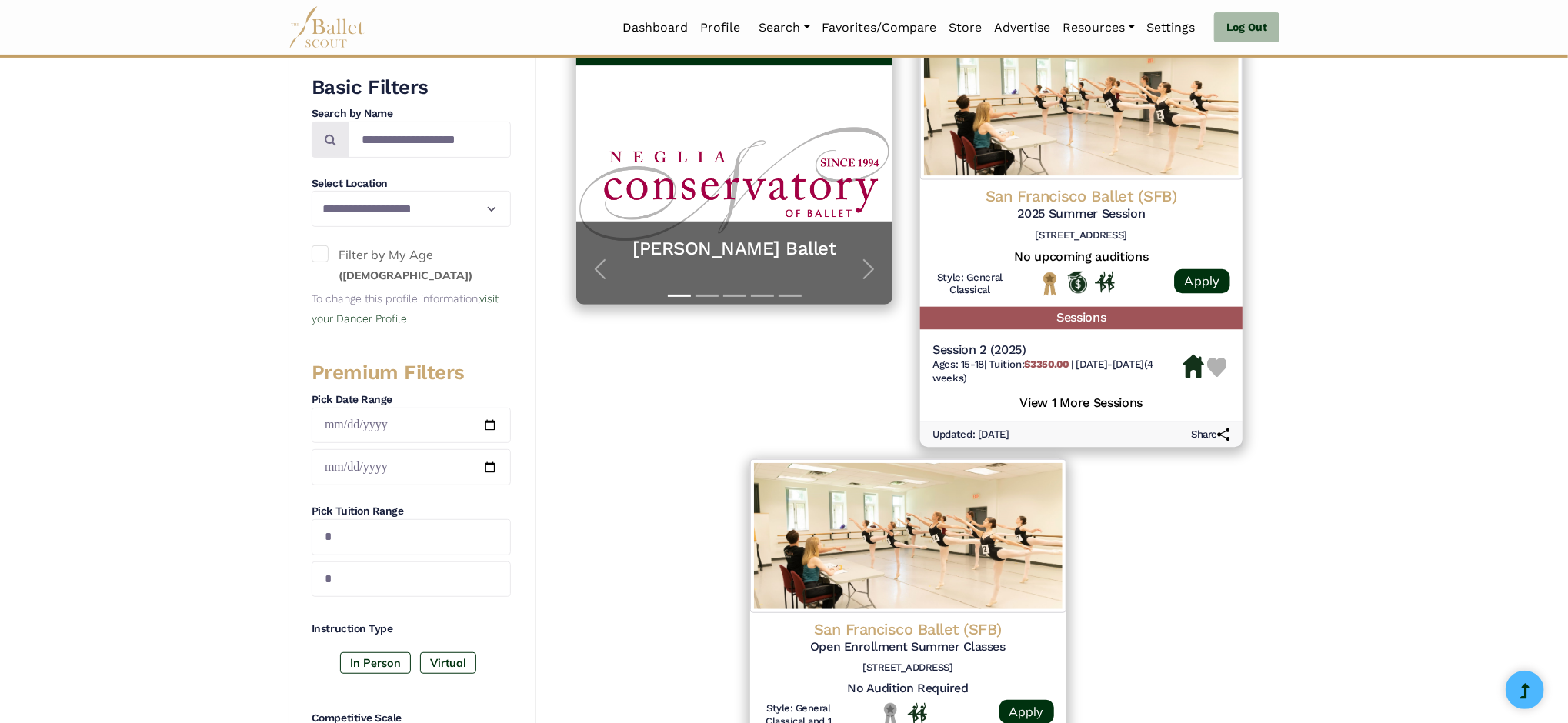
click at [1086, 319] on h5 "Sessions" at bounding box center [1081, 318] width 322 height 22
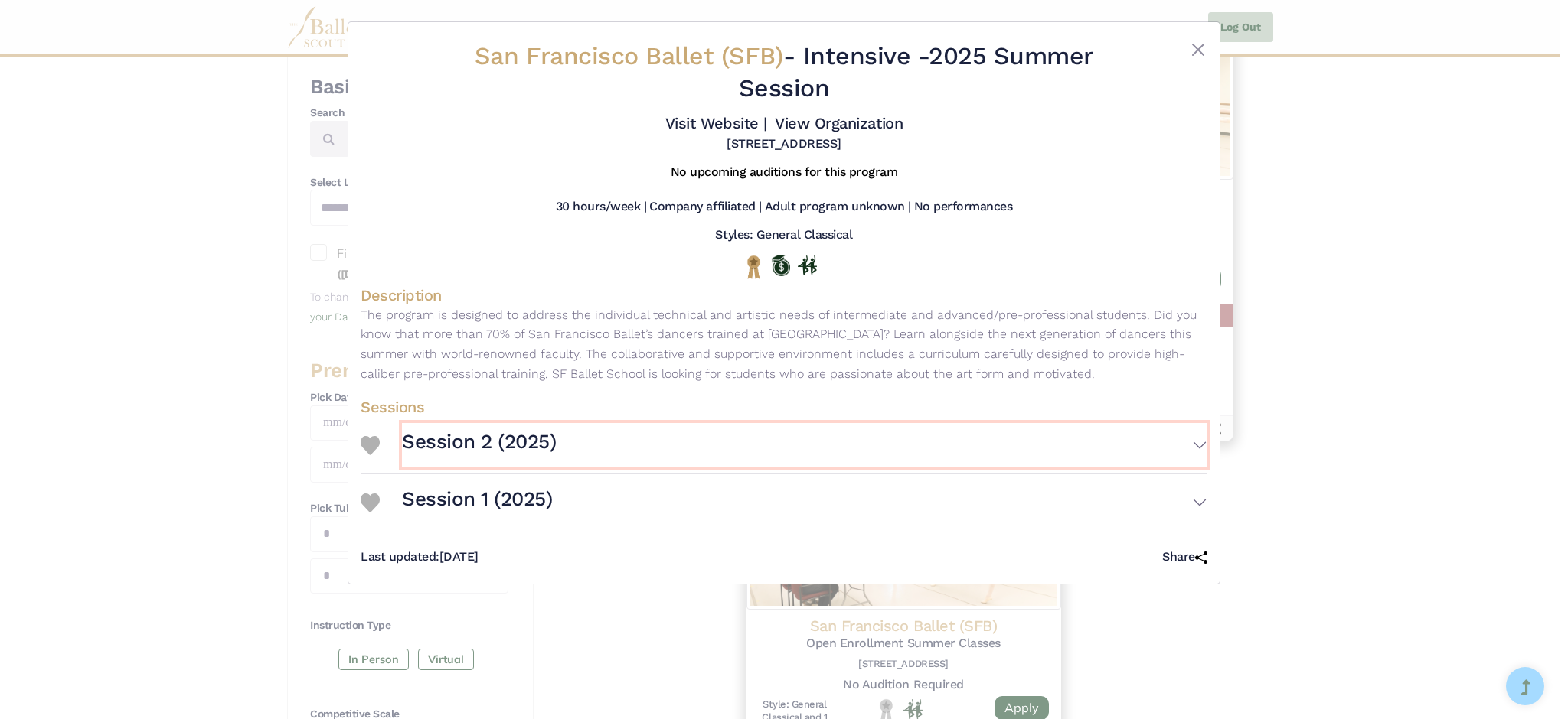
click at [491, 438] on h3 "Session 2 (2025)" at bounding box center [479, 442] width 154 height 26
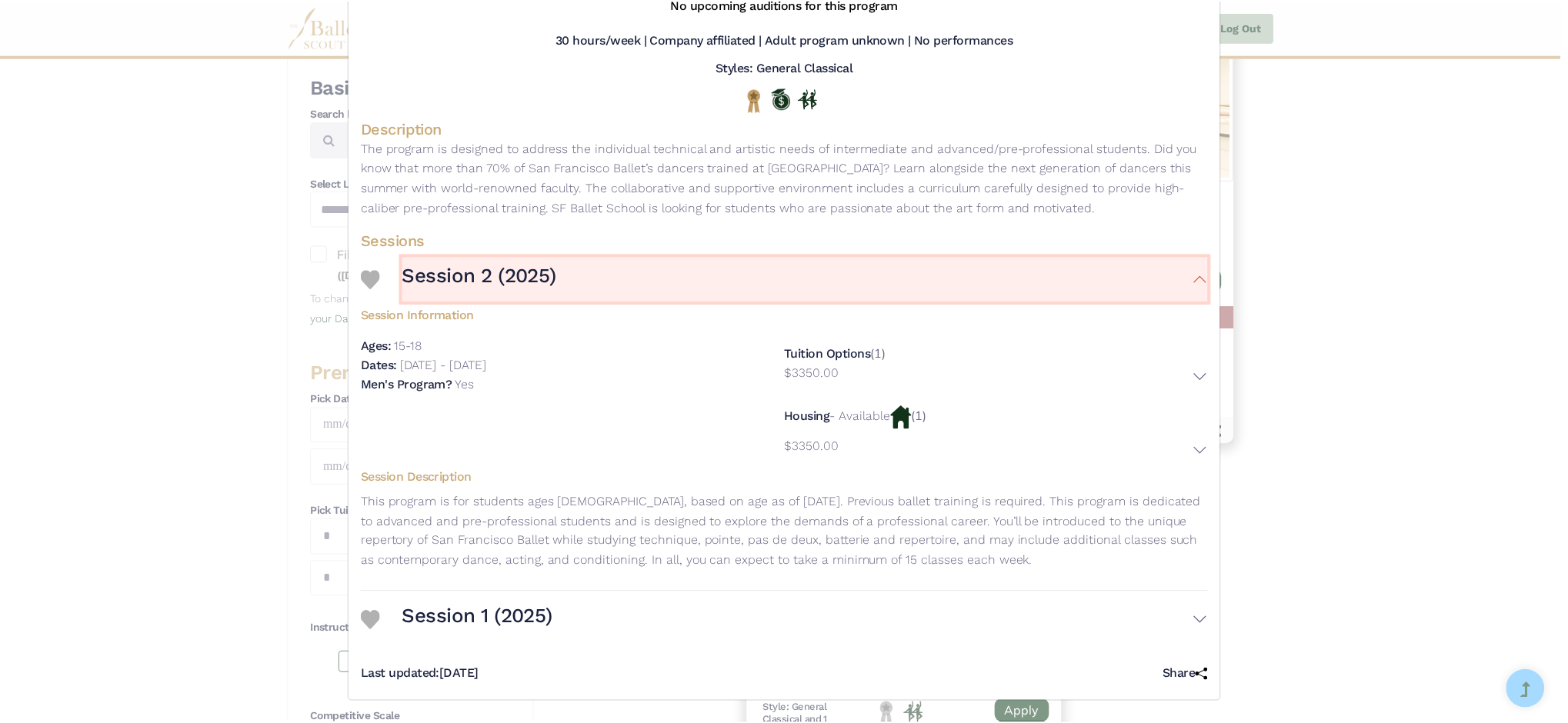
scroll to position [0, 0]
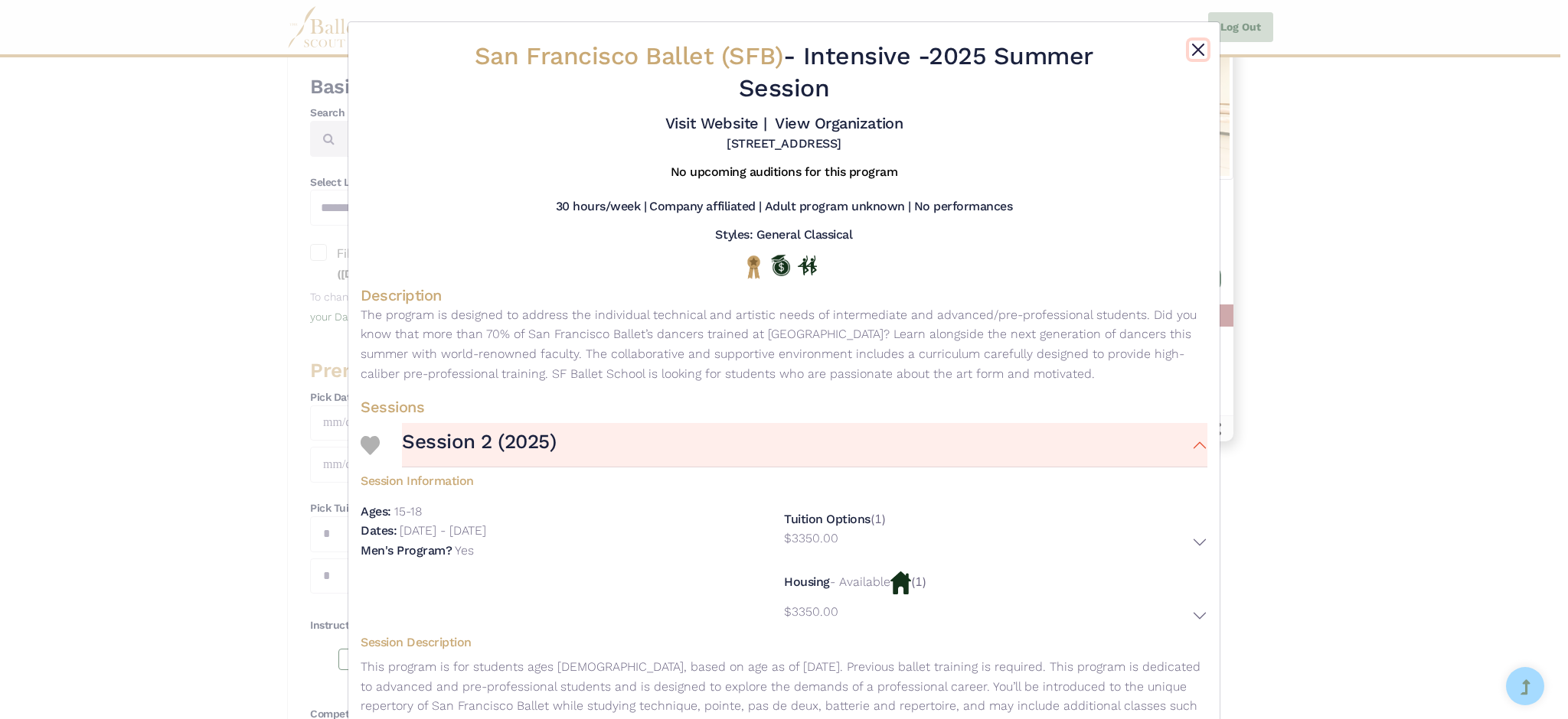
click at [1195, 46] on button "Close" at bounding box center [1197, 49] width 18 height 18
